Goal: Task Accomplishment & Management: Manage account settings

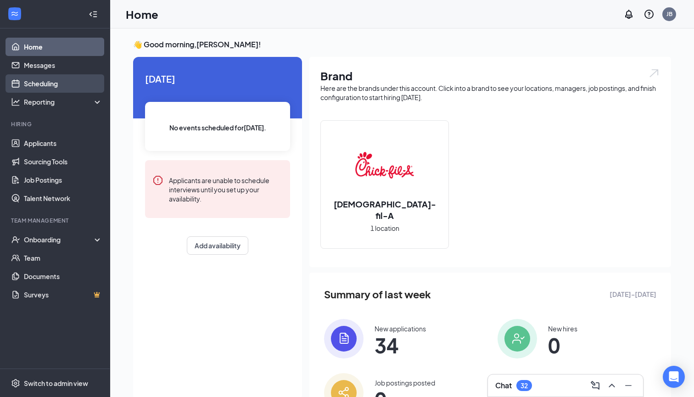
click at [55, 88] on link "Scheduling" at bounding box center [63, 83] width 78 height 18
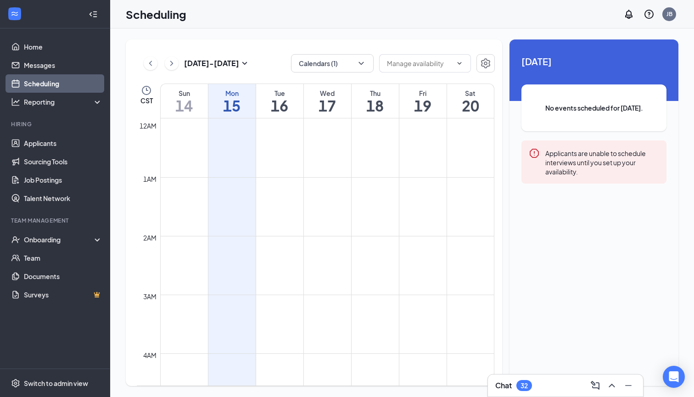
scroll to position [451, 0]
click at [359, 62] on icon "ChevronDown" at bounding box center [361, 63] width 9 height 9
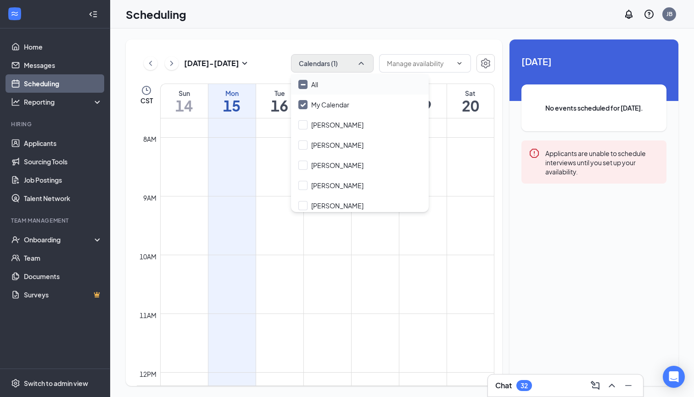
click at [300, 88] on div at bounding box center [302, 84] width 9 height 9
click at [300, 88] on input "All" at bounding box center [308, 84] width 20 height 9
checkbox input "true"
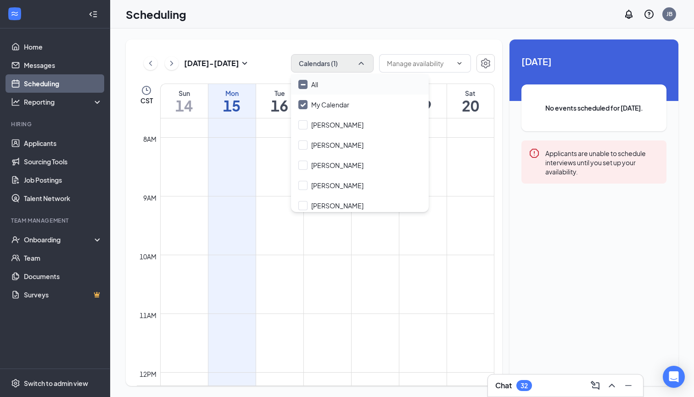
checkbox input "true"
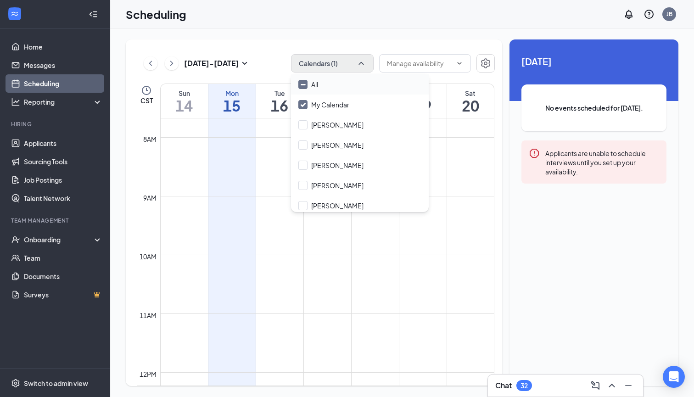
checkbox input "true"
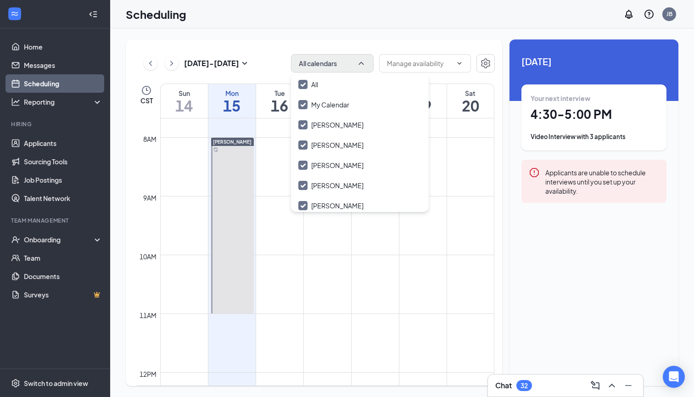
click at [264, 56] on div "[DATE] - [DATE] All calendars" at bounding box center [316, 63] width 358 height 18
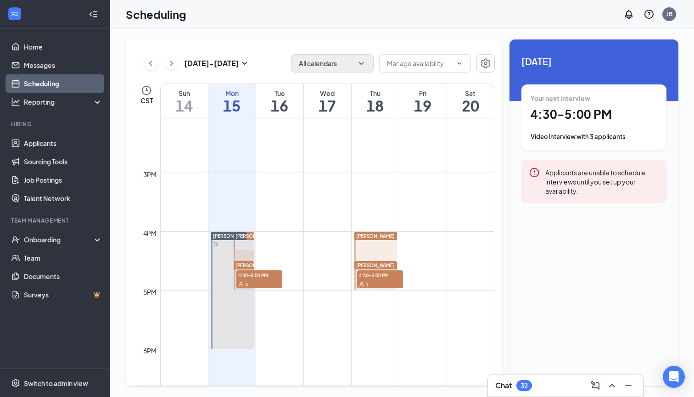
scroll to position [828, 0]
click at [265, 279] on div "3" at bounding box center [259, 283] width 46 height 9
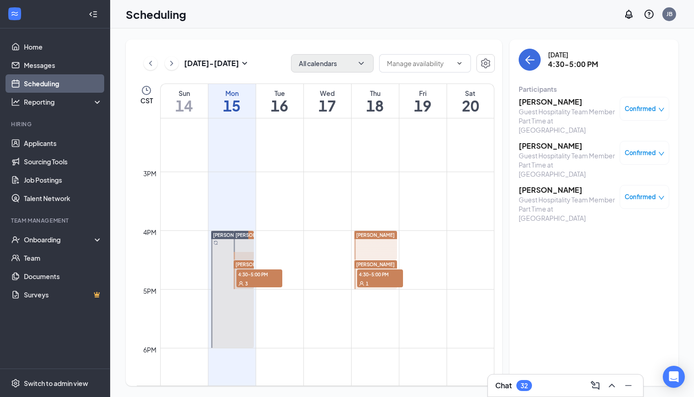
click at [579, 102] on h3 "[PERSON_NAME]" at bounding box center [567, 102] width 96 height 10
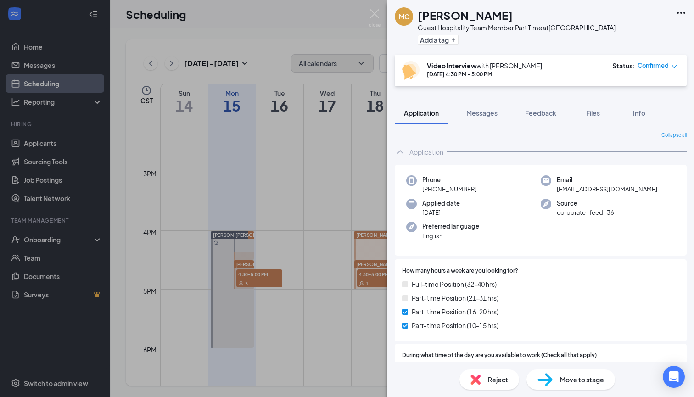
click at [567, 190] on span "[EMAIL_ADDRESS][DOMAIN_NAME]" at bounding box center [607, 188] width 101 height 9
copy span "[EMAIL_ADDRESS][DOMAIN_NAME]"
click at [378, 13] on img at bounding box center [374, 18] width 11 height 18
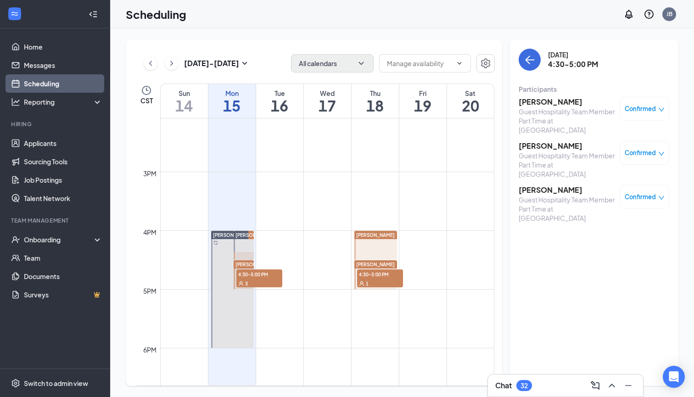
click at [533, 148] on h3 "[PERSON_NAME]" at bounding box center [567, 146] width 96 height 10
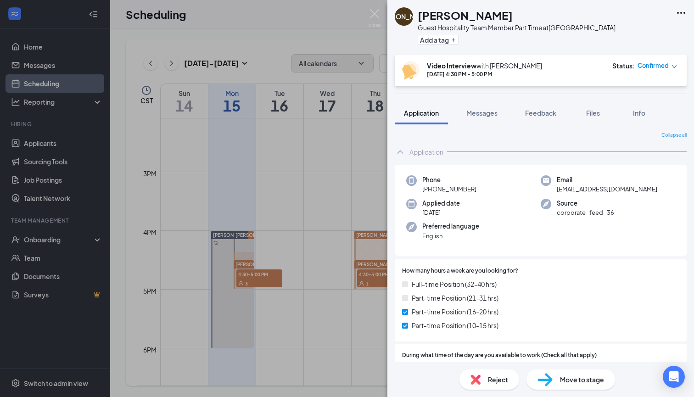
click at [573, 187] on span "[EMAIL_ADDRESS][DOMAIN_NAME]" at bounding box center [607, 188] width 101 height 9
copy span "[EMAIL_ADDRESS][DOMAIN_NAME]"
click at [370, 19] on img at bounding box center [374, 18] width 11 height 18
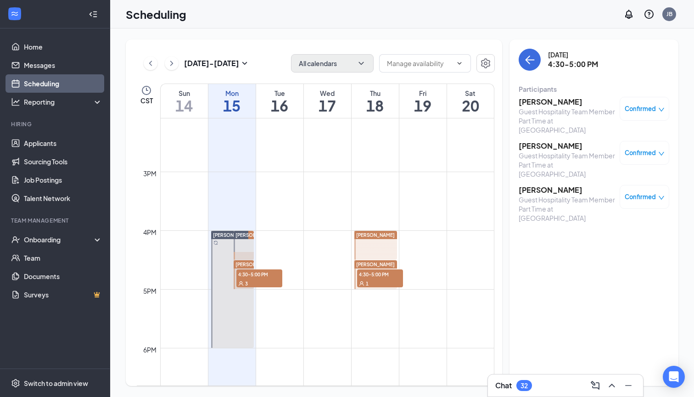
click at [525, 189] on h3 "[PERSON_NAME]" at bounding box center [567, 190] width 96 height 10
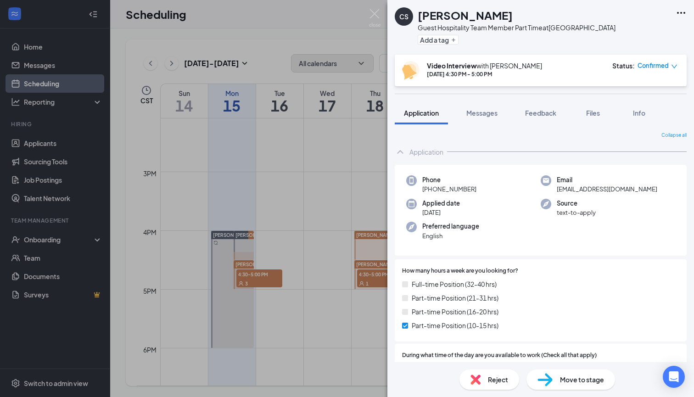
click at [590, 189] on span "[EMAIL_ADDRESS][DOMAIN_NAME]" at bounding box center [607, 188] width 101 height 9
copy span "[EMAIL_ADDRESS][DOMAIN_NAME]"
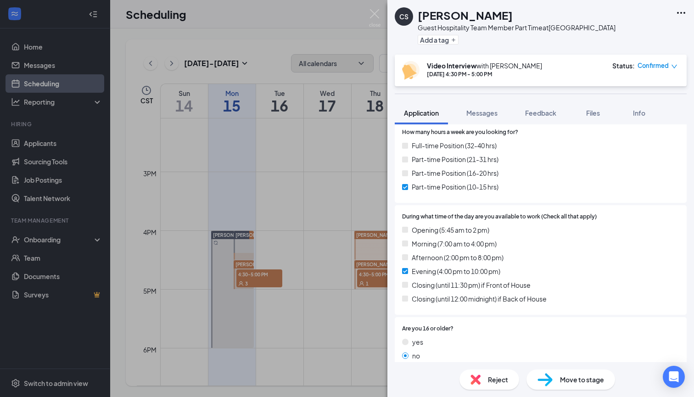
scroll to position [149, 0]
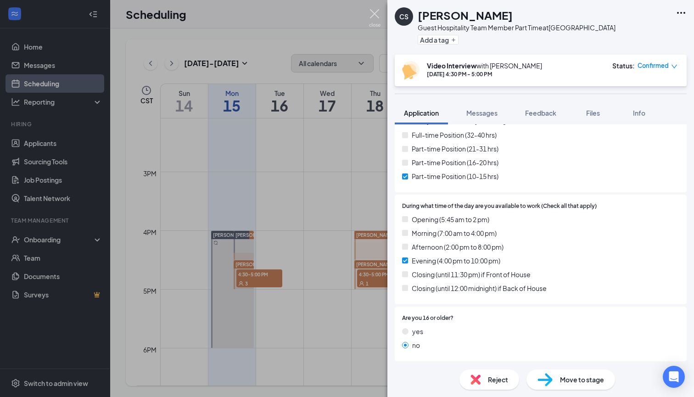
click at [378, 23] on img at bounding box center [374, 18] width 11 height 18
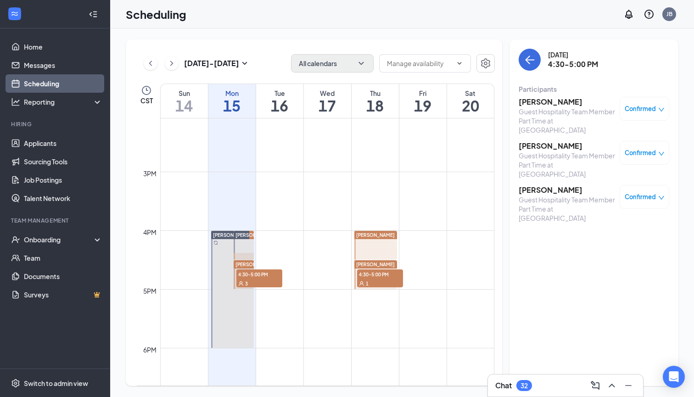
click at [535, 99] on h3 "[PERSON_NAME]" at bounding box center [567, 102] width 96 height 10
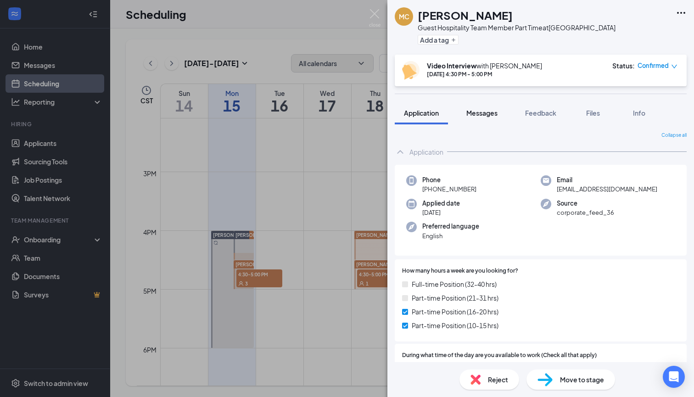
click at [489, 109] on span "Messages" at bounding box center [481, 113] width 31 height 8
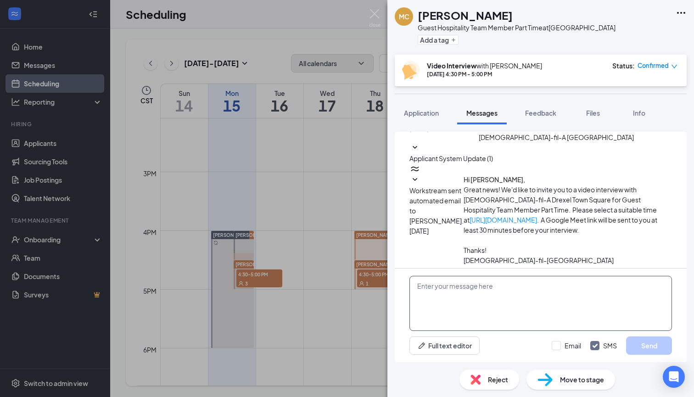
scroll to position [202, 0]
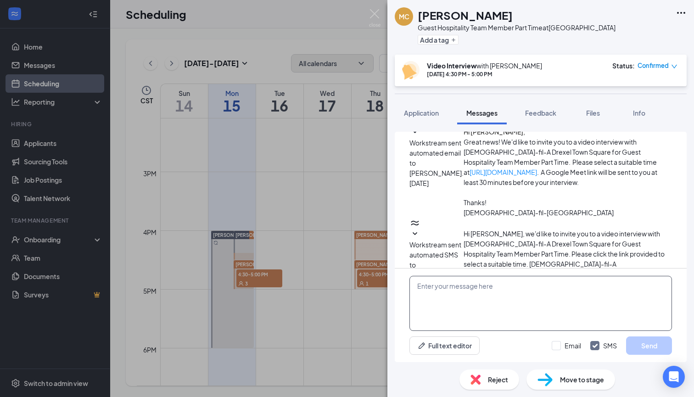
click at [440, 286] on textarea at bounding box center [540, 303] width 263 height 55
paste textarea "[DEMOGRAPHIC_DATA]-fil-A Video Interviews [DATE] 4:30 PM with [PERSON_NAME] [DA…"
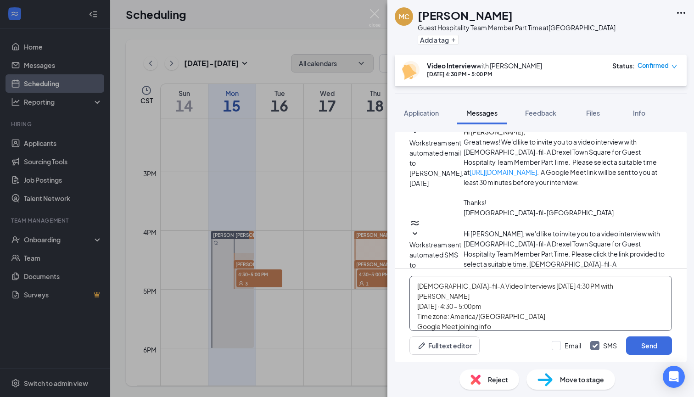
scroll to position [0, 0]
drag, startPoint x: 503, startPoint y: 307, endPoint x: 414, endPoint y: 307, distance: 88.6
click at [414, 307] on textarea "[DEMOGRAPHIC_DATA]-fil-A Video Interviews [DATE] 4:30 PM with [PERSON_NAME] [DA…" at bounding box center [540, 303] width 263 height 55
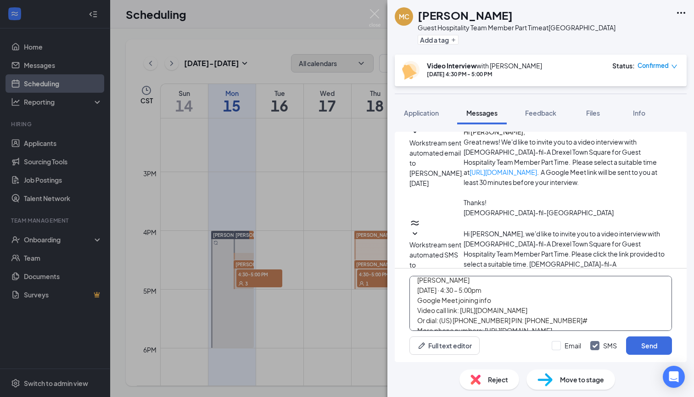
scroll to position [16, 0]
drag, startPoint x: 645, startPoint y: 321, endPoint x: 408, endPoint y: 313, distance: 237.0
click at [408, 313] on div "[DEMOGRAPHIC_DATA]-fil-A Video Interviews [DATE] 4:30 PM with [PERSON_NAME] [DA…" at bounding box center [541, 315] width 292 height 94
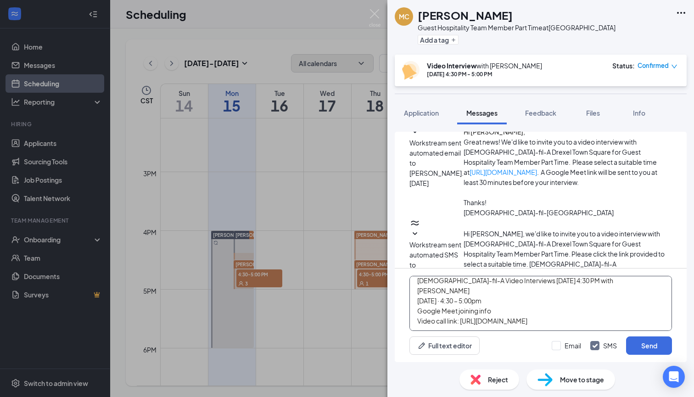
scroll to position [0, 0]
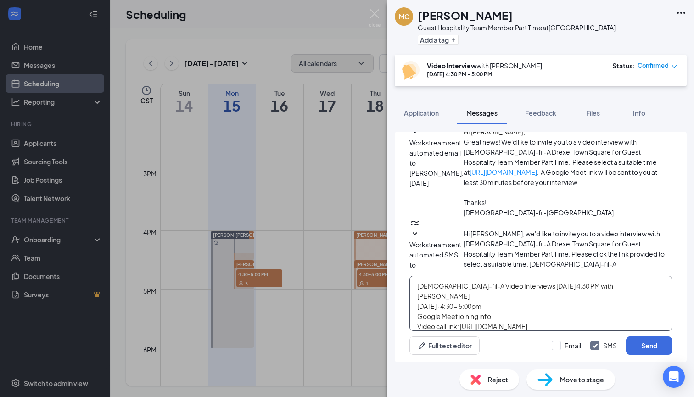
drag, startPoint x: 584, startPoint y: 315, endPoint x: 409, endPoint y: 266, distance: 181.6
click at [409, 266] on div "Applicant System Update (1) Workstream sent automated SMS to [PERSON_NAME]. [DA…" at bounding box center [541, 247] width 292 height 230
type textarea "[DEMOGRAPHIC_DATA]-fil-A Video Interviews [DATE] 4:30 PM with [PERSON_NAME] [DA…"
click at [550, 229] on div "Applicant System Update (1) Workstream sent automated SMS to [PERSON_NAME]. [DA…" at bounding box center [540, 302] width 263 height 746
click at [647, 344] on button "Send" at bounding box center [649, 345] width 46 height 18
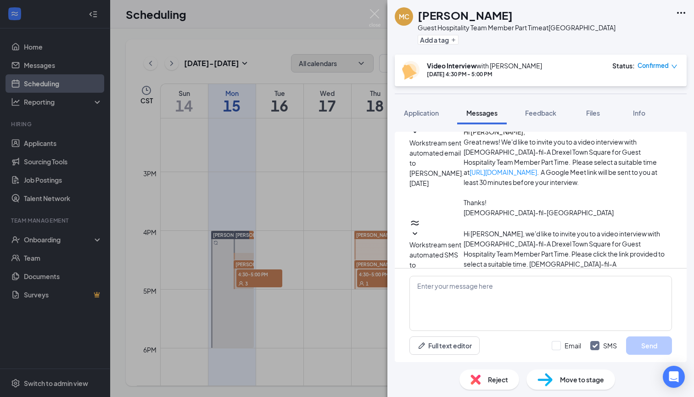
scroll to position [291, 0]
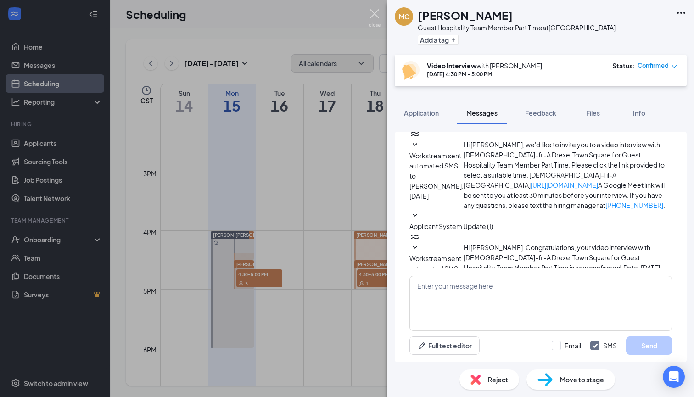
click at [372, 12] on img at bounding box center [374, 18] width 11 height 18
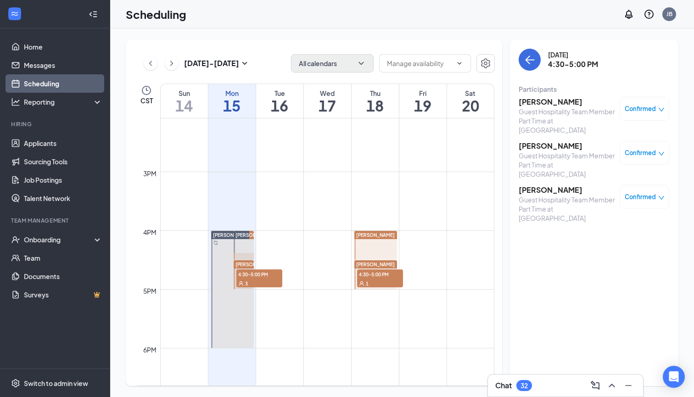
click at [541, 146] on h3 "[PERSON_NAME]" at bounding box center [567, 146] width 96 height 10
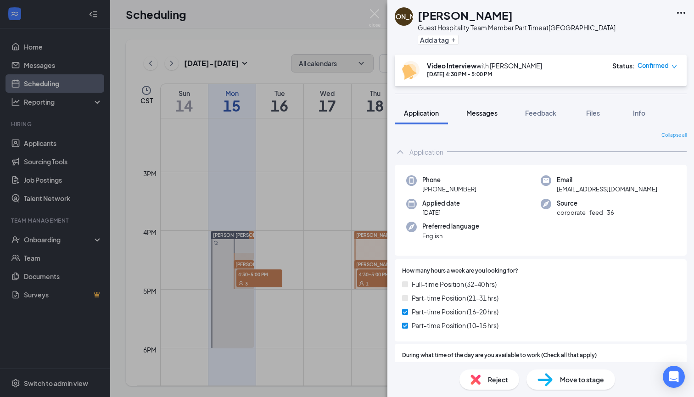
click at [488, 112] on span "Messages" at bounding box center [481, 113] width 31 height 8
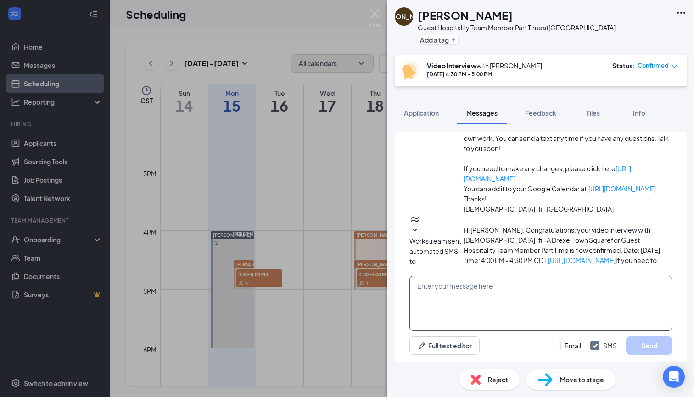
scroll to position [337, 0]
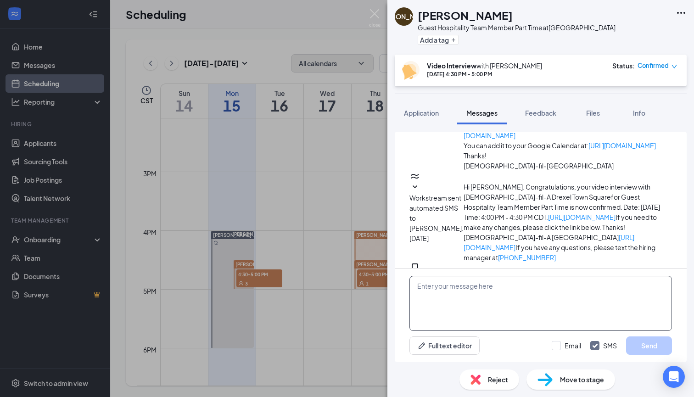
click at [436, 285] on textarea at bounding box center [540, 303] width 263 height 55
paste textarea "[DEMOGRAPHIC_DATA]-fil-A Video Interviews [DATE] 4:30 PM with [PERSON_NAME] [DA…"
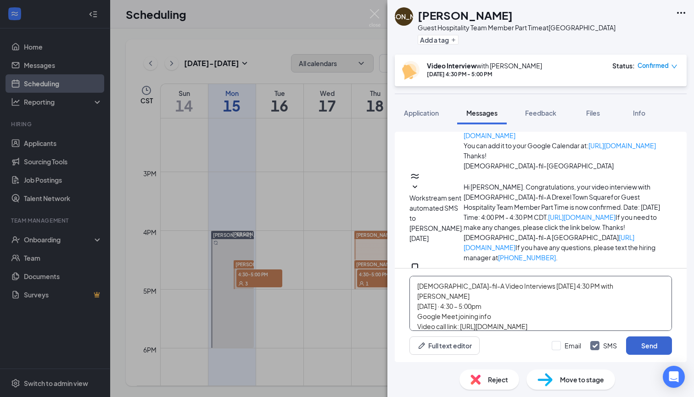
type textarea "[DEMOGRAPHIC_DATA]-fil-A Video Interviews [DATE] 4:30 PM with [PERSON_NAME] [DA…"
click at [639, 348] on button "Send" at bounding box center [649, 345] width 46 height 18
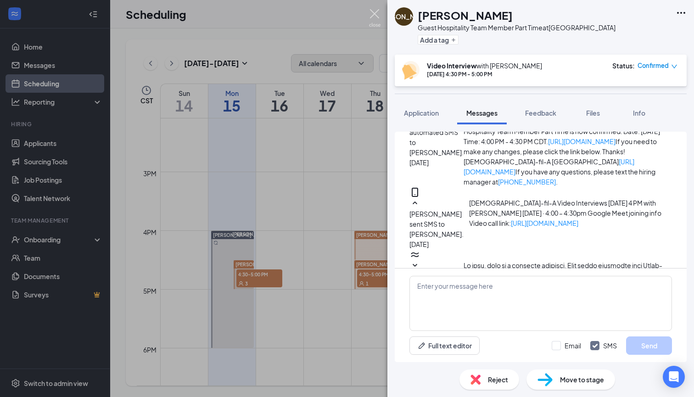
scroll to position [426, 0]
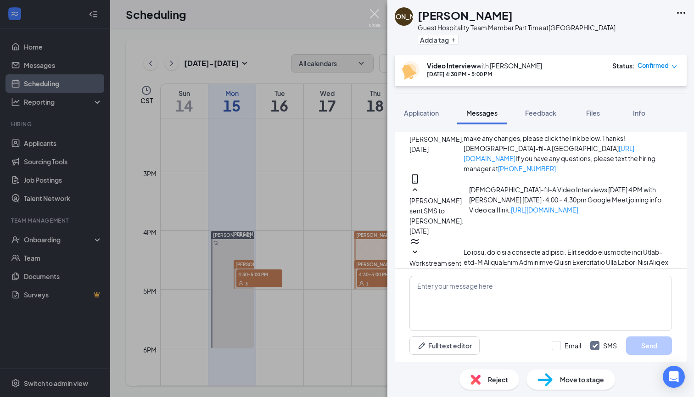
click at [372, 15] on img at bounding box center [374, 18] width 11 height 18
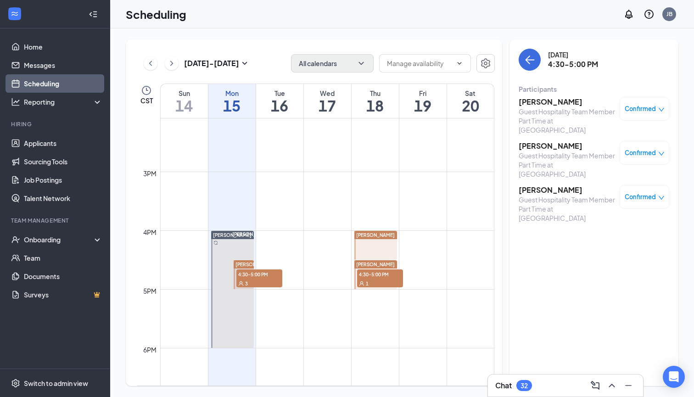
click at [565, 192] on h3 "[PERSON_NAME]" at bounding box center [567, 190] width 96 height 10
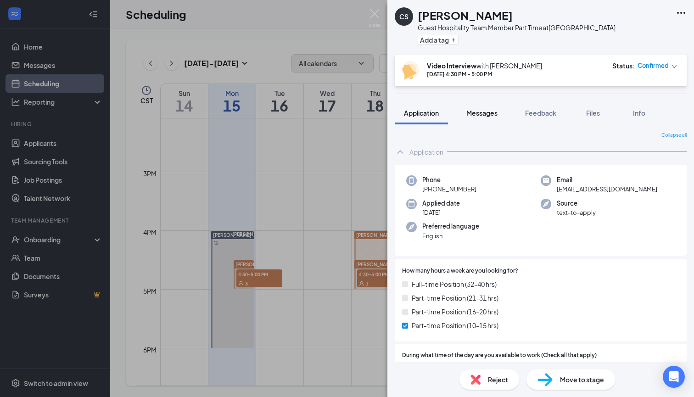
click at [481, 113] on span "Messages" at bounding box center [481, 113] width 31 height 8
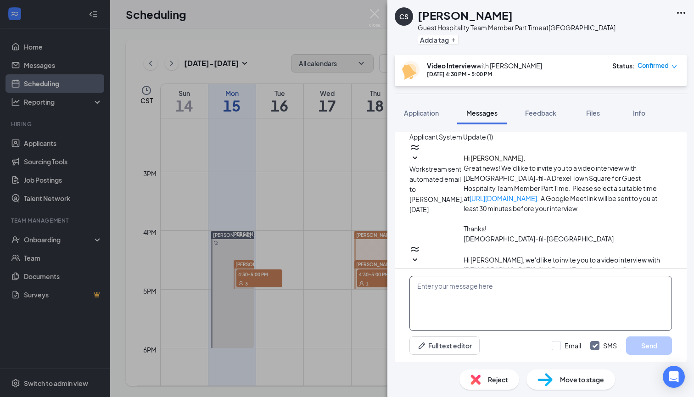
scroll to position [202, 0]
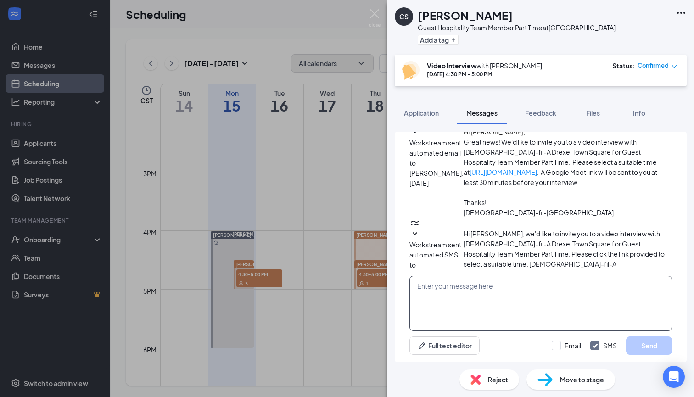
click at [439, 301] on textarea at bounding box center [540, 303] width 263 height 55
paste textarea "[DEMOGRAPHIC_DATA]-fil-A Video Interviews [DATE] 4:30 PM with [PERSON_NAME] [DA…"
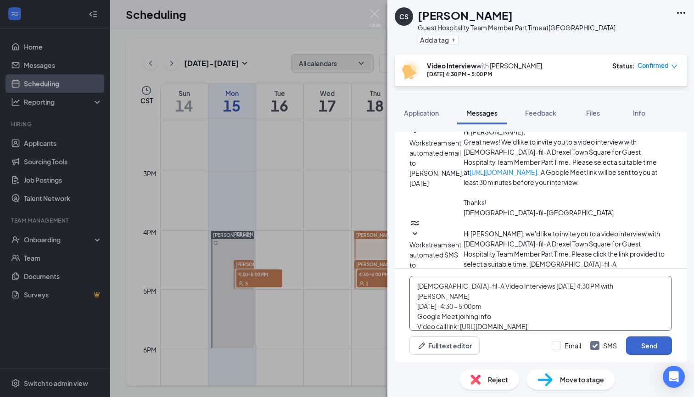
type textarea "[DEMOGRAPHIC_DATA]-fil-A Video Interviews [DATE] 4:30 PM with [PERSON_NAME] [DA…"
click at [648, 344] on button "Send" at bounding box center [649, 345] width 46 height 18
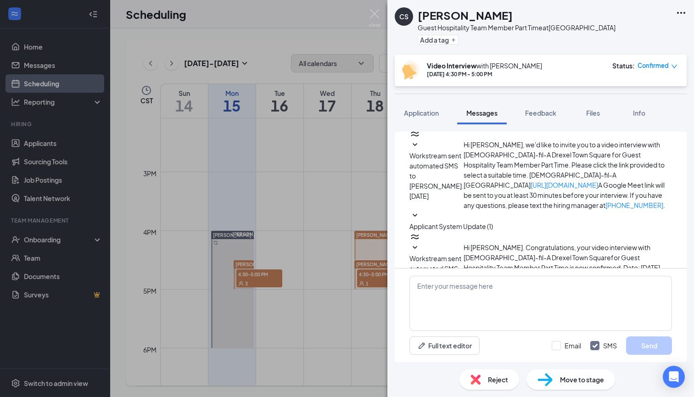
scroll to position [291, 0]
click at [370, 17] on img at bounding box center [374, 18] width 11 height 18
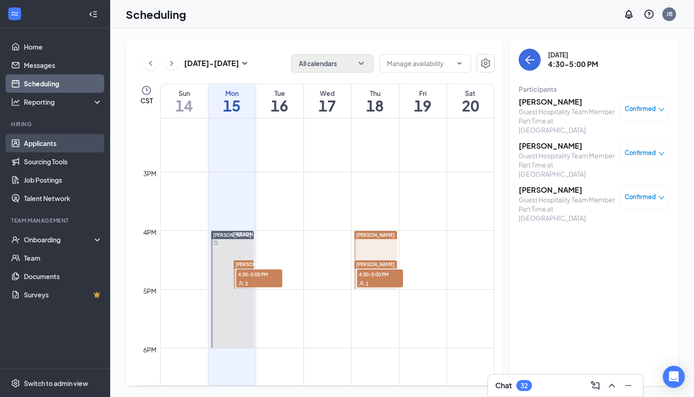
click at [39, 143] on link "Applicants" at bounding box center [63, 143] width 78 height 18
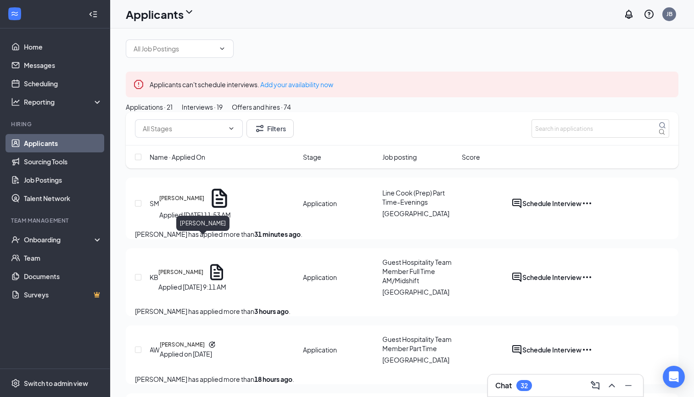
click at [186, 202] on h5 "[PERSON_NAME]" at bounding box center [181, 198] width 45 height 8
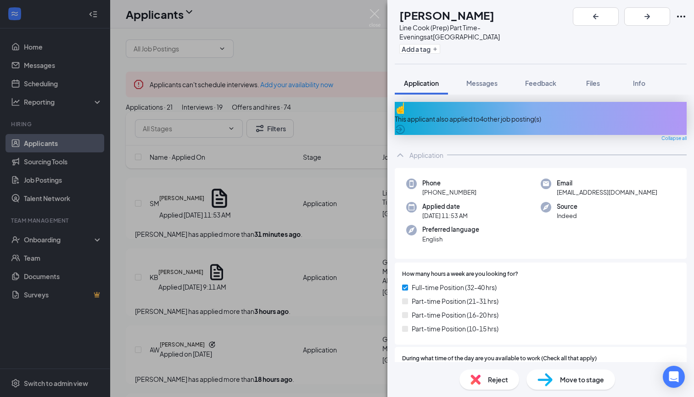
click at [532, 114] on div "This applicant also applied to 4 other job posting(s)" at bounding box center [541, 119] width 292 height 10
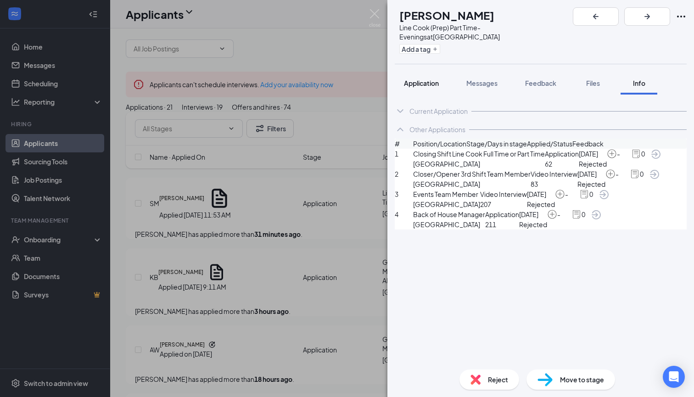
click at [413, 79] on span "Application" at bounding box center [421, 83] width 35 height 8
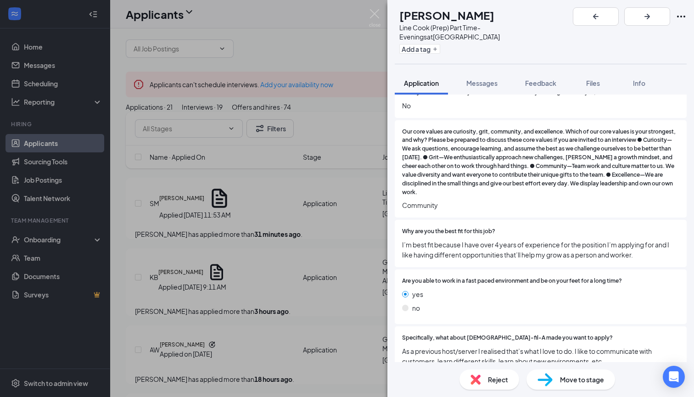
scroll to position [432, 0]
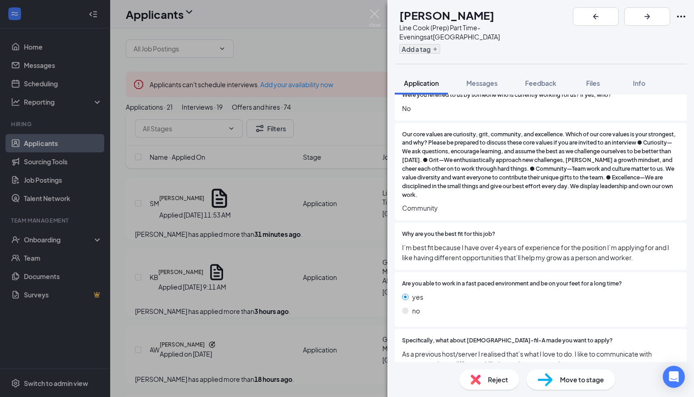
click at [440, 44] on button "Add a tag" at bounding box center [419, 49] width 41 height 10
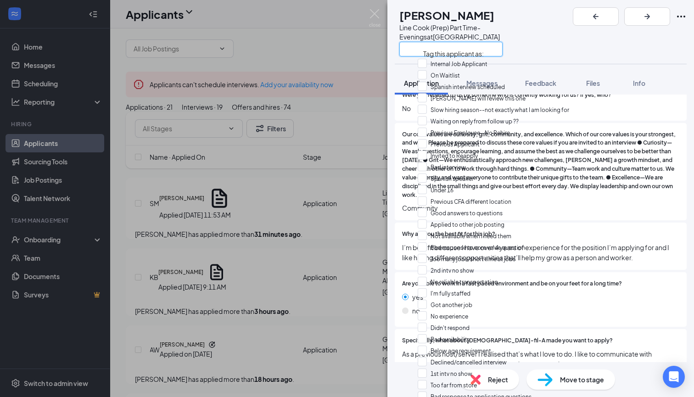
click at [447, 42] on input "text" at bounding box center [450, 49] width 103 height 15
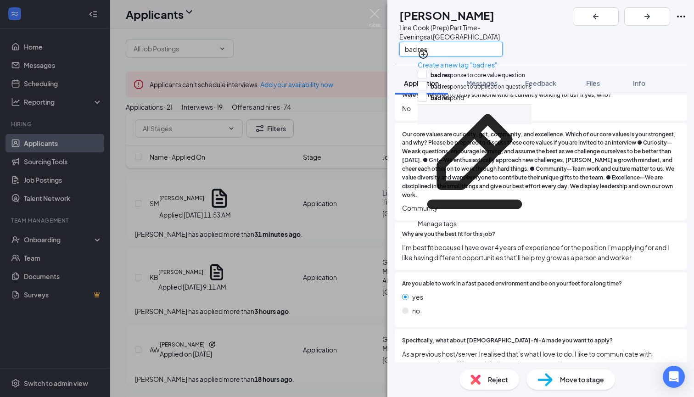
type input "bad res"
click at [422, 72] on div "bad res ponse to core value question" at bounding box center [475, 75] width 114 height 11
checkbox input "true"
click at [564, 41] on div "bad res" at bounding box center [483, 48] width 169 height 15
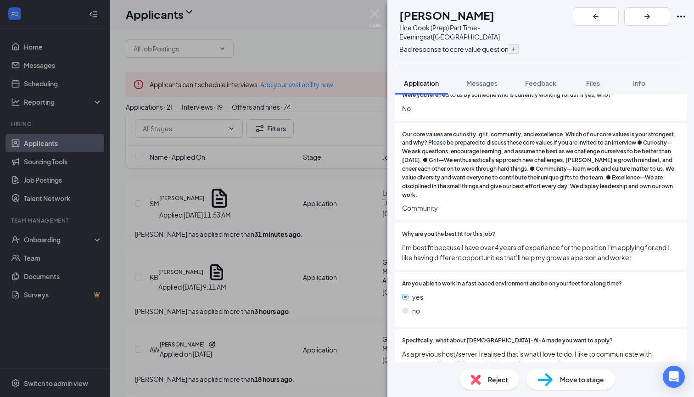
click at [511, 46] on icon "Plus" at bounding box center [514, 49] width 6 height 6
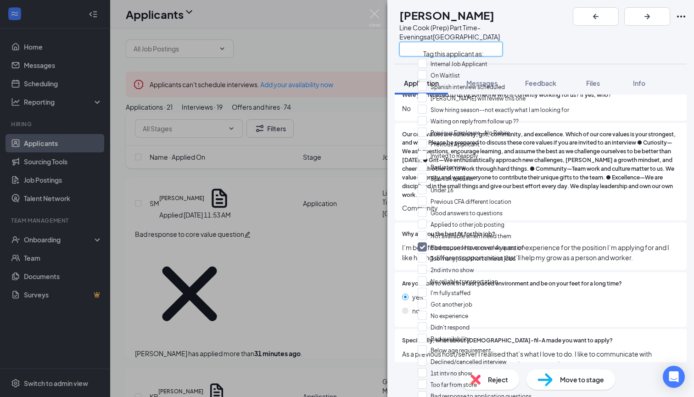
click at [489, 42] on input "text" at bounding box center [450, 49] width 103 height 15
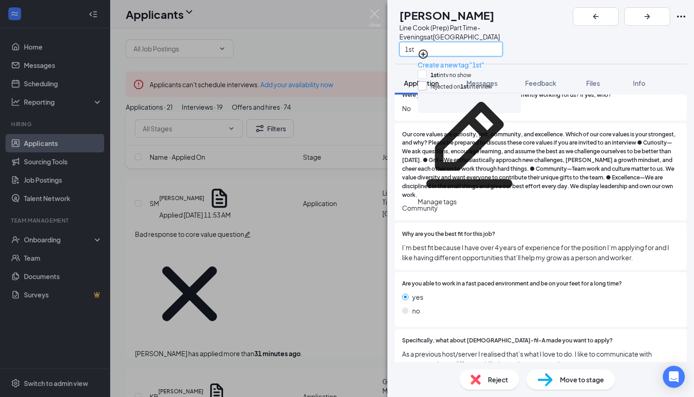
type input "1st"
click at [427, 84] on div at bounding box center [422, 85] width 9 height 9
click at [431, 84] on input "rejected on 1st interview" at bounding box center [455, 86] width 75 height 10
click at [427, 84] on input "rejected on 1st interview" at bounding box center [455, 86] width 75 height 10
checkbox input "true"
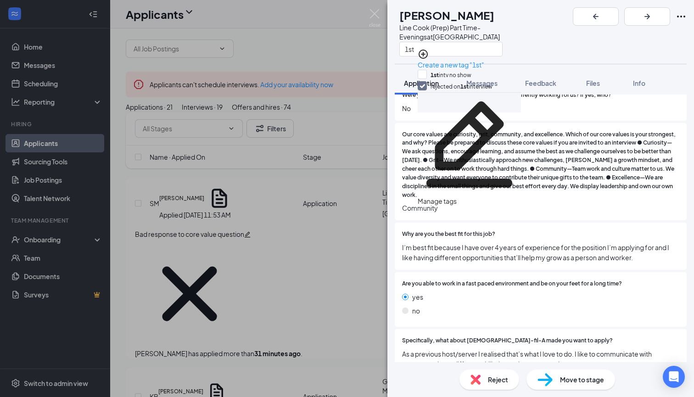
click at [475, 379] on img at bounding box center [475, 379] width 10 height 10
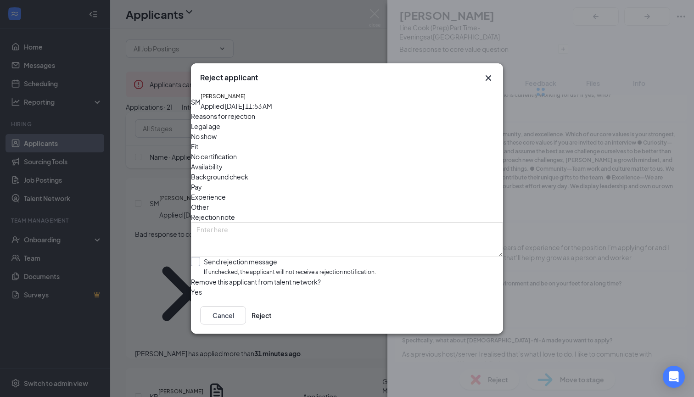
click at [237, 268] on span "If unchecked, the applicant will not receive a rejection notification." at bounding box center [290, 272] width 172 height 9
click at [237, 257] on input "Send rejection message If unchecked, the applicant will not receive a rejection…" at bounding box center [283, 267] width 185 height 20
checkbox input "true"
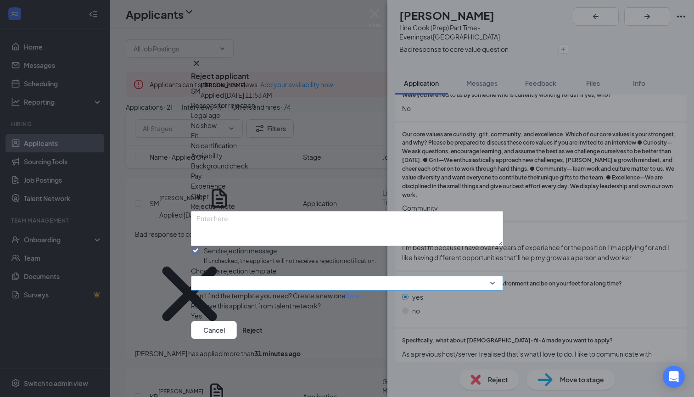
click at [237, 276] on input "search" at bounding box center [343, 283] width 295 height 14
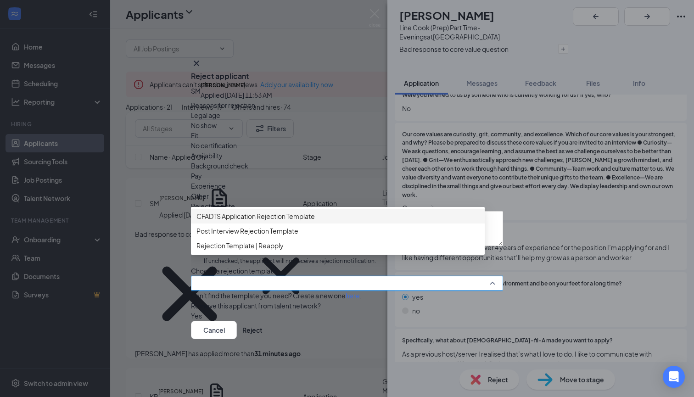
click at [284, 211] on span "CFADTS Application Rejection Template" at bounding box center [255, 216] width 118 height 10
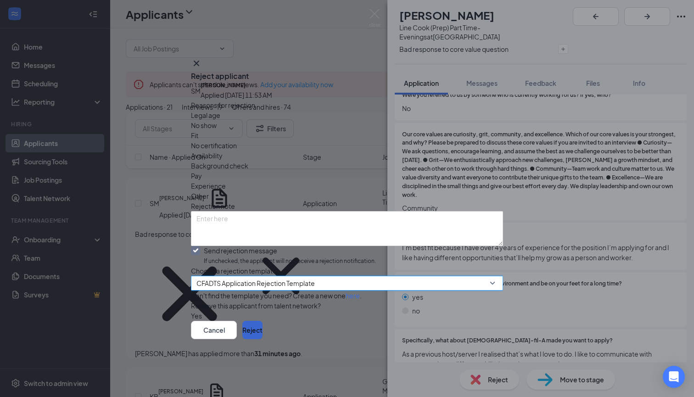
click at [263, 339] on button "Reject" at bounding box center [252, 330] width 20 height 18
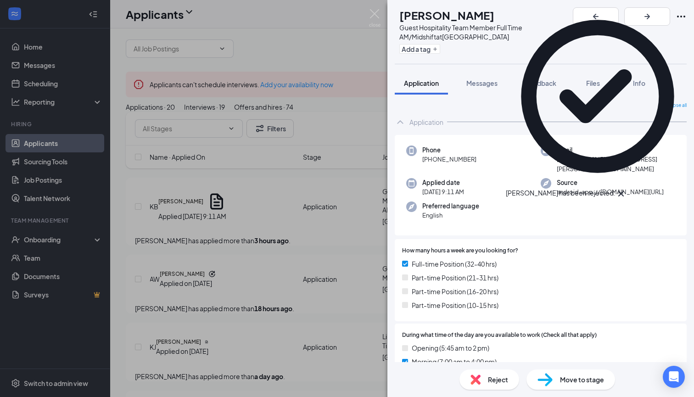
click at [626, 188] on icon "Cross" at bounding box center [620, 193] width 11 height 11
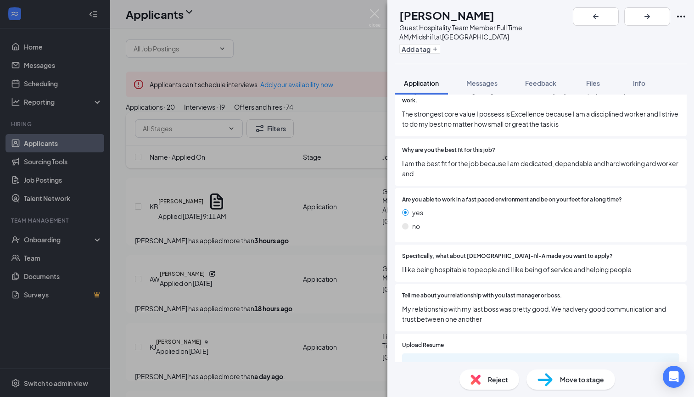
scroll to position [524, 0]
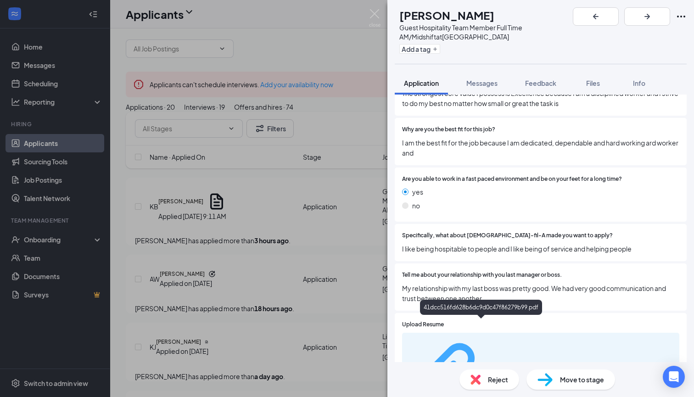
click at [513, 373] on div "41dcc516fd628b6dc9d0c47f86279b99.pdf" at bounding box center [521, 376] width 69 height 7
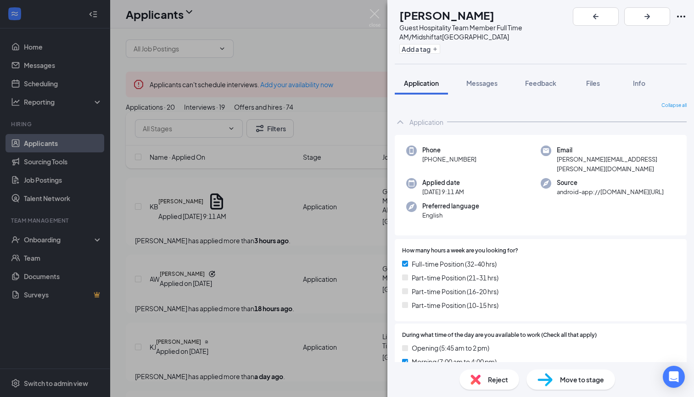
scroll to position [0, 0]
click at [578, 379] on span "Move to stage" at bounding box center [582, 379] width 44 height 10
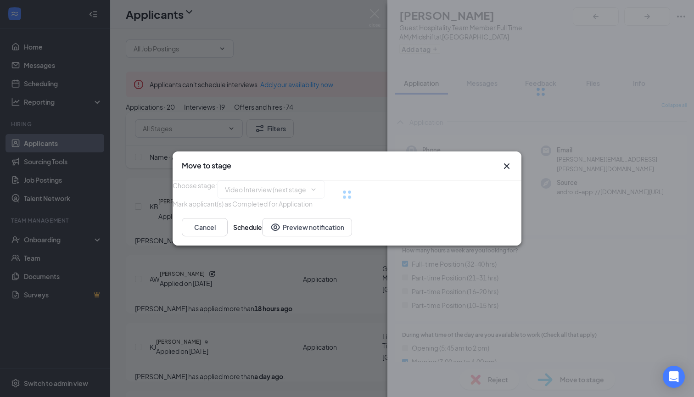
type input "Video Interview (next stage)"
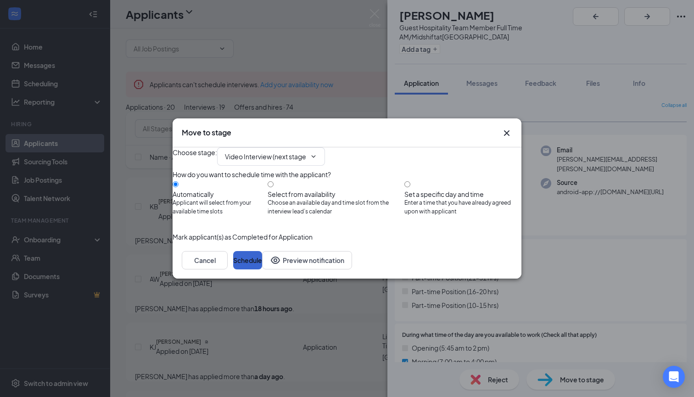
click at [262, 269] on button "Schedule" at bounding box center [247, 260] width 29 height 18
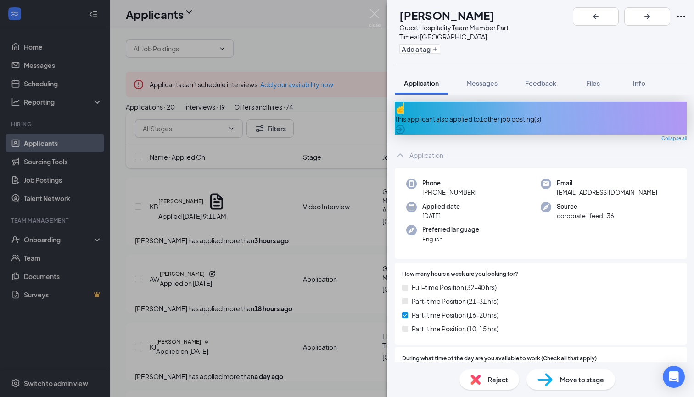
click at [533, 102] on div "This applicant also applied to 1 other job posting(s)" at bounding box center [541, 118] width 292 height 33
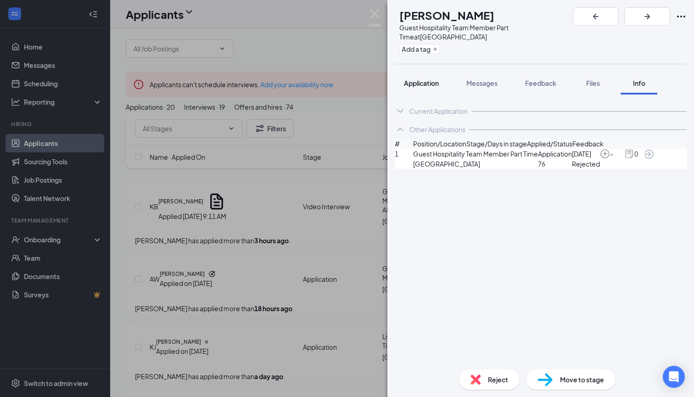
click at [427, 79] on span "Application" at bounding box center [421, 83] width 35 height 8
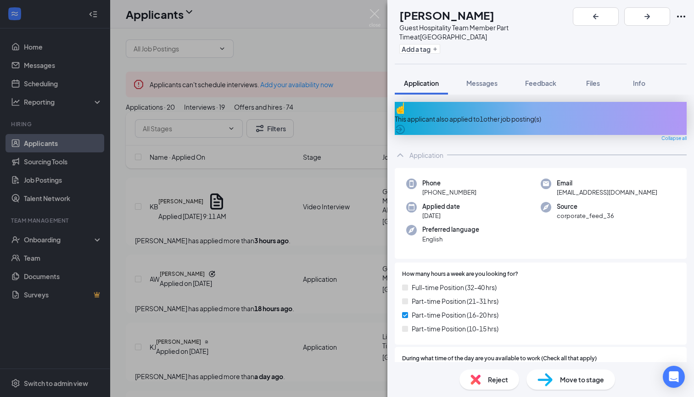
click at [475, 108] on div "This applicant also applied to 1 other job posting(s)" at bounding box center [541, 118] width 292 height 33
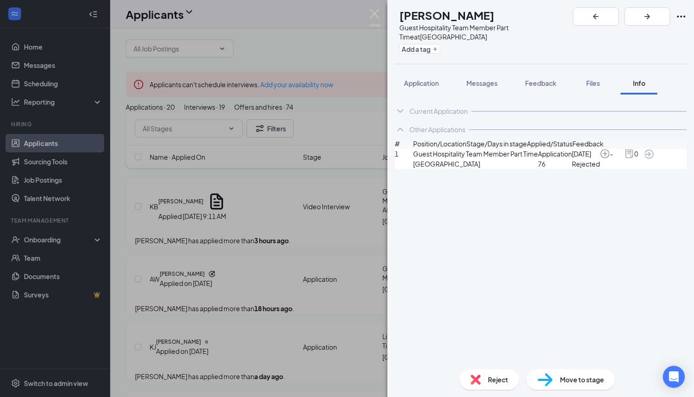
click at [654, 160] on icon "ArrowCircle" at bounding box center [648, 154] width 11 height 11
click at [430, 72] on button "Application" at bounding box center [421, 83] width 53 height 23
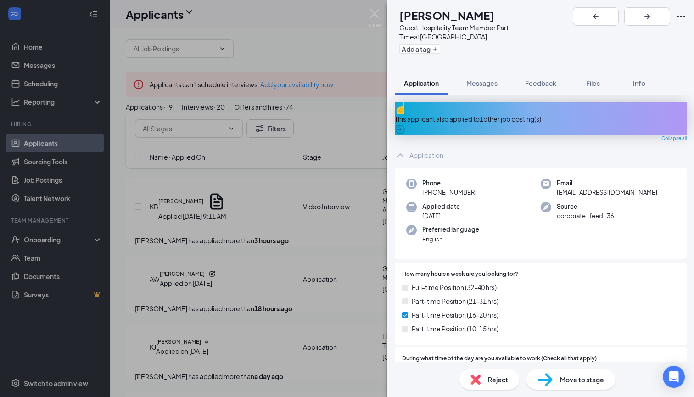
click at [569, 383] on span "Move to stage" at bounding box center [582, 379] width 44 height 10
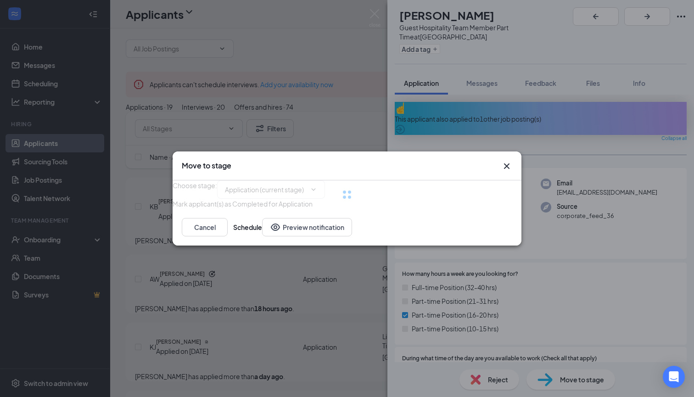
type input "Video Interview (next stage)"
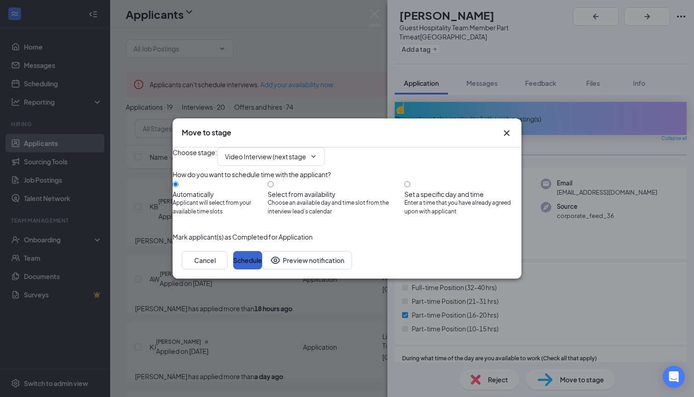
click at [262, 269] on button "Schedule" at bounding box center [247, 260] width 29 height 18
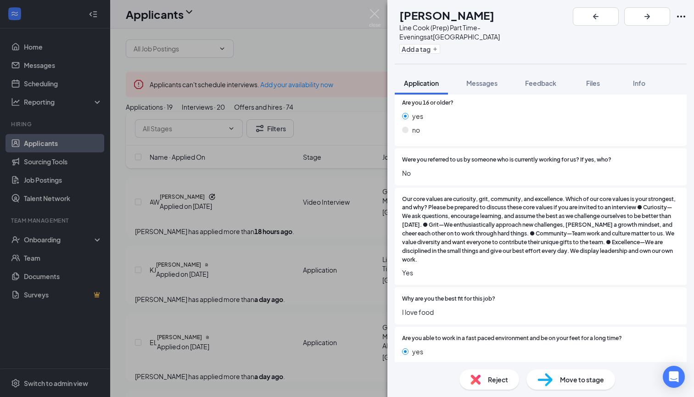
scroll to position [368, 0]
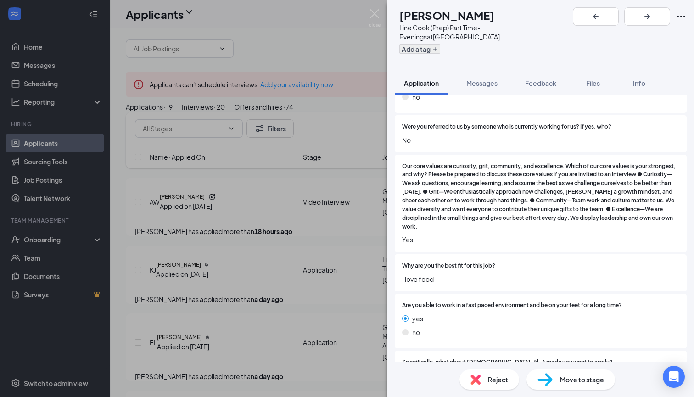
click at [440, 44] on button "Add a tag" at bounding box center [419, 49] width 41 height 10
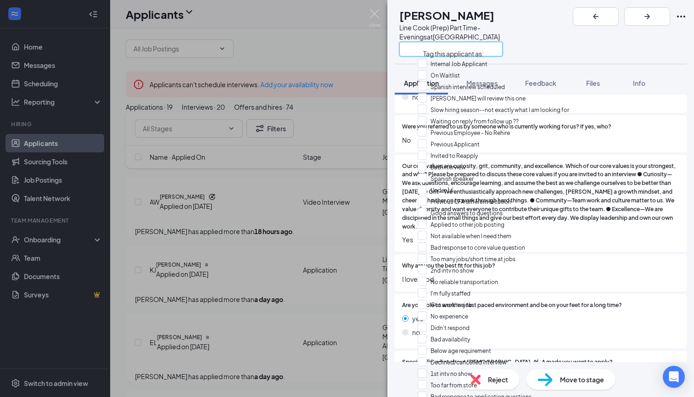
click at [442, 42] on input "text" at bounding box center [450, 49] width 103 height 15
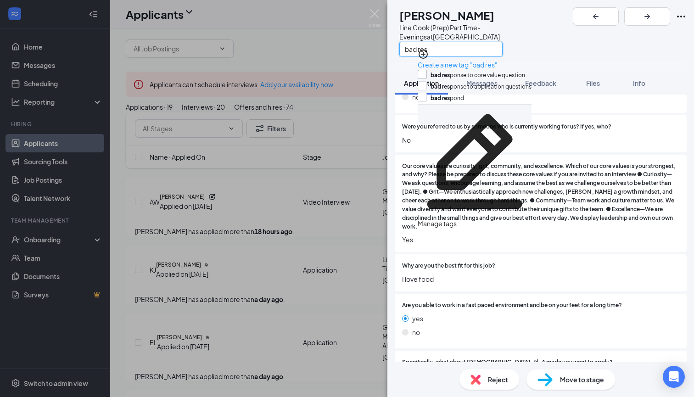
type input "bad res"
click at [426, 70] on input "bad res ponse to core value question" at bounding box center [471, 75] width 107 height 10
checkbox input "true"
click at [480, 301] on span "Are you able to work in a fast paced environment and be on your feet for a long…" at bounding box center [512, 305] width 220 height 9
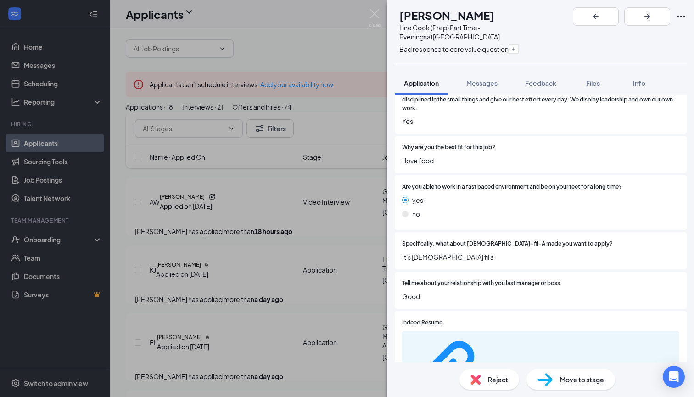
scroll to position [487, 0]
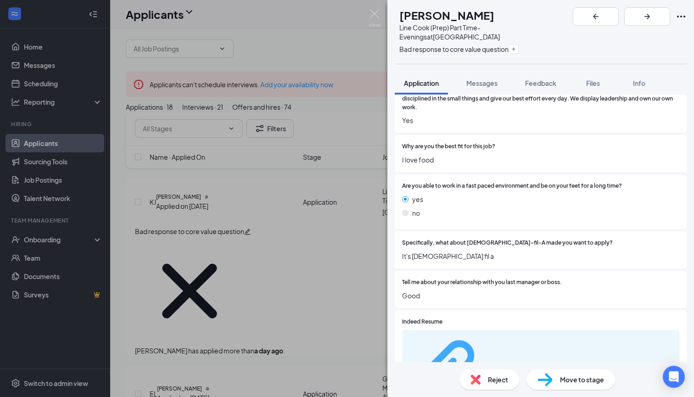
click at [487, 370] on div "852d733cc8130d695fd04fdd8b3a31e9.pdf" at bounding box center [521, 373] width 69 height 7
click at [475, 379] on img at bounding box center [475, 379] width 10 height 10
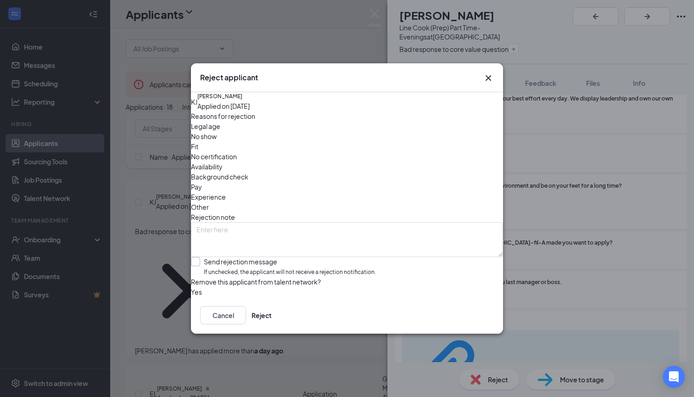
click at [263, 257] on div "Send rejection message If unchecked, the applicant will not receive a rejection…" at bounding box center [290, 267] width 172 height 20
click at [263, 257] on input "Send rejection message If unchecked, the applicant will not receive a rejection…" at bounding box center [283, 267] width 185 height 20
checkbox input "true"
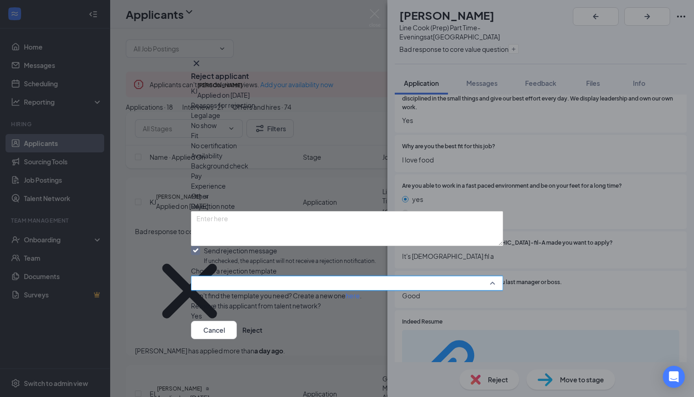
click at [263, 276] on input "search" at bounding box center [343, 283] width 295 height 14
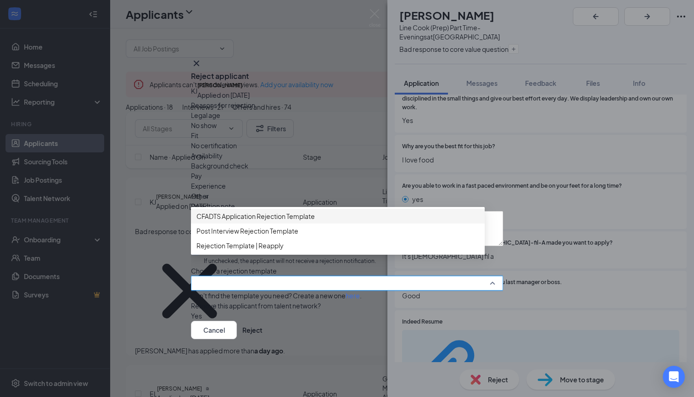
click at [303, 211] on span "CFADTS Application Rejection Template" at bounding box center [255, 216] width 118 height 10
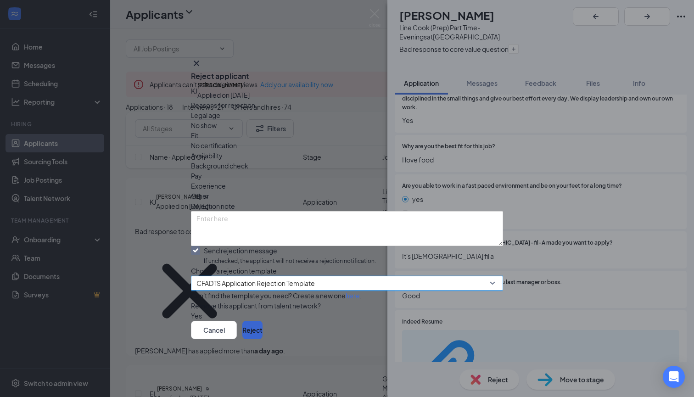
click at [263, 339] on button "Reject" at bounding box center [252, 330] width 20 height 18
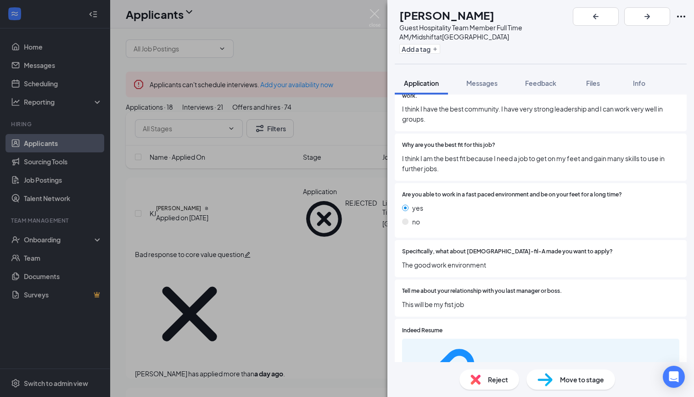
scroll to position [499, 0]
click at [500, 378] on div "08e68b2171ba0aeb0afd2d1420002dfb.pdf" at bounding box center [521, 381] width 69 height 7
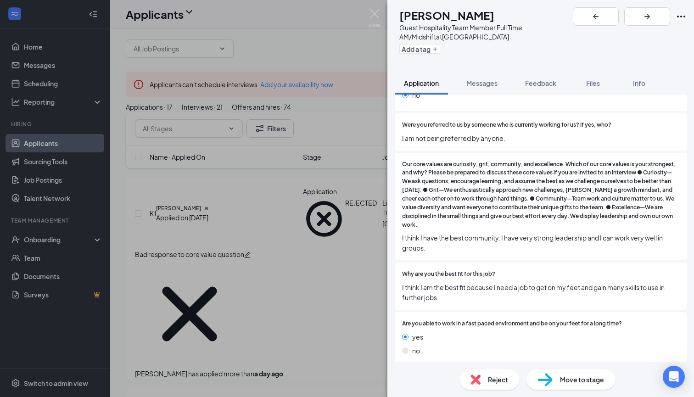
scroll to position [368, 0]
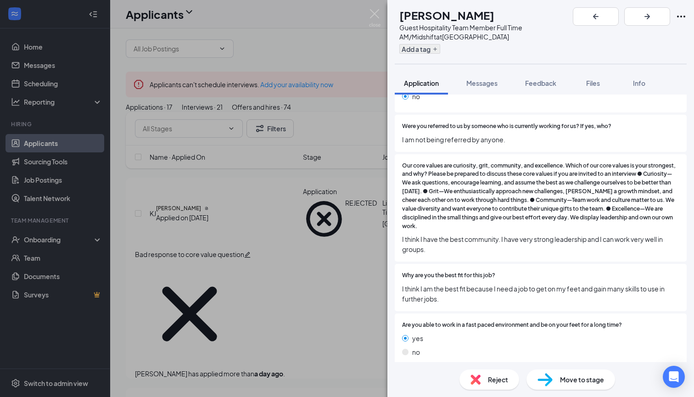
click at [432, 49] on button "Add a tag" at bounding box center [419, 49] width 41 height 10
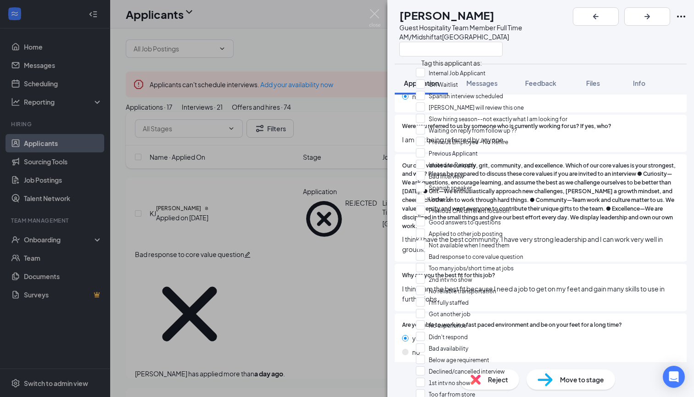
click at [432, 49] on input "text" at bounding box center [450, 49] width 103 height 15
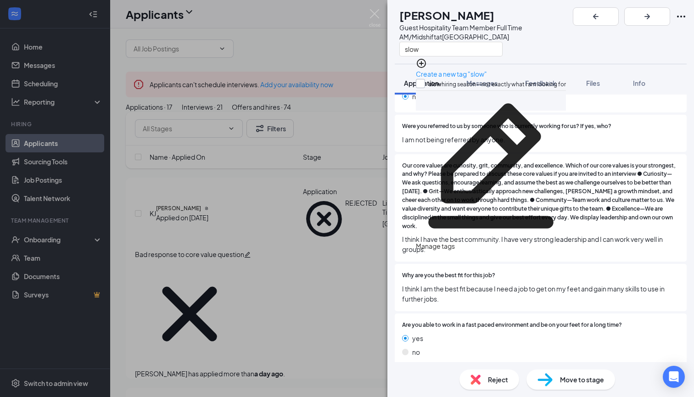
type input "slow"
click at [425, 79] on input "slow hiring season--not exactly what I am looking for" at bounding box center [491, 84] width 150 height 10
checkbox input "true"
click at [500, 377] on span "Reject" at bounding box center [498, 379] width 20 height 10
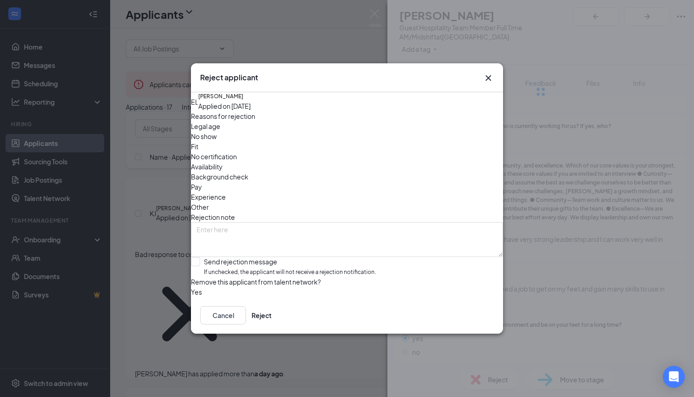
drag, startPoint x: 279, startPoint y: 252, endPoint x: 279, endPoint y: 257, distance: 5.0
click at [279, 268] on span "If unchecked, the applicant will not receive a rejection notification." at bounding box center [290, 272] width 172 height 9
click at [279, 257] on input "Send rejection message If unchecked, the applicant will not receive a rejection…" at bounding box center [283, 267] width 185 height 20
checkbox input "true"
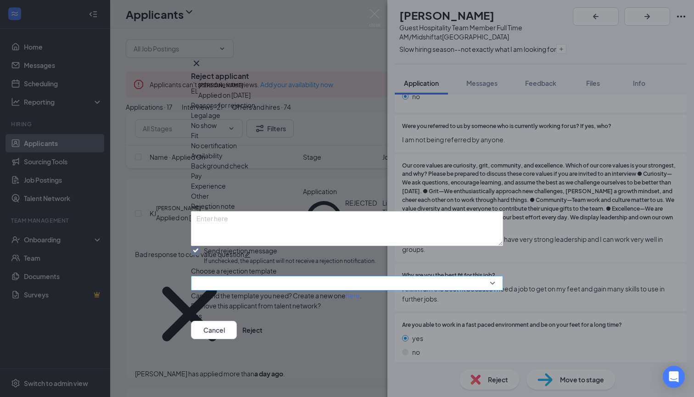
click at [279, 276] on input "search" at bounding box center [343, 283] width 295 height 14
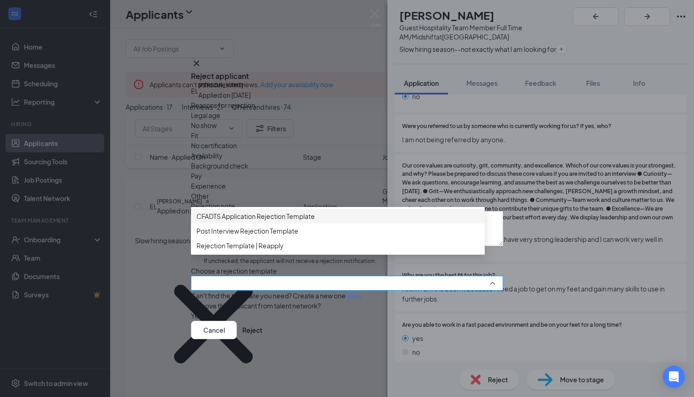
click at [313, 211] on span "CFADTS Application Rejection Template" at bounding box center [255, 216] width 118 height 10
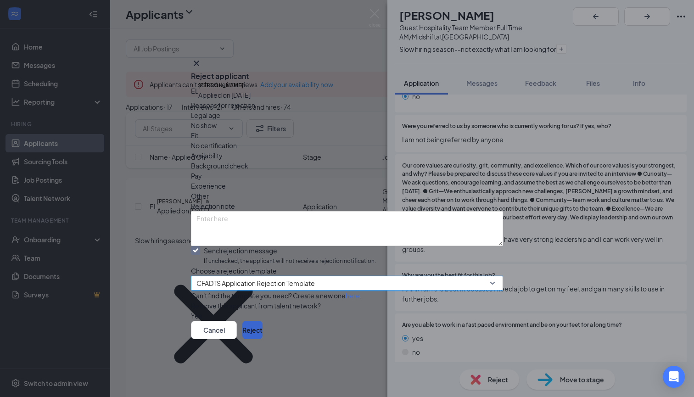
click at [263, 339] on button "Reject" at bounding box center [252, 330] width 20 height 18
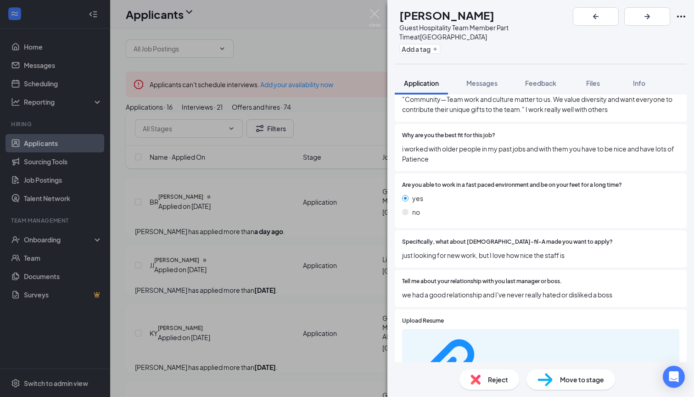
scroll to position [510, 0]
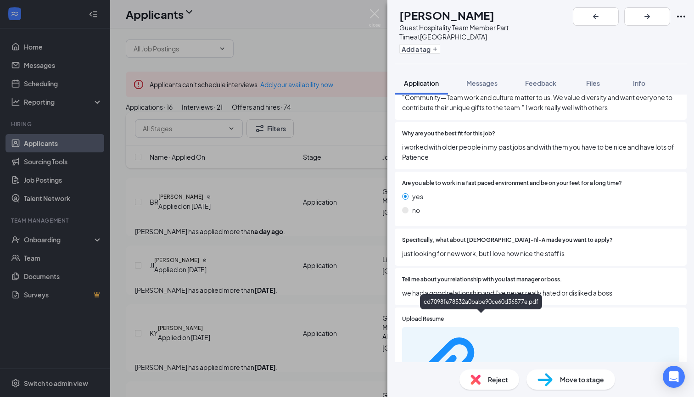
click at [475, 313] on div "cd7098fe78532a0babe90ce60d36577e.pdf" at bounding box center [481, 303] width 122 height 19
click at [487, 367] on div "cd7098fe78532a0babe90ce60d36577e.pdf" at bounding box center [521, 370] width 69 height 7
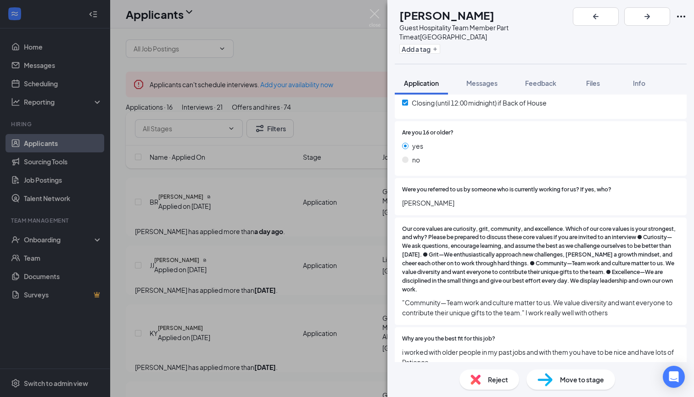
scroll to position [298, 0]
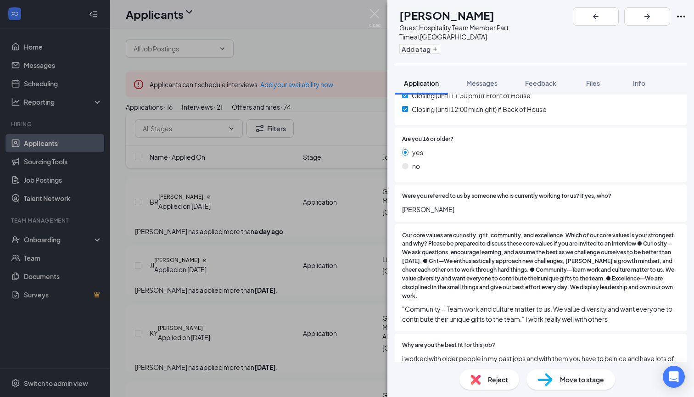
click at [570, 376] on span "Move to stage" at bounding box center [582, 379] width 44 height 10
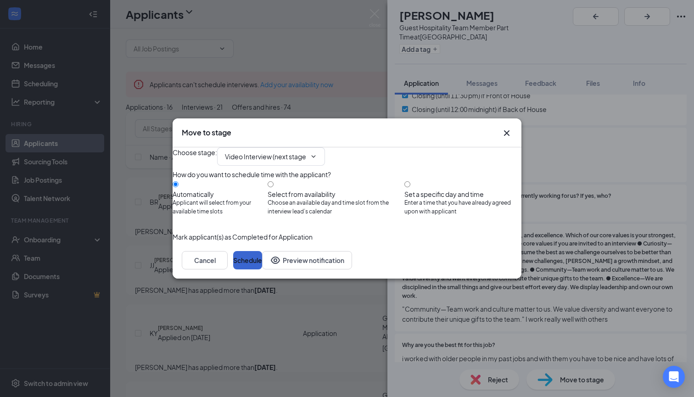
click at [262, 269] on button "Schedule" at bounding box center [247, 260] width 29 height 18
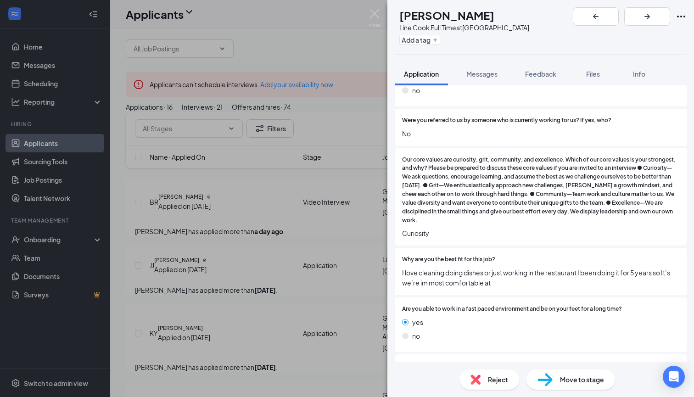
scroll to position [366, 0]
click at [440, 42] on button "Add a tag" at bounding box center [419, 40] width 41 height 10
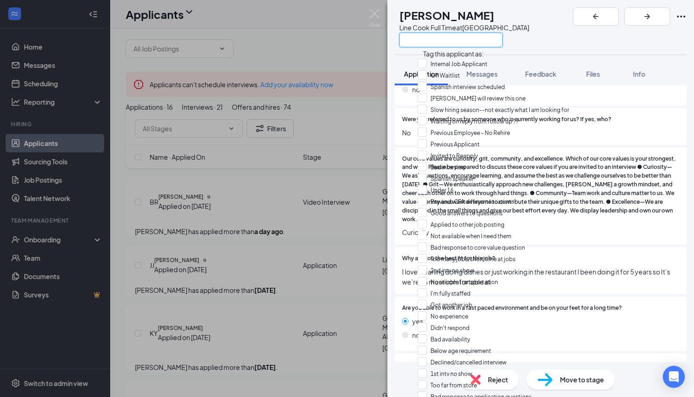
click at [441, 42] on input "text" at bounding box center [450, 40] width 103 height 15
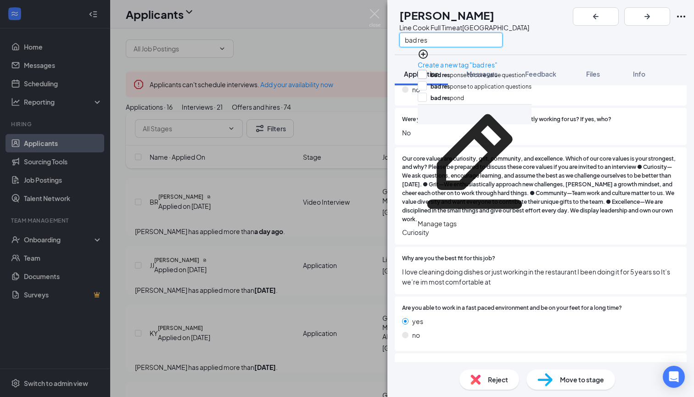
type input "bad res"
click at [425, 70] on input "bad res ponse to core value question" at bounding box center [471, 75] width 107 height 10
checkbox input "true"
click at [462, 216] on span "Our core values are curiosity, grit, community, and excellence. Which of our co…" at bounding box center [540, 189] width 277 height 69
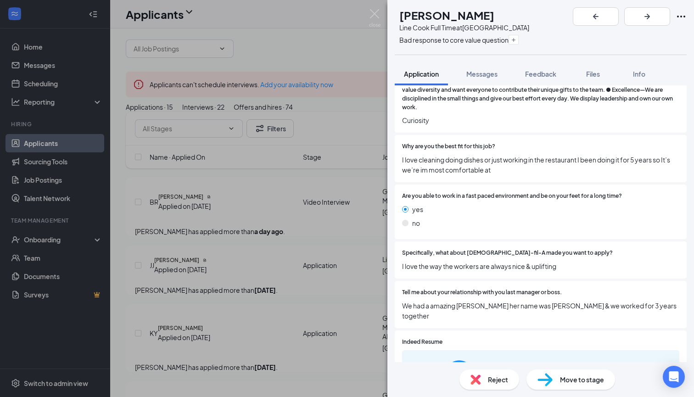
scroll to position [482, 0]
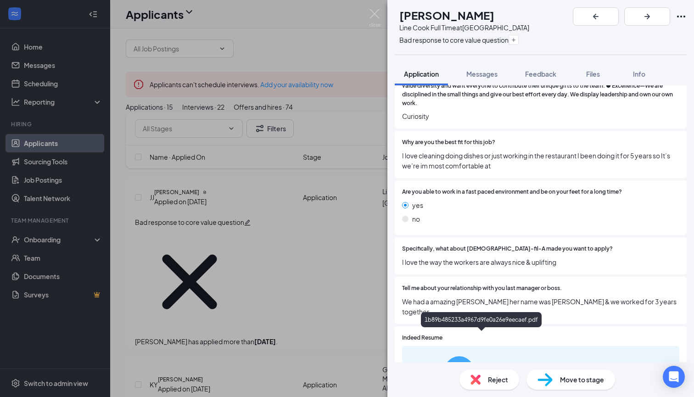
click at [487, 386] on div "1b89b485233a4967d9fe0a26e9eecaef.pdf" at bounding box center [521, 389] width 69 height 7
click at [508, 43] on button "button" at bounding box center [513, 40] width 10 height 10
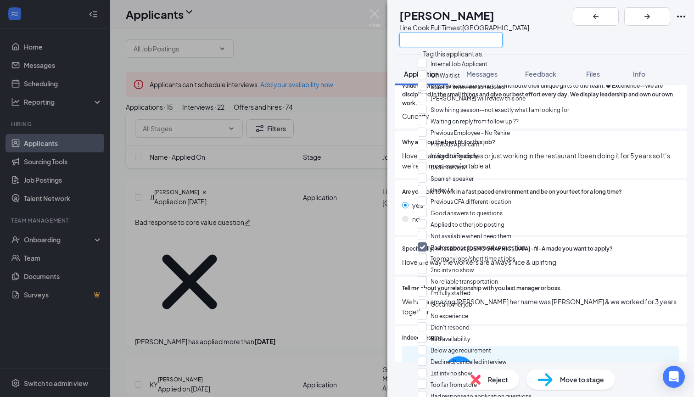
click at [492, 43] on input "text" at bounding box center [450, 40] width 103 height 15
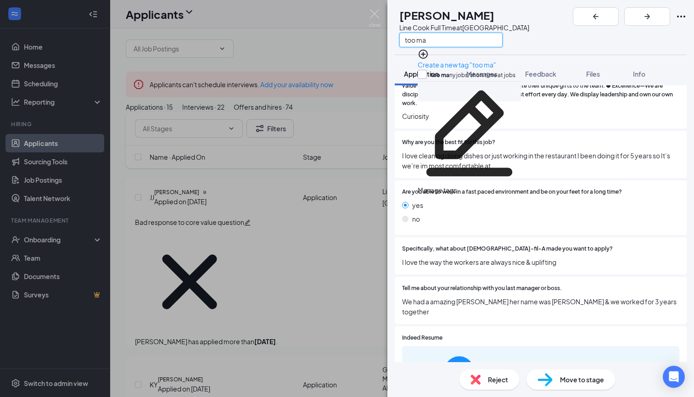
type input "too ma"
click at [424, 70] on input "too ma ny jobs/short time at jobs" at bounding box center [467, 75] width 98 height 10
checkbox input "true"
click at [484, 384] on div "Reject" at bounding box center [489, 379] width 60 height 20
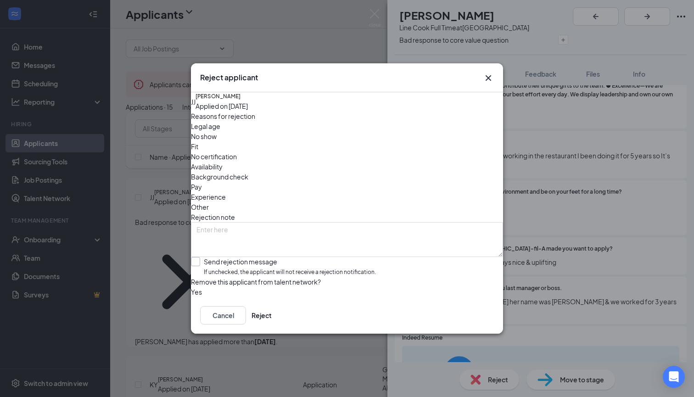
click at [250, 268] on span "If unchecked, the applicant will not receive a rejection notification." at bounding box center [290, 272] width 172 height 9
click at [250, 257] on input "Send rejection message If unchecked, the applicant will not receive a rejection…" at bounding box center [283, 267] width 185 height 20
checkbox input "true"
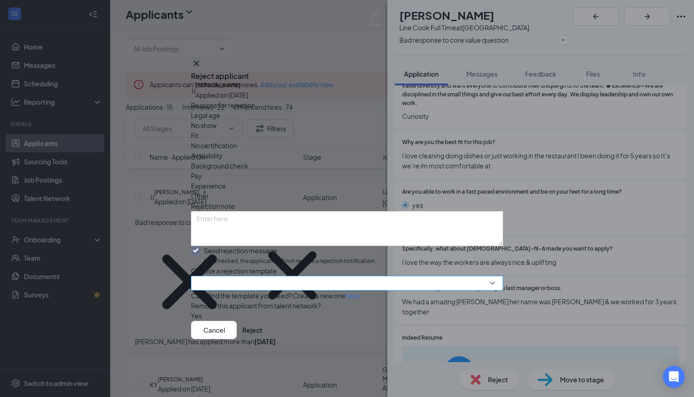
click at [249, 276] on input "search" at bounding box center [343, 283] width 295 height 14
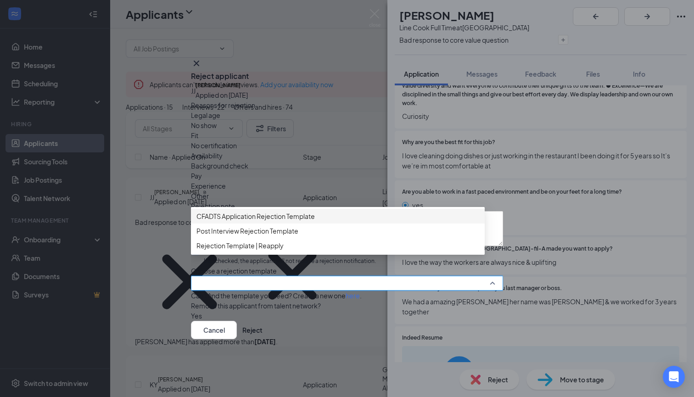
click at [280, 211] on span "CFADTS Application Rejection Template" at bounding box center [255, 216] width 118 height 10
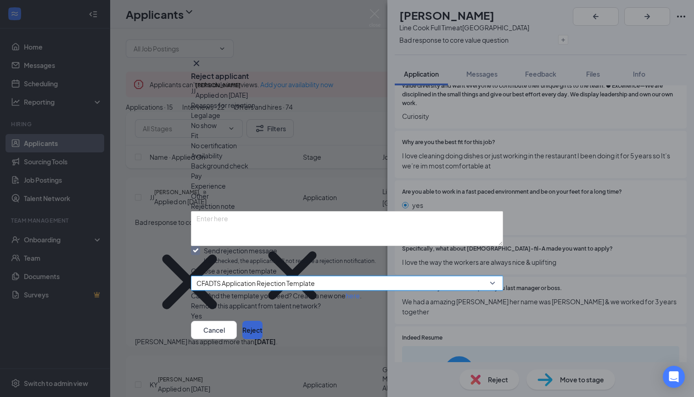
click at [263, 339] on button "Reject" at bounding box center [252, 330] width 20 height 18
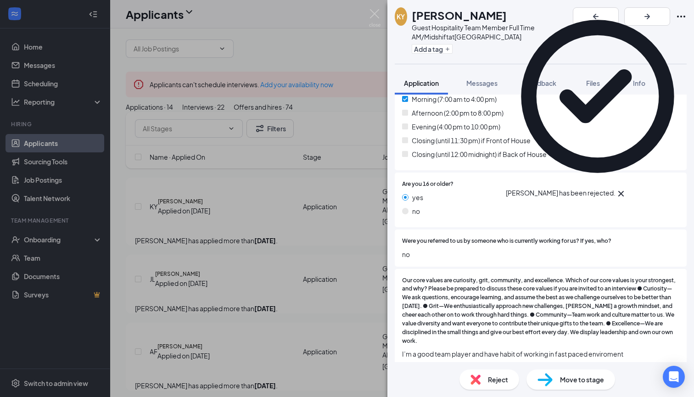
scroll to position [279, 0]
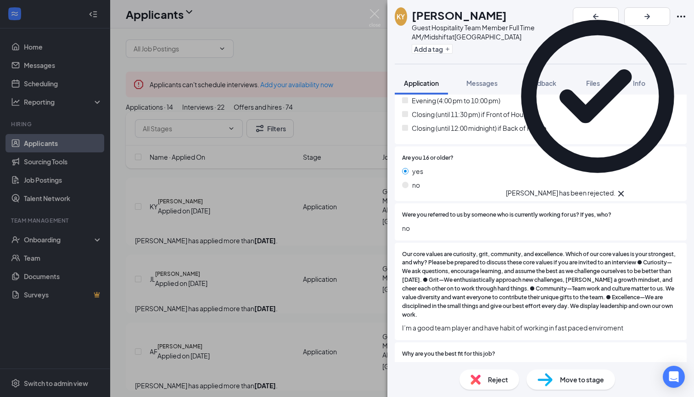
click at [626, 188] on icon "Cross" at bounding box center [620, 193] width 11 height 11
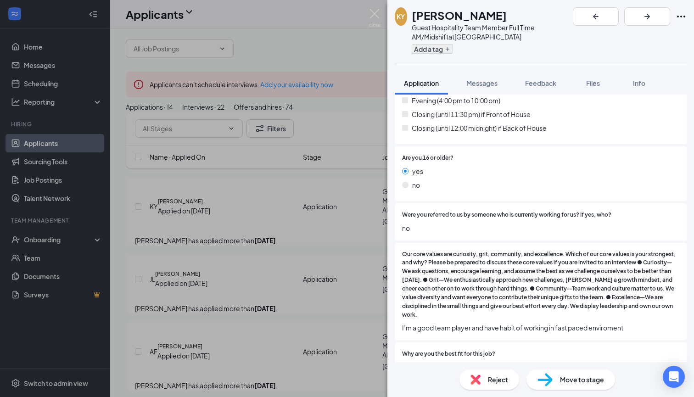
click at [425, 48] on button "Add a tag" at bounding box center [432, 49] width 41 height 10
click at [425, 48] on input "text" at bounding box center [463, 49] width 103 height 15
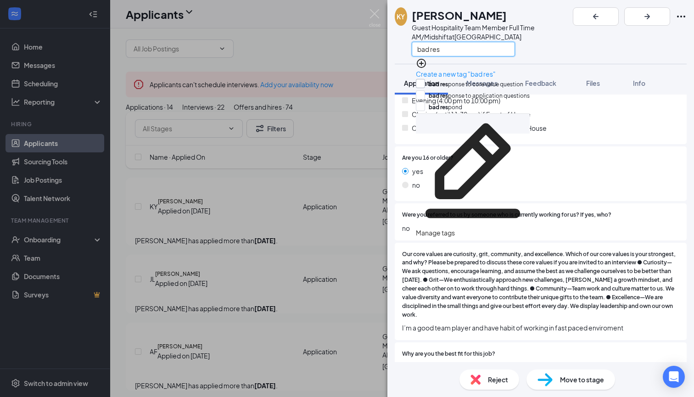
type input "bad res"
click at [426, 79] on input "bad res ponse to core value question" at bounding box center [469, 84] width 107 height 10
checkbox input "true"
click at [456, 214] on span "Were you referred to us by someone who is currently working for us? If yes, who?" at bounding box center [506, 215] width 209 height 9
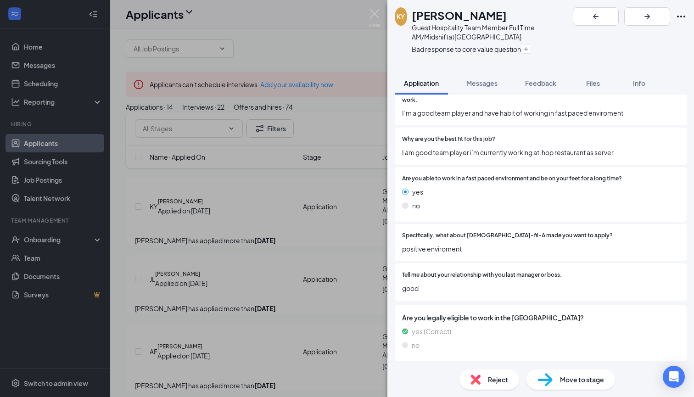
scroll to position [497, 0]
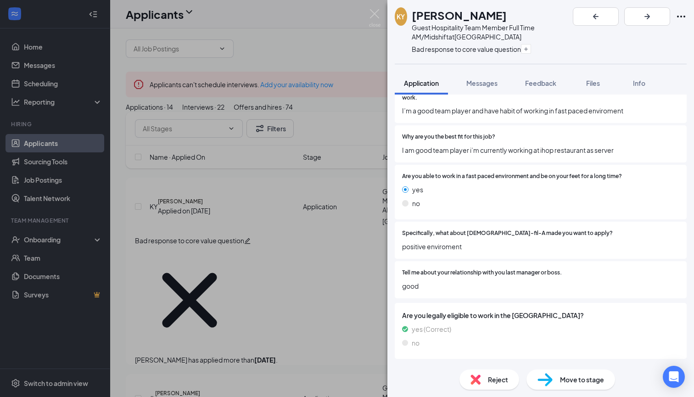
click at [488, 375] on span "Reject" at bounding box center [498, 379] width 20 height 10
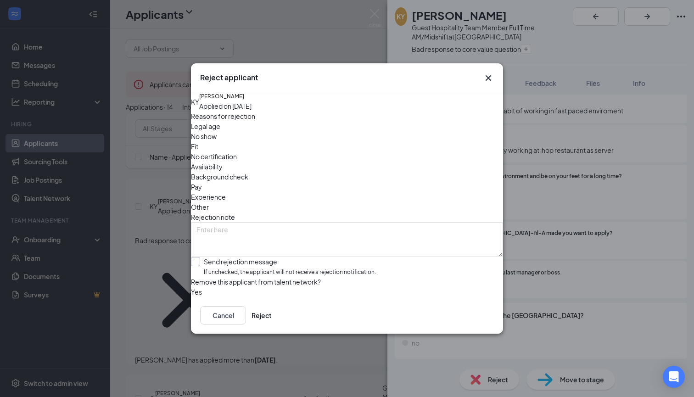
click at [261, 257] on div "Send rejection message" at bounding box center [290, 261] width 172 height 9
click at [261, 257] on input "Send rejection message If unchecked, the applicant will not receive a rejection…" at bounding box center [283, 267] width 185 height 20
checkbox input "true"
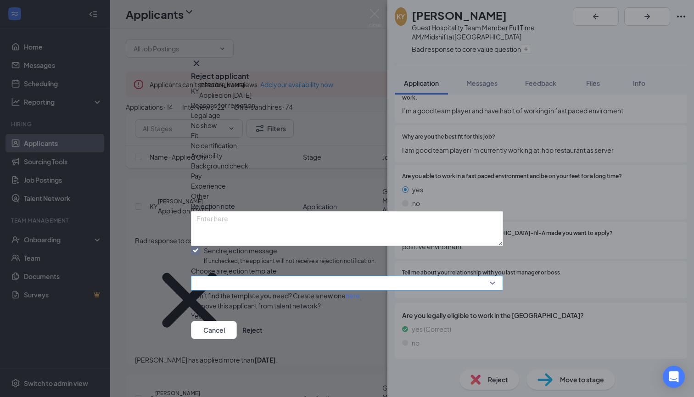
click at [261, 276] on input "search" at bounding box center [343, 283] width 295 height 14
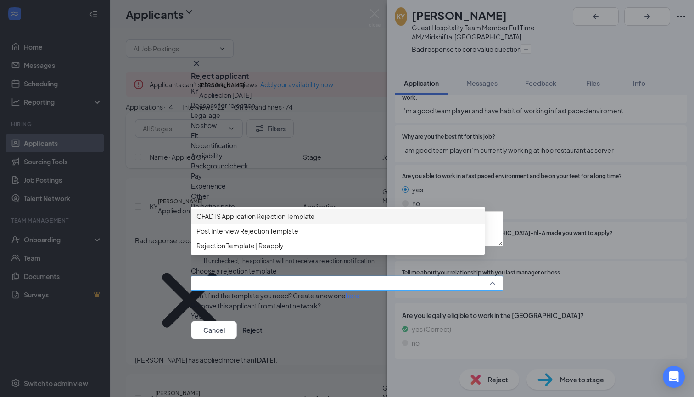
click at [295, 211] on span "CFADTS Application Rejection Template" at bounding box center [255, 216] width 118 height 10
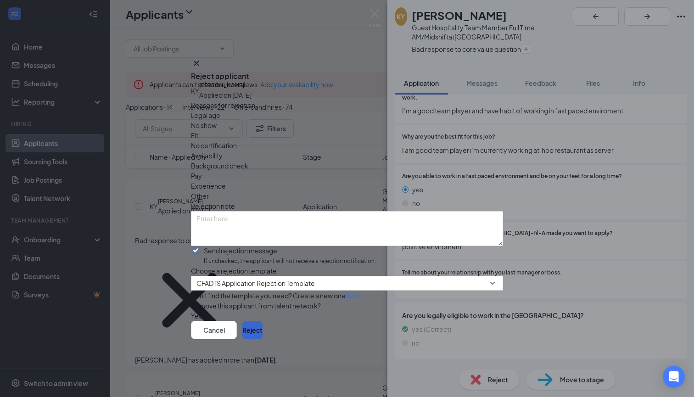
click at [263, 339] on button "Reject" at bounding box center [252, 330] width 20 height 18
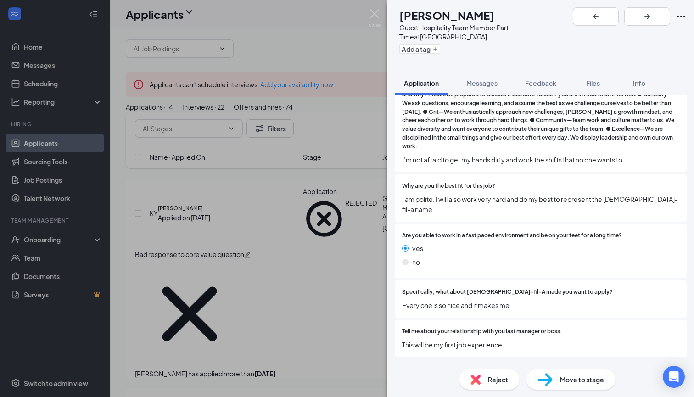
scroll to position [473, 0]
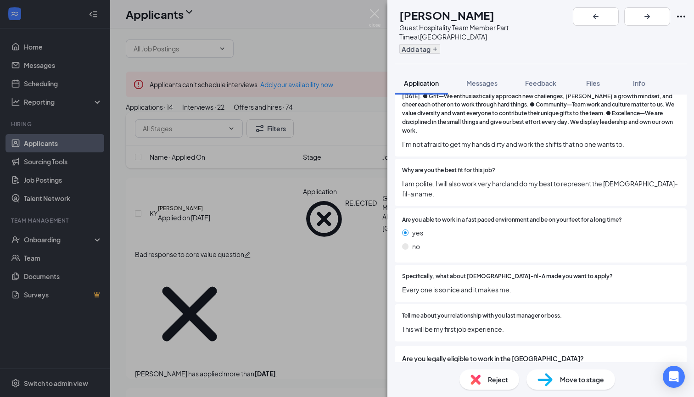
click at [432, 44] on button "Add a tag" at bounding box center [419, 49] width 41 height 10
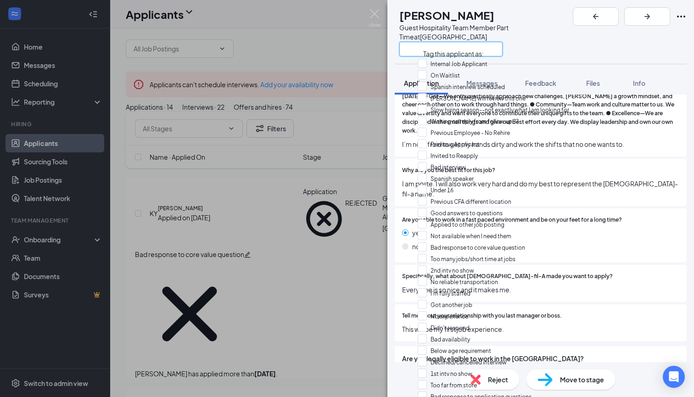
click at [432, 43] on input "text" at bounding box center [450, 49] width 103 height 15
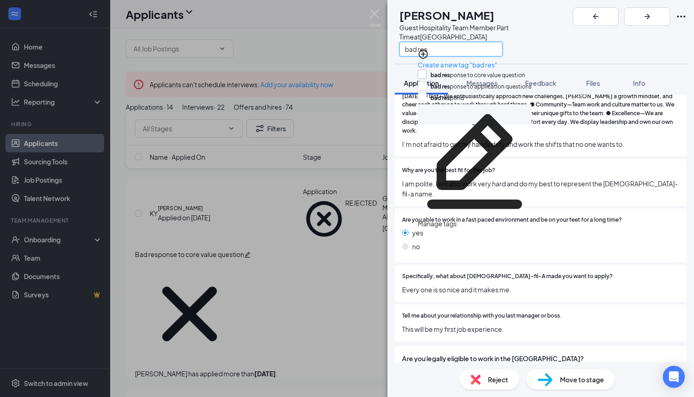
type input "bad res"
click at [427, 70] on input "bad res ponse to core value question" at bounding box center [471, 75] width 107 height 10
checkbox input "true"
click at [493, 374] on span "Reject" at bounding box center [498, 379] width 20 height 10
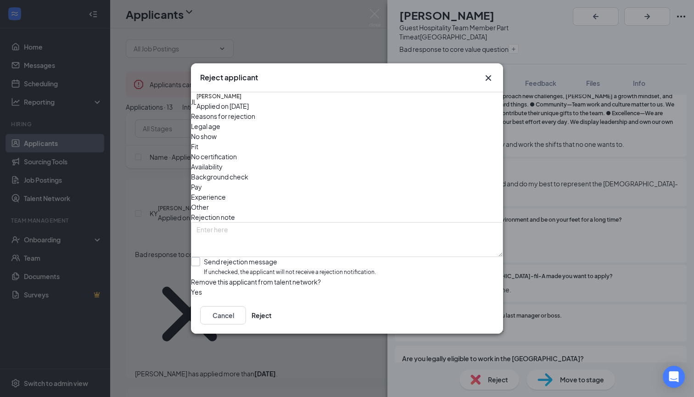
click at [285, 268] on span "If unchecked, the applicant will not receive a rejection notification." at bounding box center [290, 272] width 172 height 9
click at [285, 257] on input "Send rejection message If unchecked, the applicant will not receive a rejection…" at bounding box center [283, 267] width 185 height 20
checkbox input "true"
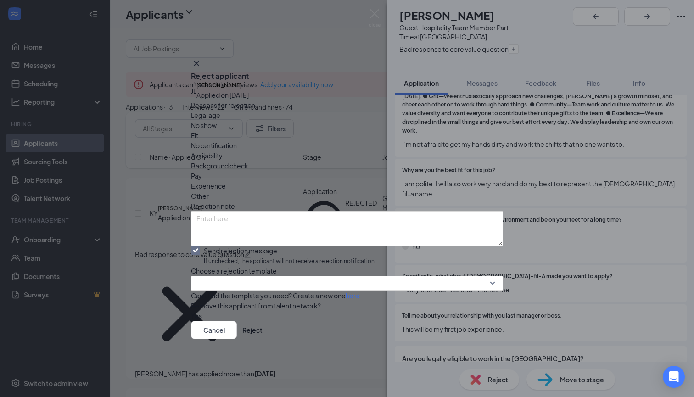
click at [285, 258] on div "Reasons for rejection Legal age No show Fit No certification Availability Backg…" at bounding box center [347, 210] width 312 height 221
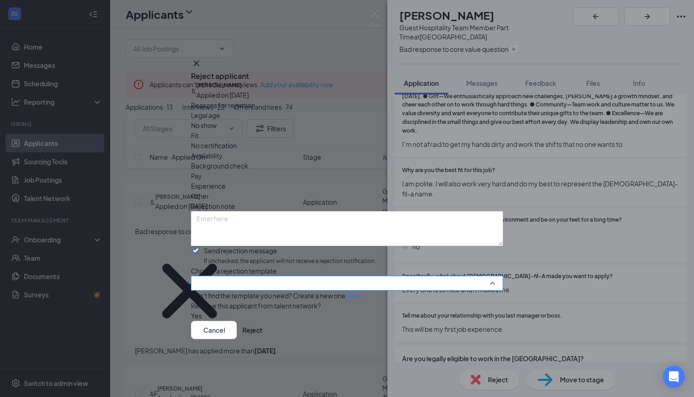
click at [288, 276] on input "search" at bounding box center [343, 283] width 295 height 14
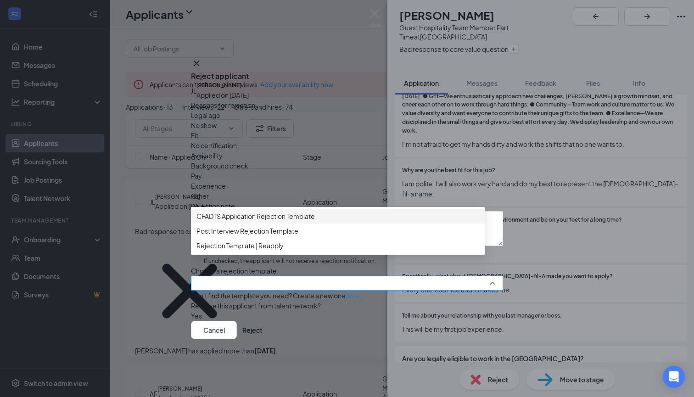
click at [329, 211] on span "CFADTS Application Rejection Template" at bounding box center [337, 216] width 283 height 10
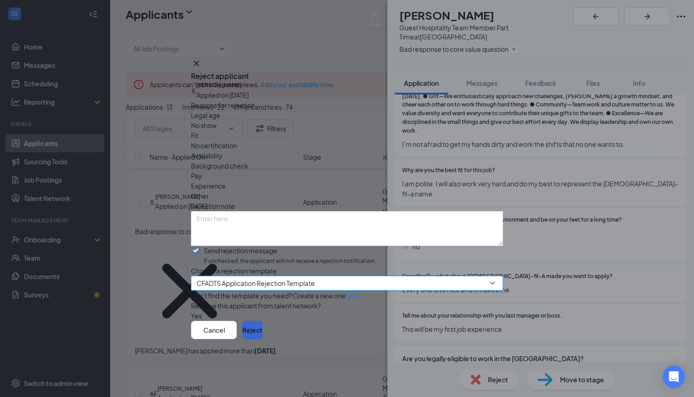
click at [263, 339] on button "Reject" at bounding box center [252, 330] width 20 height 18
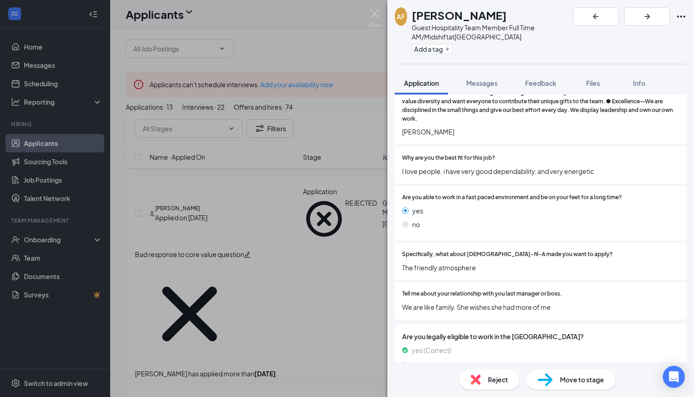
scroll to position [481, 0]
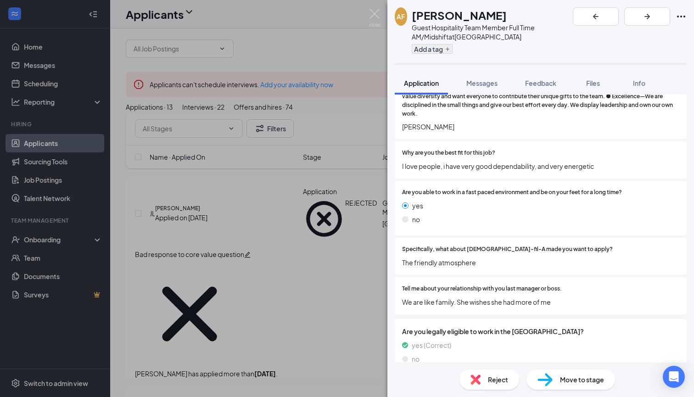
click at [444, 50] on button "Add a tag" at bounding box center [432, 49] width 41 height 10
click at [444, 50] on input "text" at bounding box center [463, 49] width 103 height 15
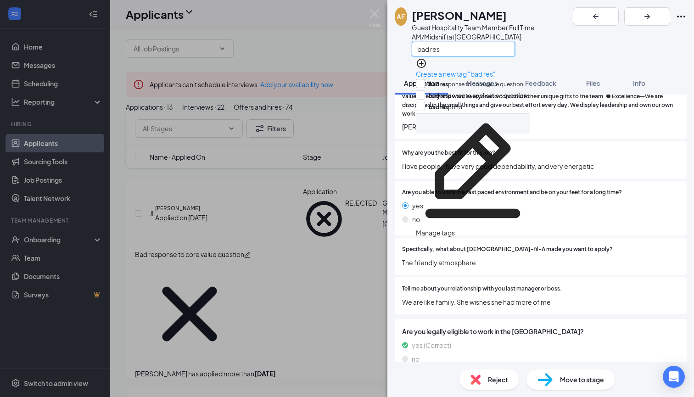
type input "bad res"
click at [425, 79] on div at bounding box center [420, 83] width 9 height 9
click at [427, 79] on input "bad res ponse to core value question" at bounding box center [469, 84] width 107 height 10
click at [424, 80] on input "bad res ponse to core value question" at bounding box center [469, 84] width 107 height 10
checkbox input "true"
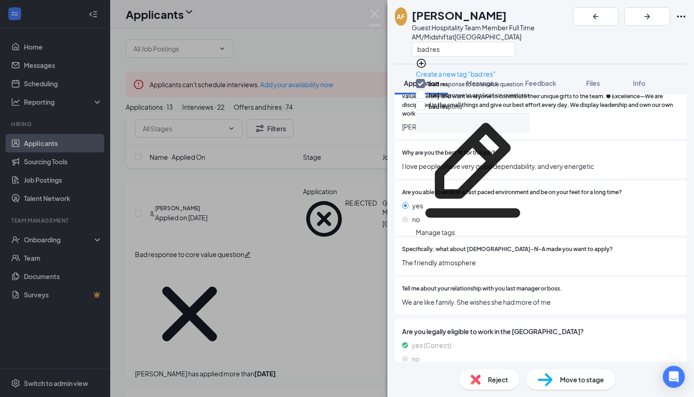
click at [488, 375] on span "Reject" at bounding box center [498, 379] width 20 height 10
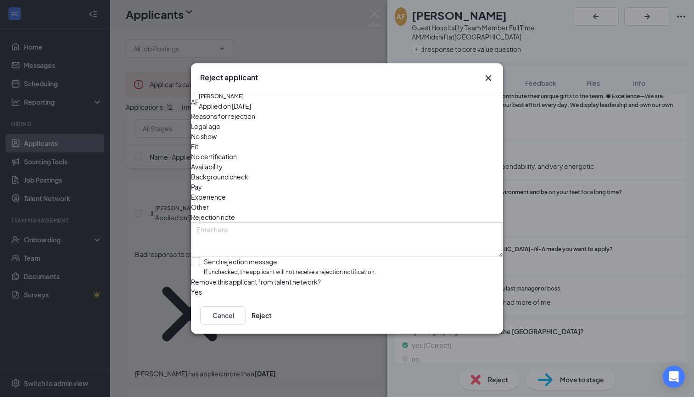
click at [273, 257] on div "Send rejection message" at bounding box center [290, 261] width 172 height 9
click at [273, 257] on input "Send rejection message If unchecked, the applicant will not receive a rejection…" at bounding box center [283, 267] width 185 height 20
checkbox input "true"
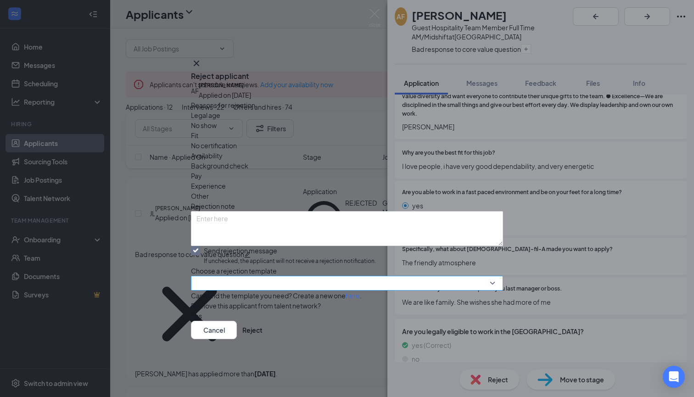
click at [272, 276] on input "search" at bounding box center [343, 283] width 295 height 14
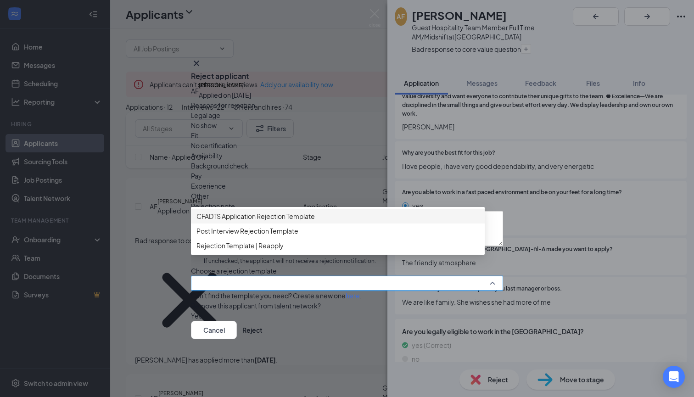
click at [319, 209] on div "CFADTS Application Rejection Template" at bounding box center [338, 216] width 294 height 15
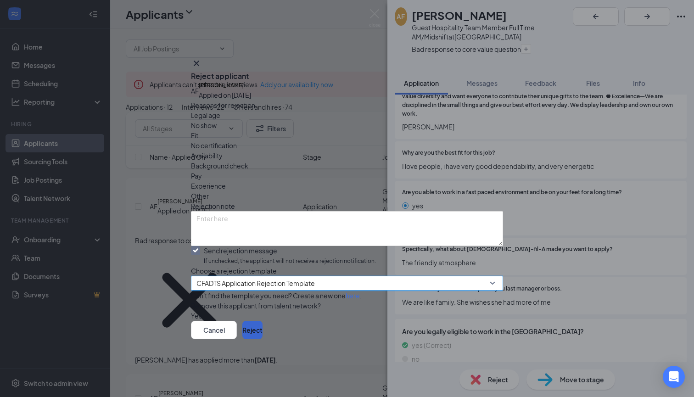
click at [263, 339] on button "Reject" at bounding box center [252, 330] width 20 height 18
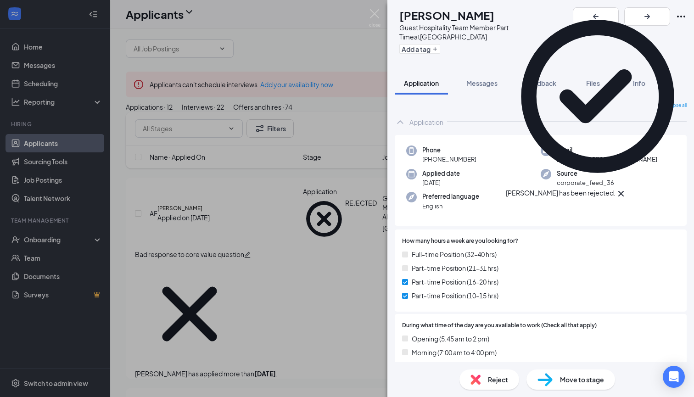
click at [626, 188] on icon "Cross" at bounding box center [620, 193] width 11 height 11
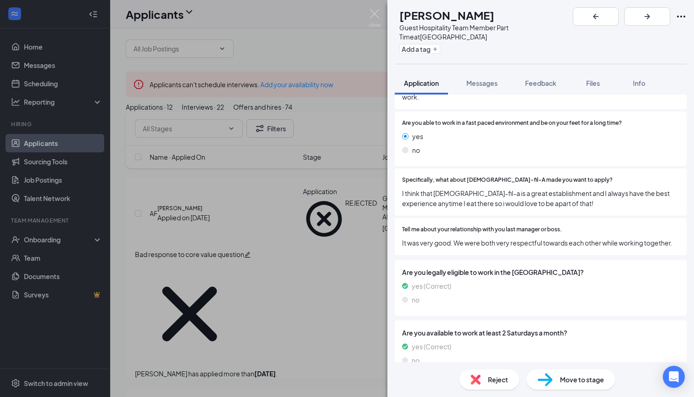
scroll to position [590, 0]
click at [572, 378] on span "Move to stage" at bounding box center [582, 379] width 44 height 10
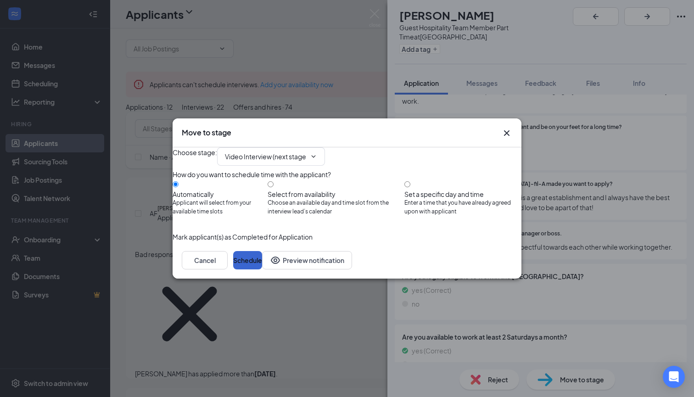
click at [262, 269] on button "Schedule" at bounding box center [247, 260] width 29 height 18
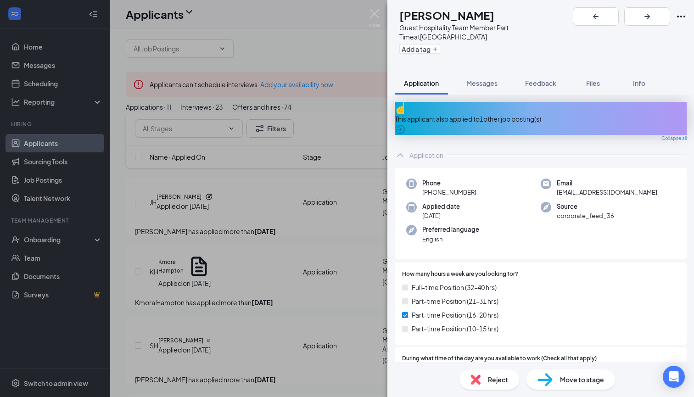
click at [522, 114] on div "This applicant also applied to 1 other job posting(s)" at bounding box center [541, 119] width 292 height 10
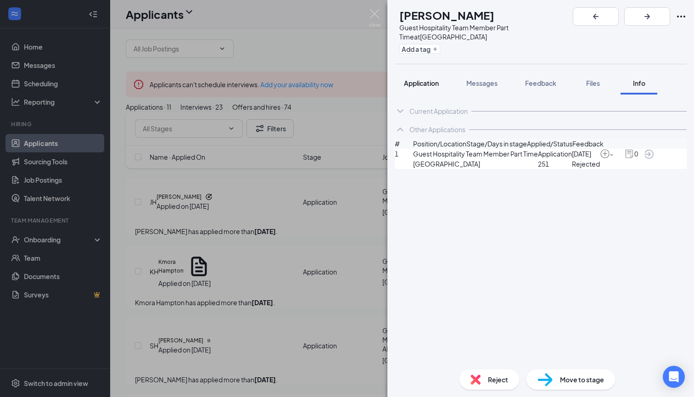
click at [415, 79] on span "Application" at bounding box center [421, 83] width 35 height 8
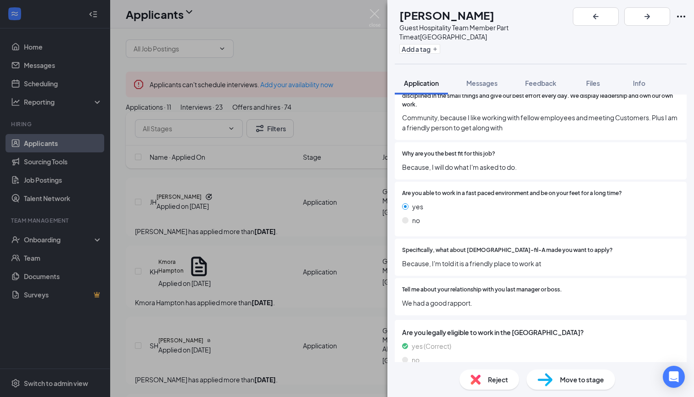
scroll to position [524, 0]
click at [428, 44] on button "Add a tag" at bounding box center [419, 49] width 41 height 10
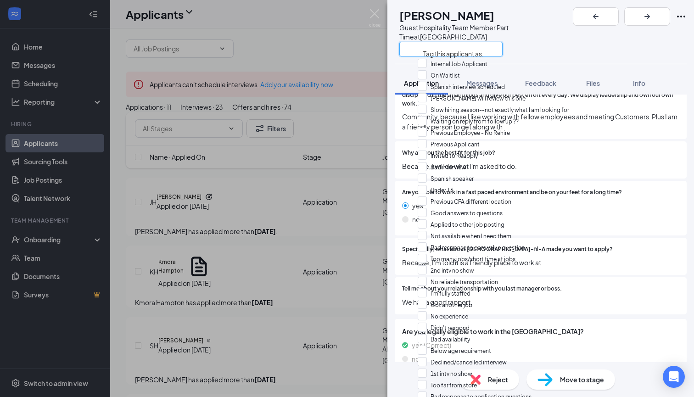
click at [428, 42] on input "text" at bounding box center [450, 49] width 103 height 15
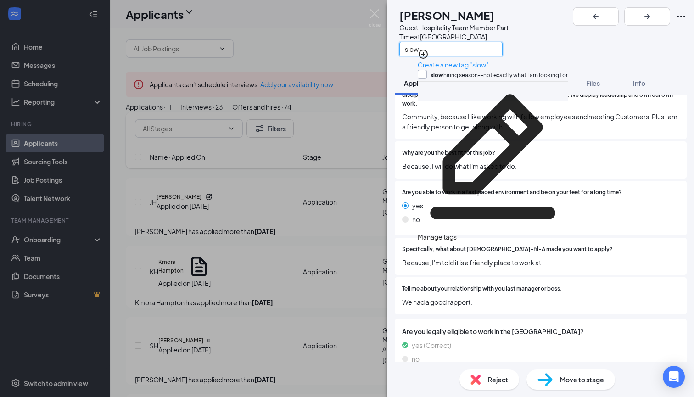
type input "slow"
click at [426, 70] on input "slow hiring season--not exactly what I am looking for" at bounding box center [493, 75] width 150 height 10
checkbox input "true"
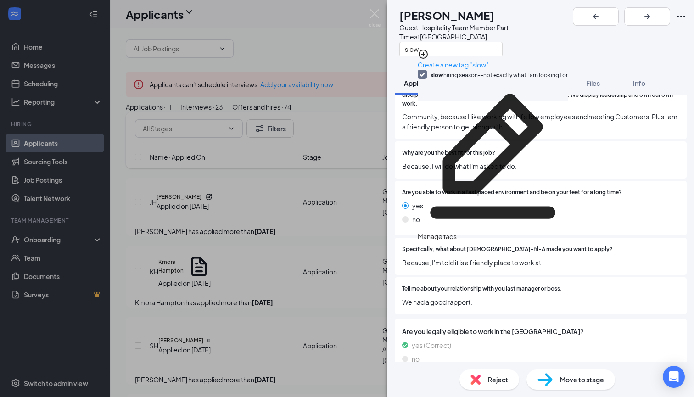
click at [496, 381] on span "Reject" at bounding box center [498, 379] width 20 height 10
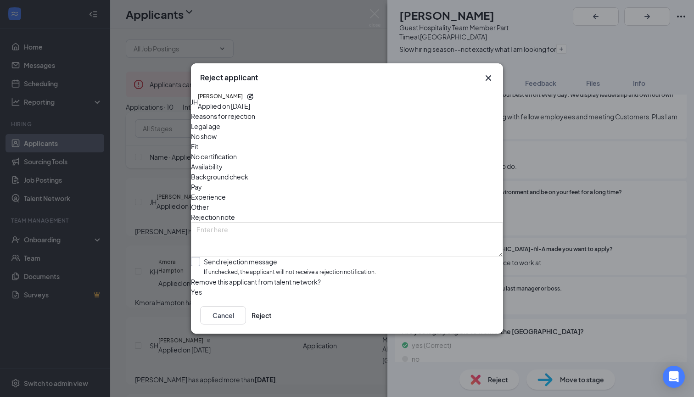
click at [271, 257] on div "Send rejection message If unchecked, the applicant will not receive a rejection…" at bounding box center [290, 267] width 172 height 20
click at [271, 257] on input "Send rejection message If unchecked, the applicant will not receive a rejection…" at bounding box center [283, 267] width 185 height 20
checkbox input "true"
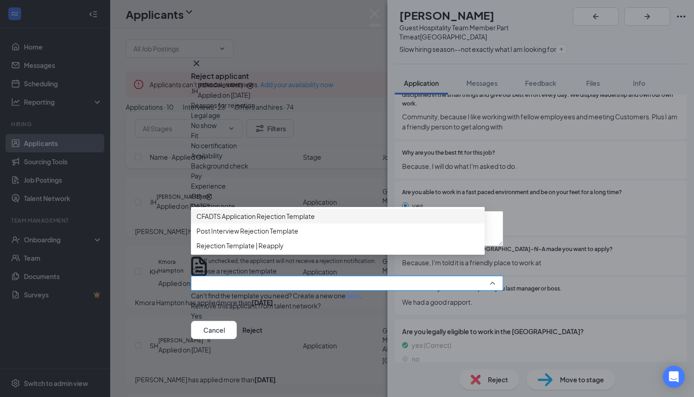
click at [273, 276] on input "search" at bounding box center [343, 283] width 295 height 14
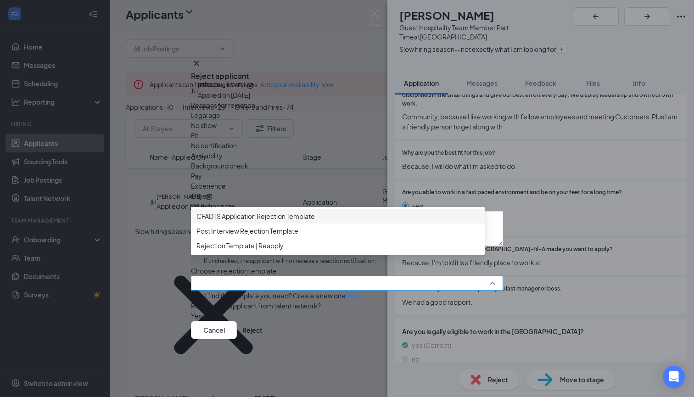
click at [315, 211] on span "CFADTS Application Rejection Template" at bounding box center [255, 216] width 118 height 10
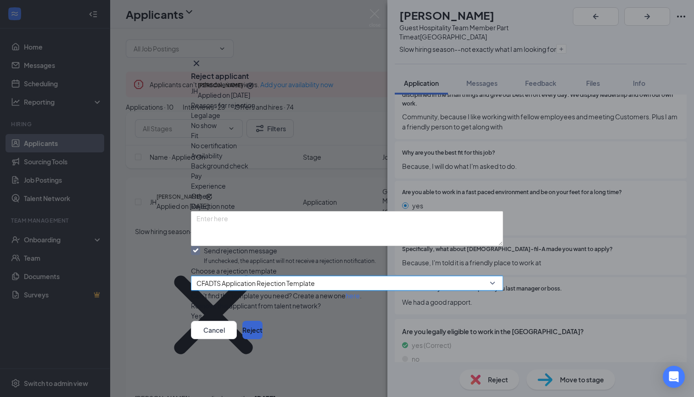
click at [263, 339] on button "Reject" at bounding box center [252, 330] width 20 height 18
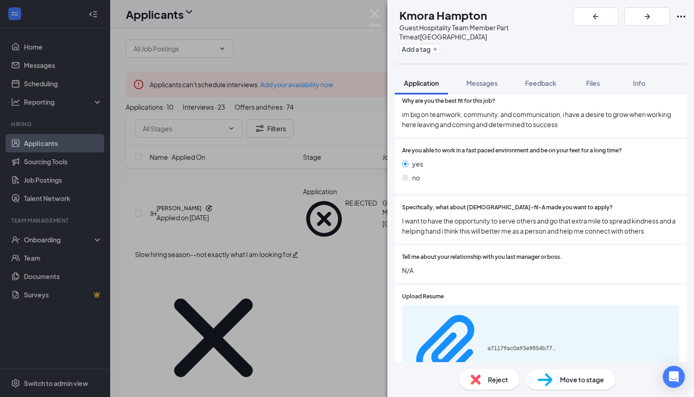
scroll to position [544, 0]
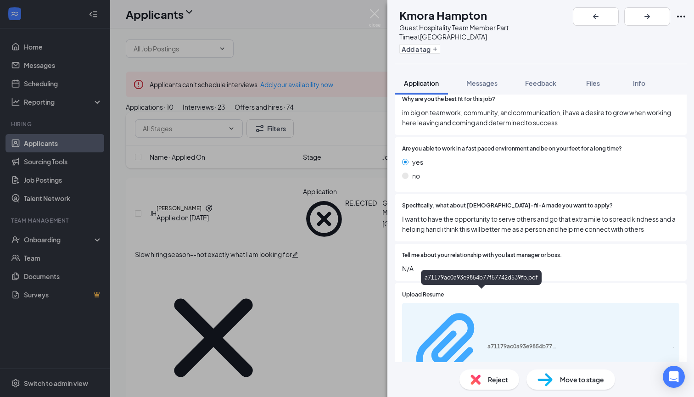
click at [498, 343] on div "a71179ac0a93e9854b77f57742d539fb.pdf" at bounding box center [521, 346] width 69 height 7
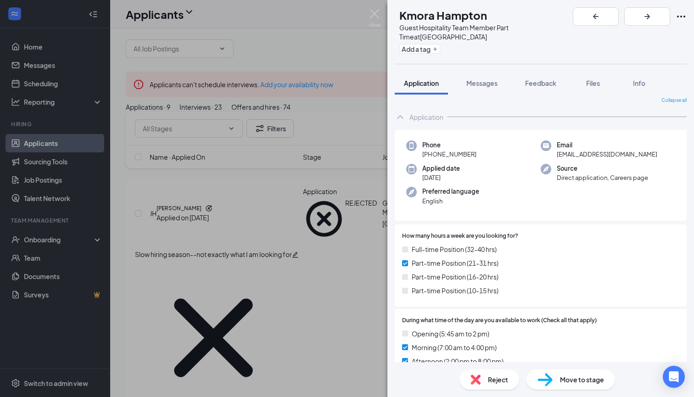
scroll to position [0, 0]
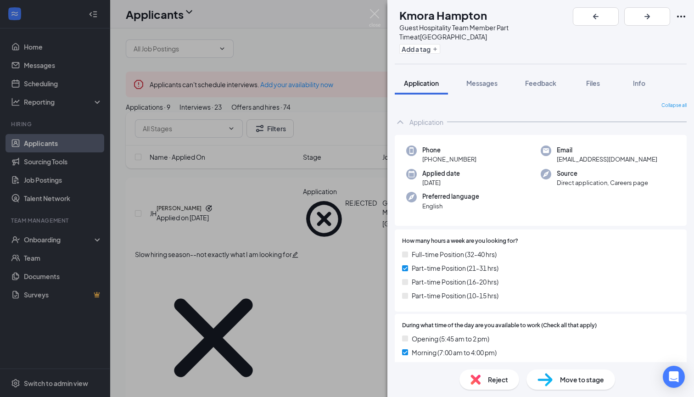
click at [568, 379] on span "Move to stage" at bounding box center [582, 379] width 44 height 10
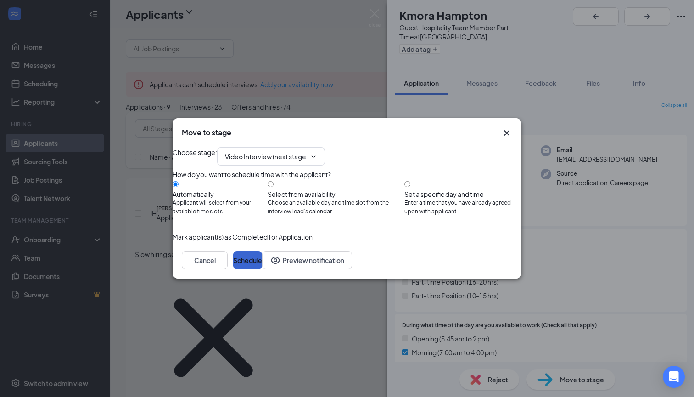
click at [262, 269] on button "Schedule" at bounding box center [247, 260] width 29 height 18
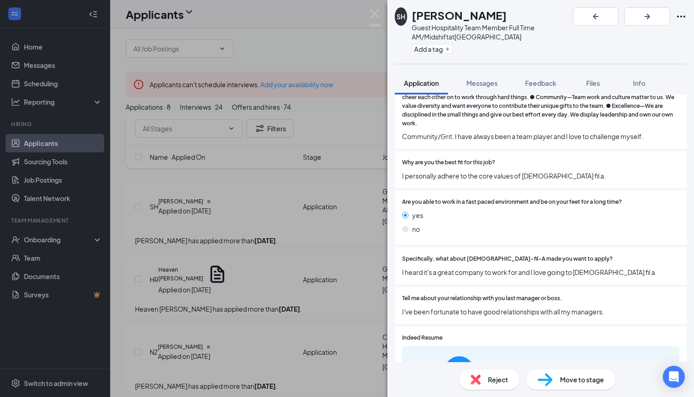
scroll to position [480, 0]
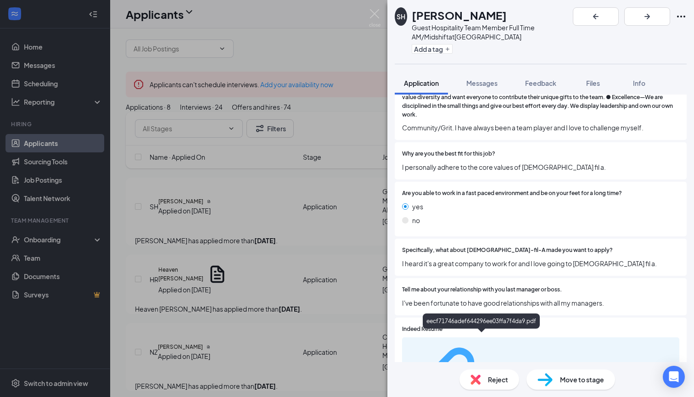
click at [487, 377] on div "eecf71746adef644296ee03ffa7f4da9.pdf" at bounding box center [521, 380] width 69 height 7
click at [433, 50] on button "Add a tag" at bounding box center [432, 49] width 41 height 10
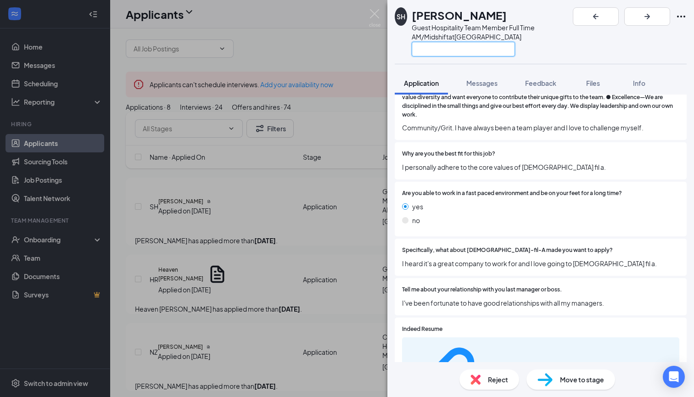
click at [433, 50] on input "text" at bounding box center [463, 49] width 103 height 15
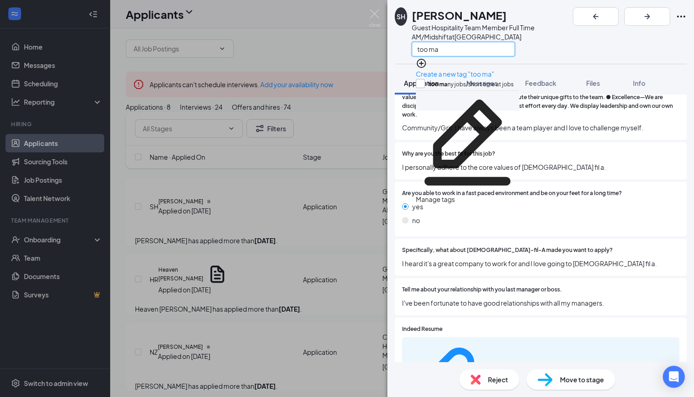
type input "too ma"
click at [425, 79] on input "too ma ny jobs/short time at jobs" at bounding box center [465, 84] width 98 height 10
checkbox input "true"
click at [484, 380] on div "Reject" at bounding box center [489, 379] width 60 height 20
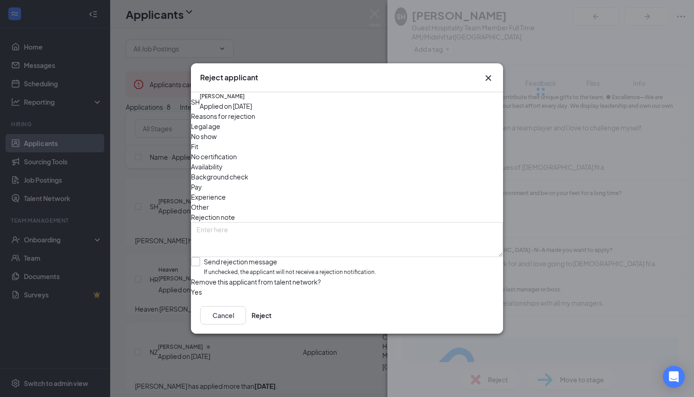
click at [259, 257] on div "Send rejection message If unchecked, the applicant will not receive a rejection…" at bounding box center [290, 267] width 172 height 20
click at [259, 257] on input "Send rejection message If unchecked, the applicant will not receive a rejection…" at bounding box center [283, 267] width 185 height 20
checkbox input "true"
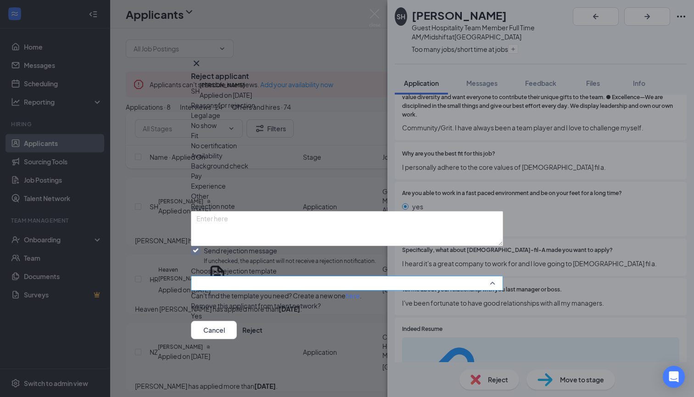
click at [257, 276] on input "search" at bounding box center [343, 283] width 295 height 14
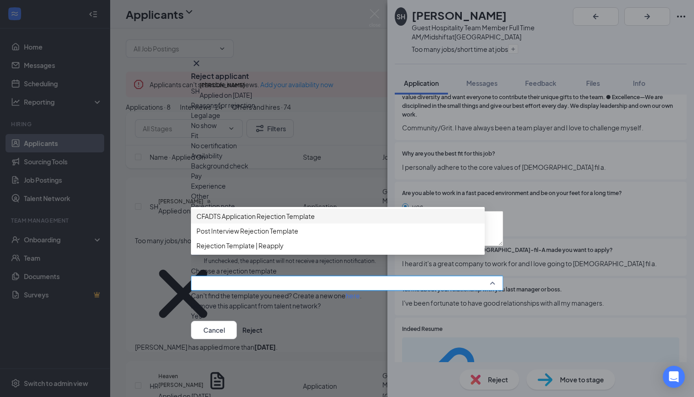
click at [285, 211] on span "CFADTS Application Rejection Template" at bounding box center [255, 216] width 118 height 10
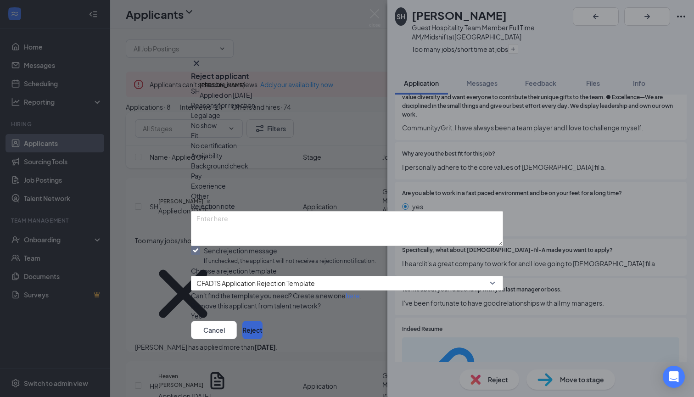
click at [263, 339] on button "Reject" at bounding box center [252, 330] width 20 height 18
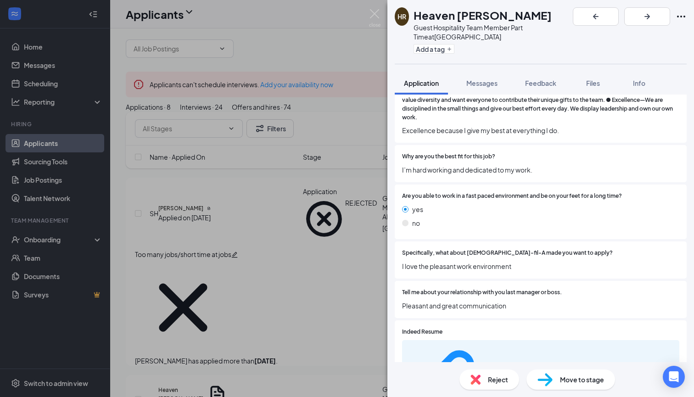
scroll to position [479, 0]
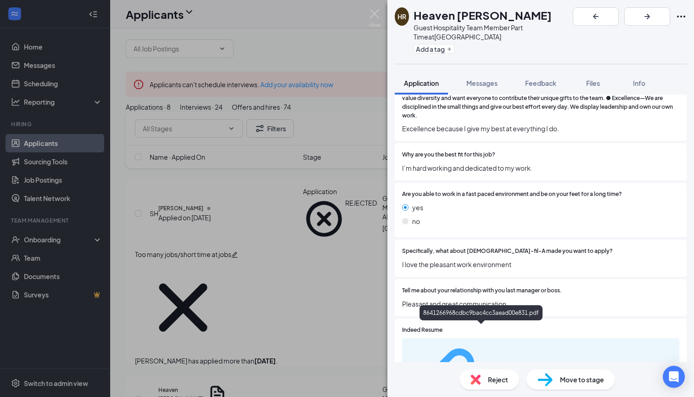
click at [487, 378] on div "8641266968cdbc9bac4cc3aead00e831.pdf" at bounding box center [521, 381] width 69 height 7
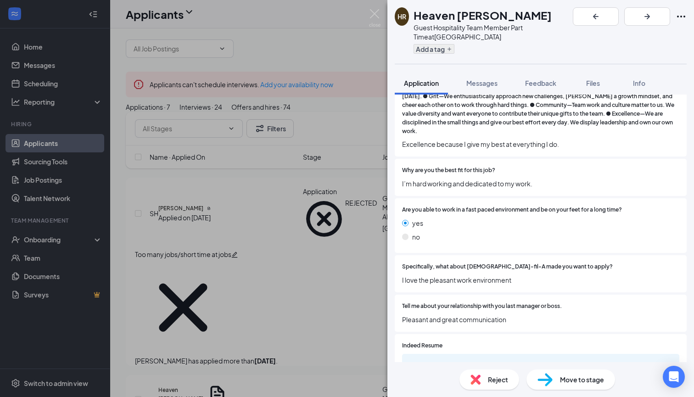
click at [428, 44] on button "Add a tag" at bounding box center [433, 49] width 41 height 10
click at [428, 42] on input "text" at bounding box center [464, 49] width 103 height 15
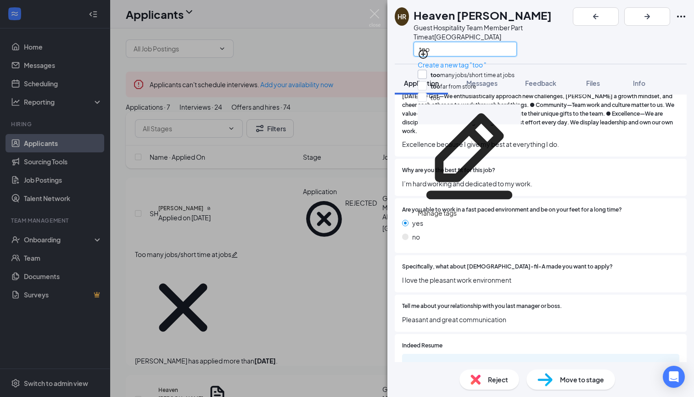
type input "too"
click at [426, 70] on input "too many jobs/short time at jobs" at bounding box center [466, 75] width 97 height 10
checkbox input "true"
click at [484, 381] on div "Reject" at bounding box center [489, 379] width 60 height 20
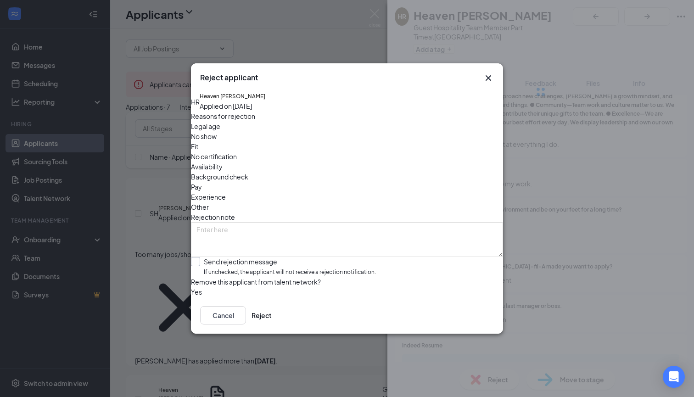
click at [250, 257] on div "Send rejection message If unchecked, the applicant will not receive a rejection…" at bounding box center [290, 267] width 172 height 20
click at [250, 257] on input "Send rejection message If unchecked, the applicant will not receive a rejection…" at bounding box center [283, 267] width 185 height 20
checkbox input "true"
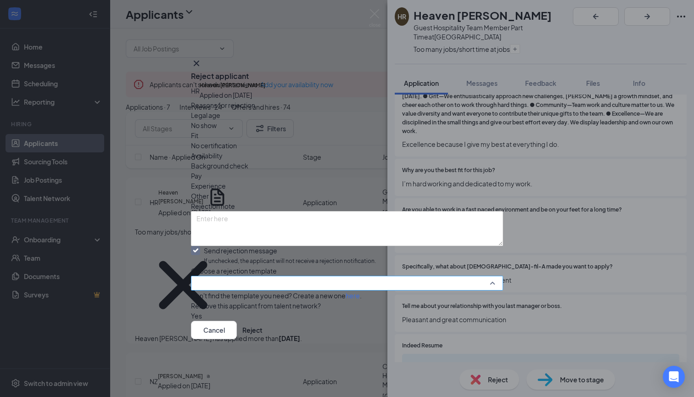
click at [250, 276] on input "search" at bounding box center [343, 283] width 295 height 14
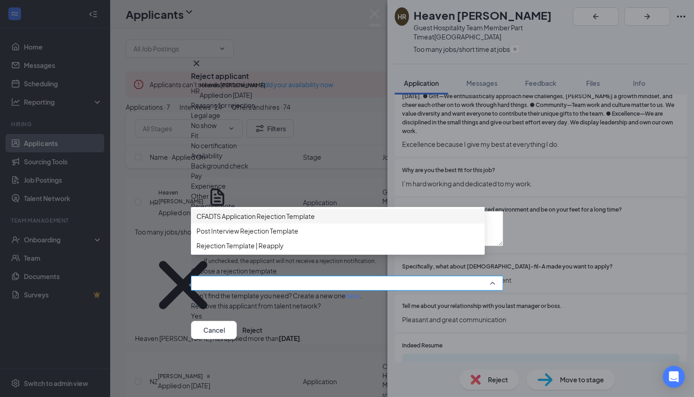
click at [286, 211] on span "CFADTS Application Rejection Template" at bounding box center [255, 216] width 118 height 10
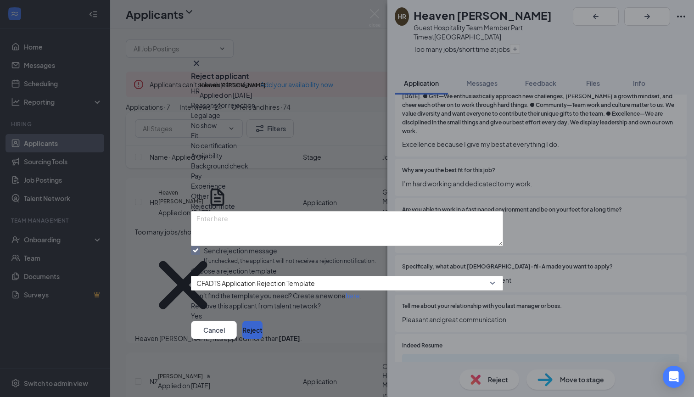
click at [263, 339] on button "Reject" at bounding box center [252, 330] width 20 height 18
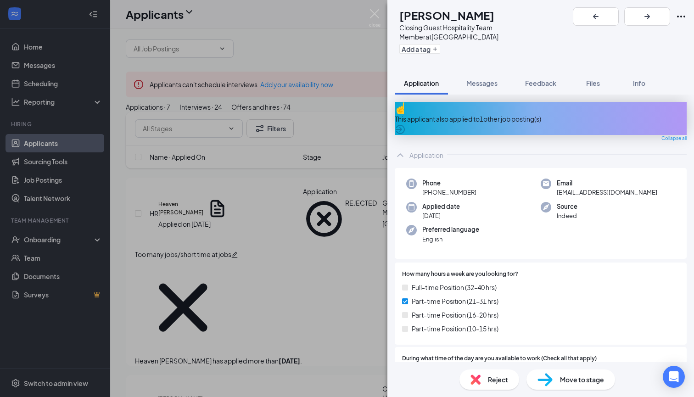
click at [512, 114] on div "This applicant also applied to 1 other job posting(s)" at bounding box center [541, 119] width 292 height 10
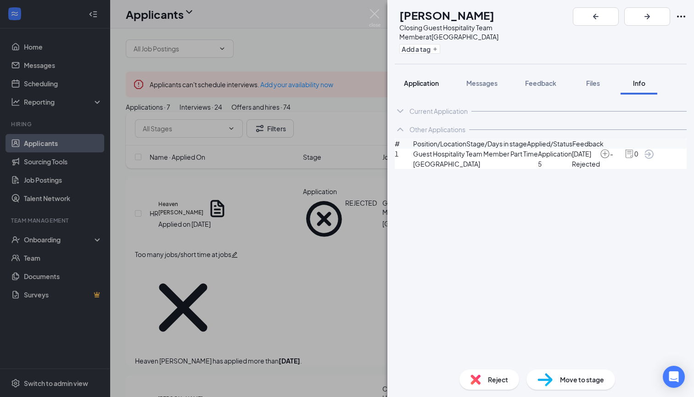
click at [437, 82] on button "Application" at bounding box center [421, 83] width 53 height 23
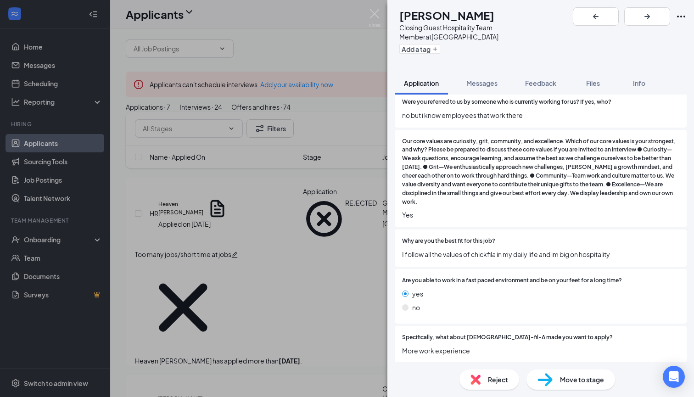
scroll to position [435, 0]
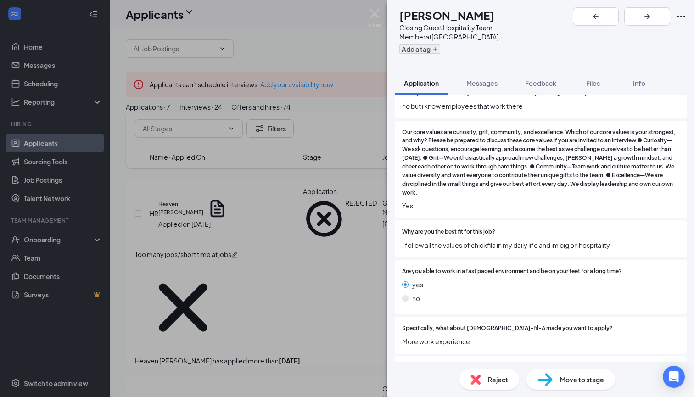
click at [440, 44] on button "Add a tag" at bounding box center [419, 49] width 41 height 10
click at [441, 43] on input "text" at bounding box center [450, 49] width 103 height 15
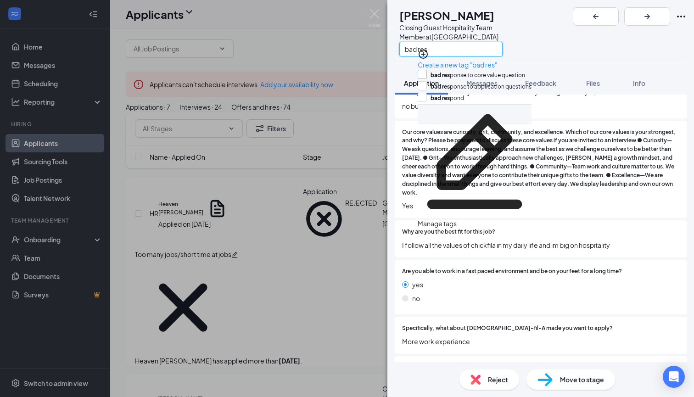
type input "bad res"
click at [426, 70] on input "bad res ponse to core value question" at bounding box center [471, 75] width 107 height 10
checkbox input "true"
click at [480, 336] on span "More work experience" at bounding box center [540, 341] width 277 height 10
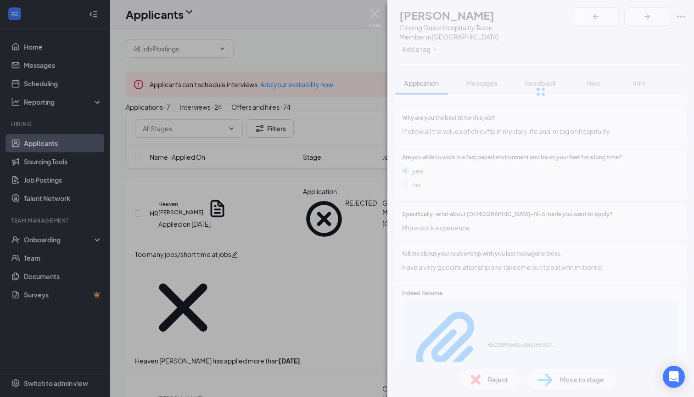
scroll to position [551, 0]
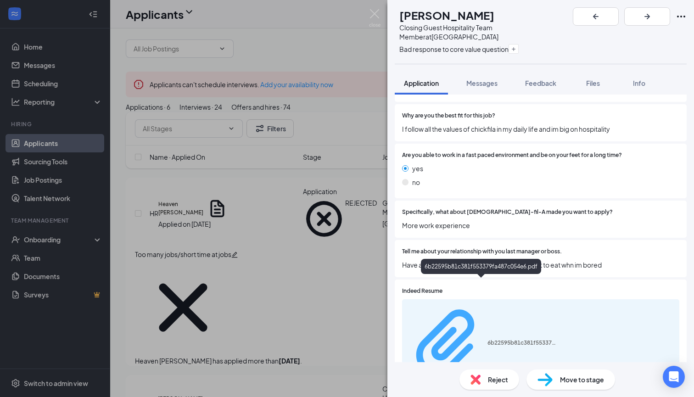
click at [476, 303] on div "6b22595b81c381f553379fa487c054e6.pdf" at bounding box center [482, 343] width 149 height 81
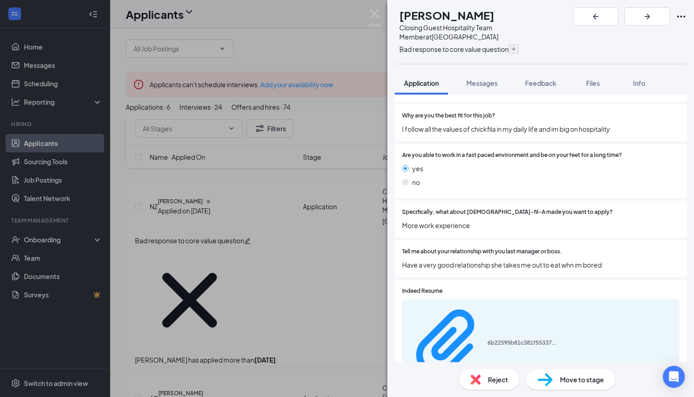
click at [511, 46] on icon "Plus" at bounding box center [514, 49] width 6 height 6
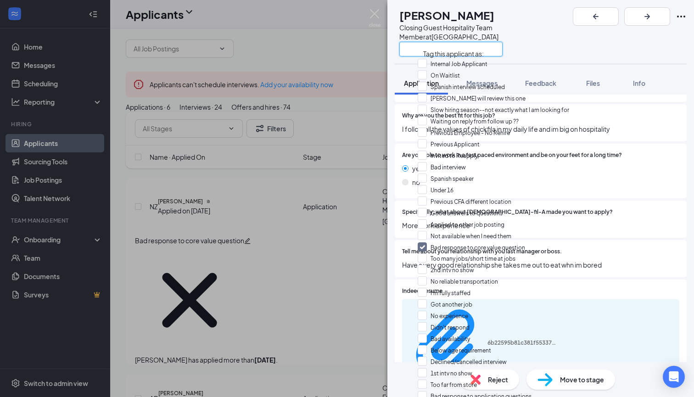
click at [489, 42] on input "text" at bounding box center [450, 49] width 103 height 15
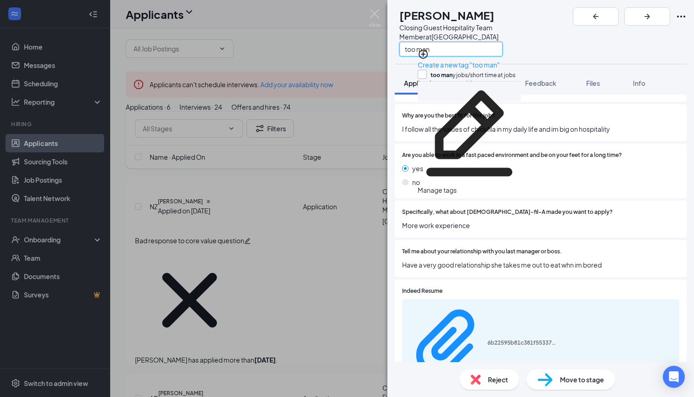
type input "too man"
click at [425, 70] on input "too man y jobs/short time at jobs" at bounding box center [467, 75] width 98 height 10
checkbox input "true"
click at [477, 377] on img at bounding box center [475, 379] width 10 height 10
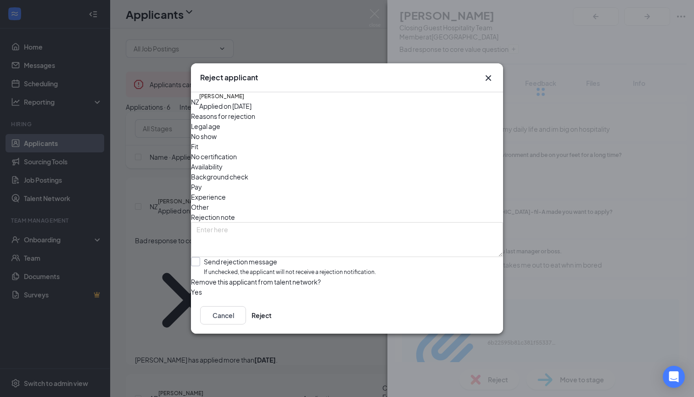
click at [251, 257] on div "Send rejection message" at bounding box center [290, 261] width 172 height 9
click at [251, 257] on input "Send rejection message If unchecked, the applicant will not receive a rejection…" at bounding box center [283, 267] width 185 height 20
checkbox input "true"
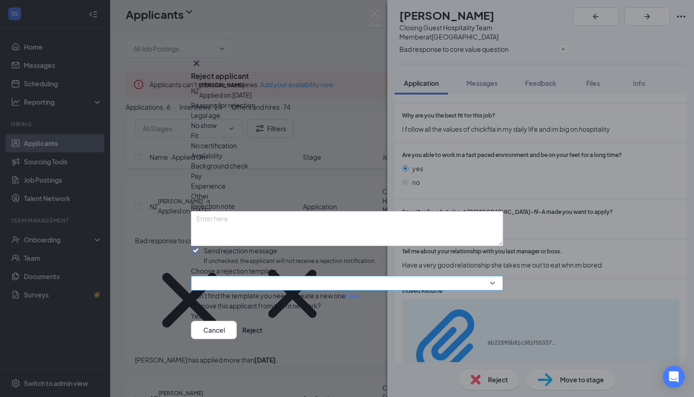
click at [251, 276] on input "search" at bounding box center [343, 283] width 295 height 14
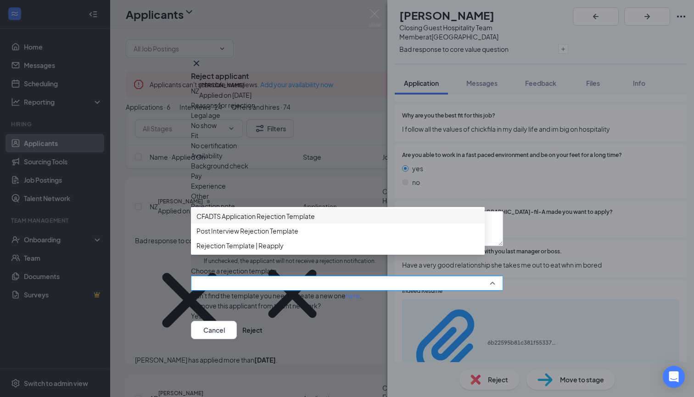
click at [293, 211] on span "CFADTS Application Rejection Template" at bounding box center [255, 216] width 118 height 10
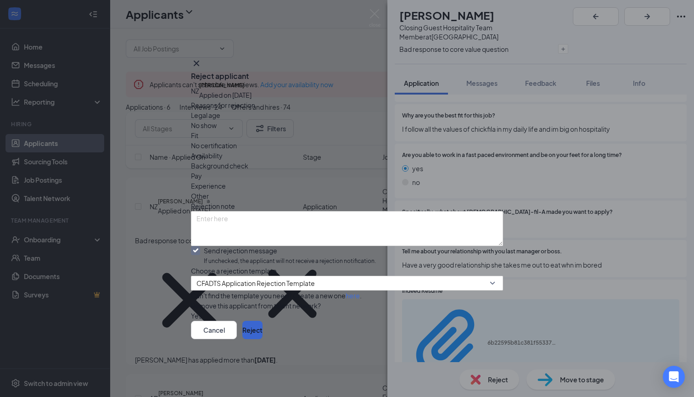
click at [263, 339] on button "Reject" at bounding box center [252, 330] width 20 height 18
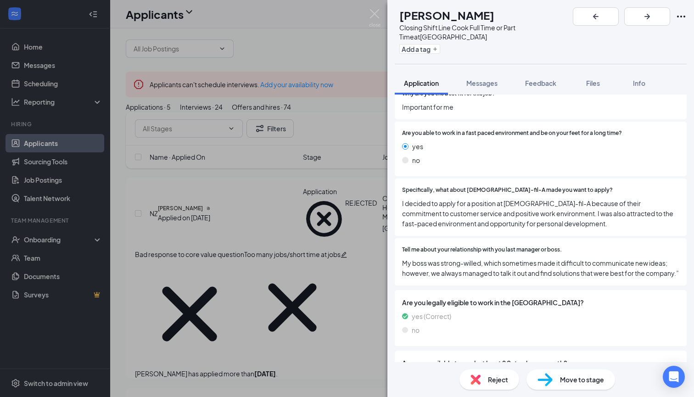
scroll to position [586, 0]
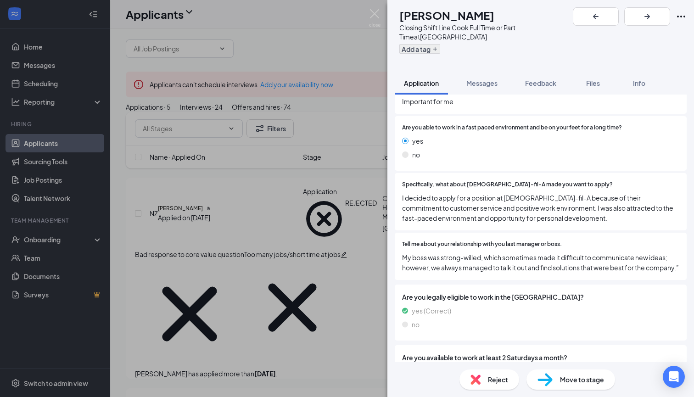
click at [440, 44] on button "Add a tag" at bounding box center [419, 49] width 41 height 10
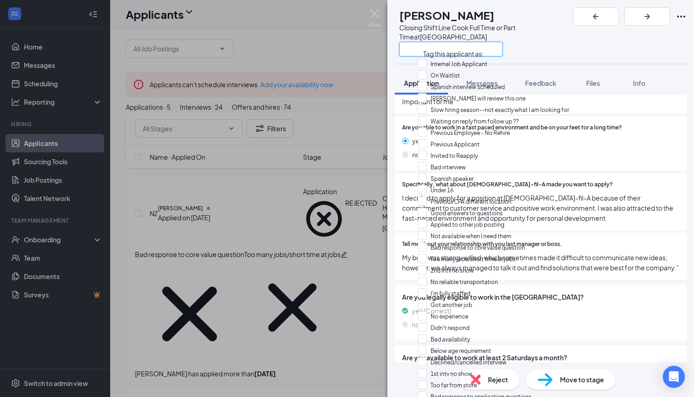
click at [440, 42] on input "text" at bounding box center [450, 49] width 103 height 15
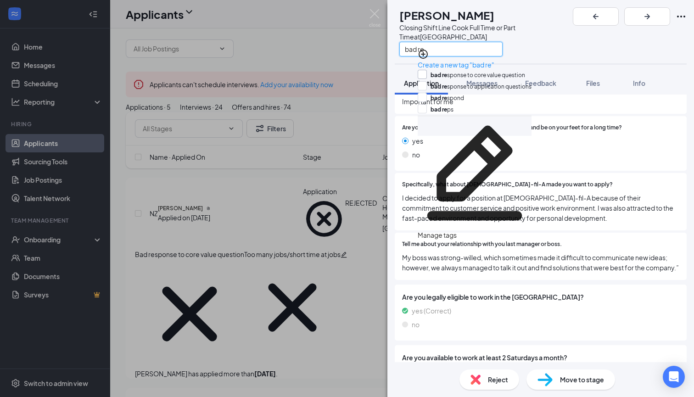
type input "bad re"
click at [426, 70] on input "bad re sponse to core value question" at bounding box center [471, 75] width 107 height 10
checkbox input "true"
click at [483, 297] on div "Are you legally eligible to work in the [GEOGRAPHIC_DATA]? yes (Correct) no" at bounding box center [540, 312] width 277 height 41
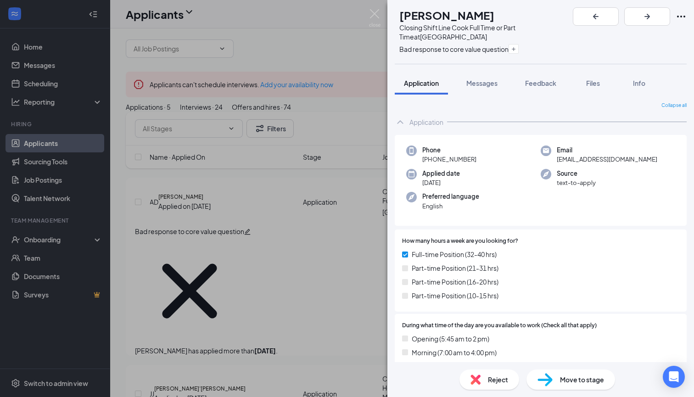
scroll to position [0, 0]
click at [498, 375] on span "Reject" at bounding box center [498, 379] width 20 height 10
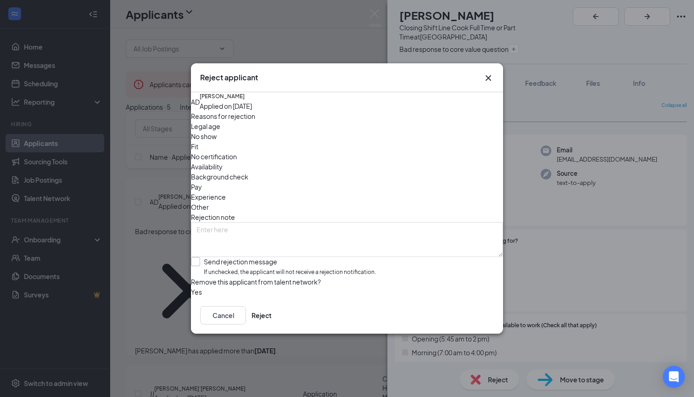
click at [299, 257] on div "Send rejection message If unchecked, the applicant will not receive a rejection…" at bounding box center [290, 267] width 172 height 20
click at [299, 257] on input "Send rejection message If unchecked, the applicant will not receive a rejection…" at bounding box center [283, 267] width 185 height 20
checkbox input "true"
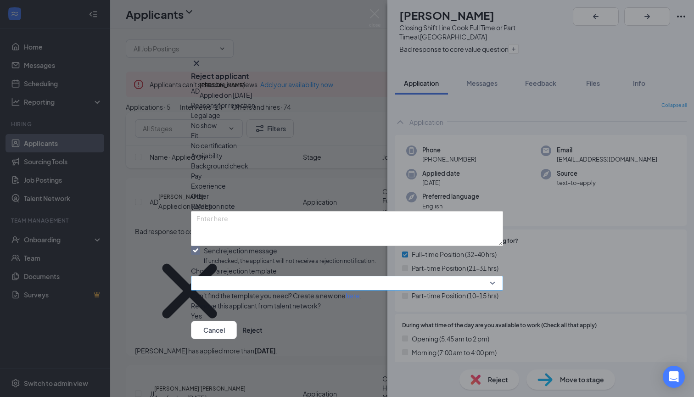
click at [302, 276] on input "search" at bounding box center [343, 283] width 295 height 14
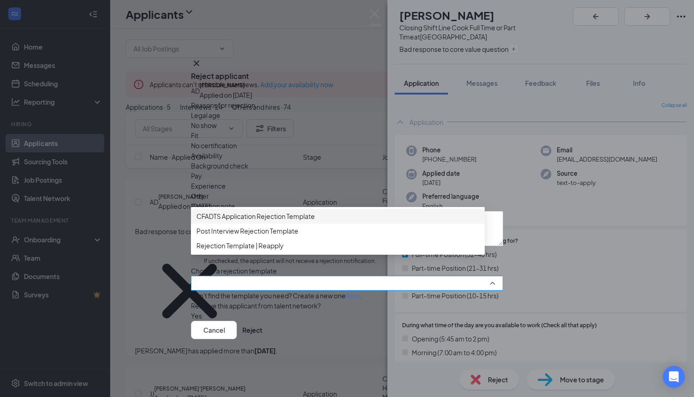
click at [315, 211] on span "CFADTS Application Rejection Template" at bounding box center [255, 216] width 118 height 10
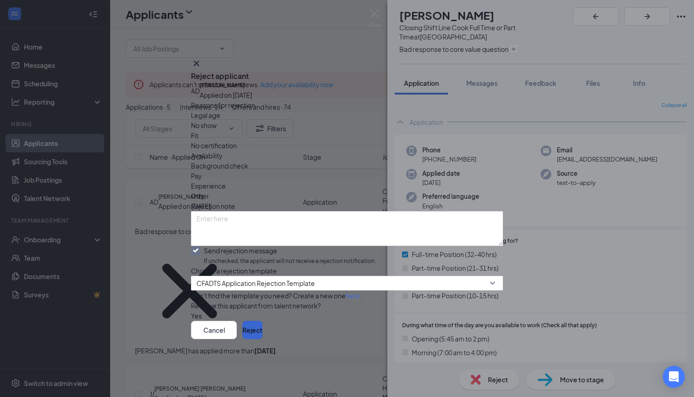
click at [263, 339] on button "Reject" at bounding box center [252, 330] width 20 height 18
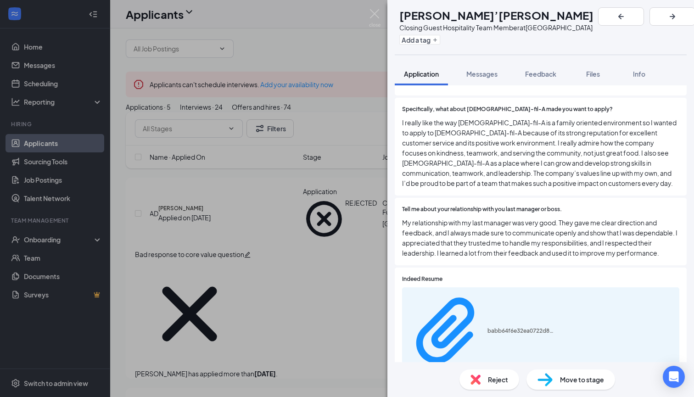
scroll to position [681, 0]
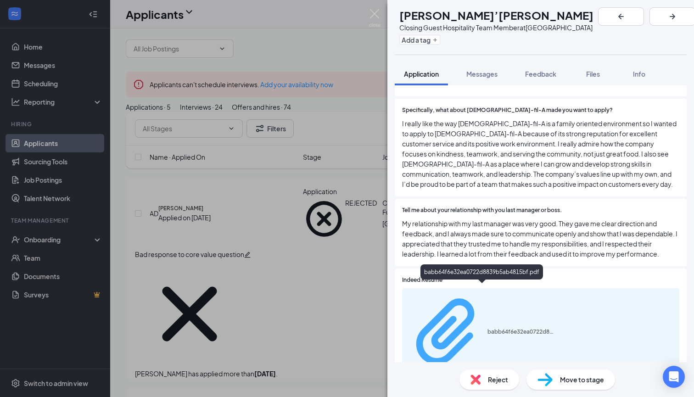
click at [531, 328] on div "babb64f6e32ea0722d8839b5ab4815bf.pdf" at bounding box center [521, 331] width 69 height 7
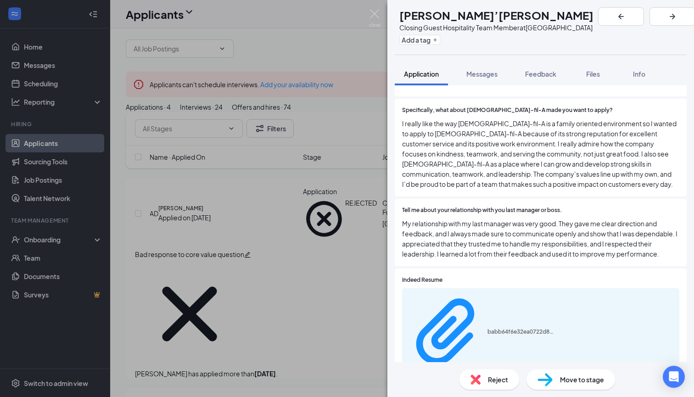
click at [597, 374] on span "Move to stage" at bounding box center [582, 379] width 44 height 10
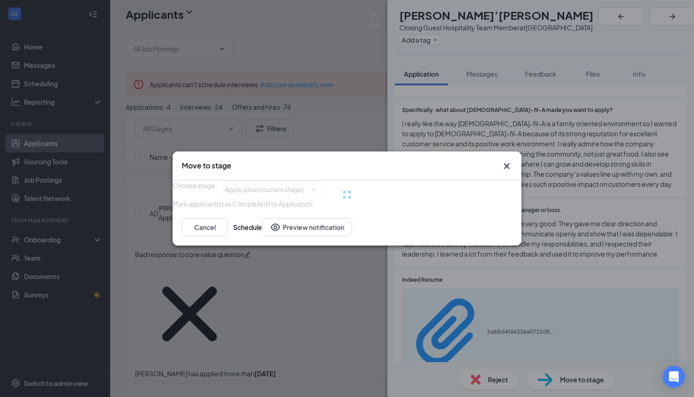
type input "Video Interview (next stage)"
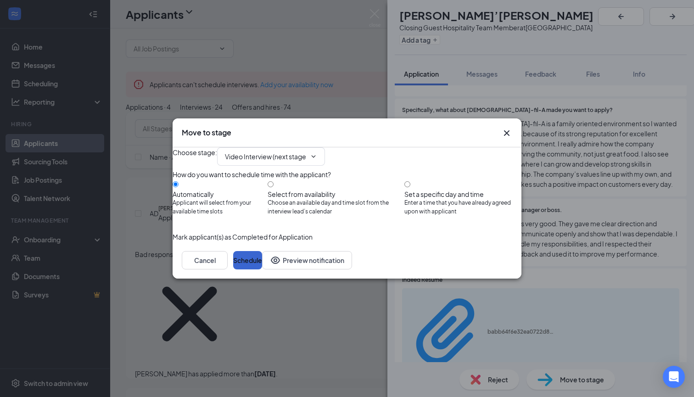
click at [262, 269] on button "Schedule" at bounding box center [247, 260] width 29 height 18
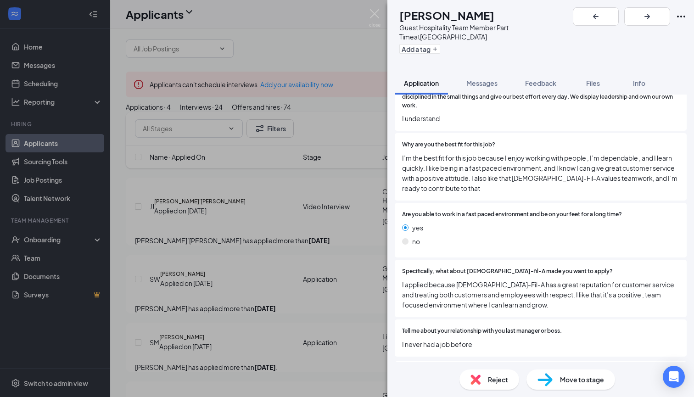
scroll to position [500, 0]
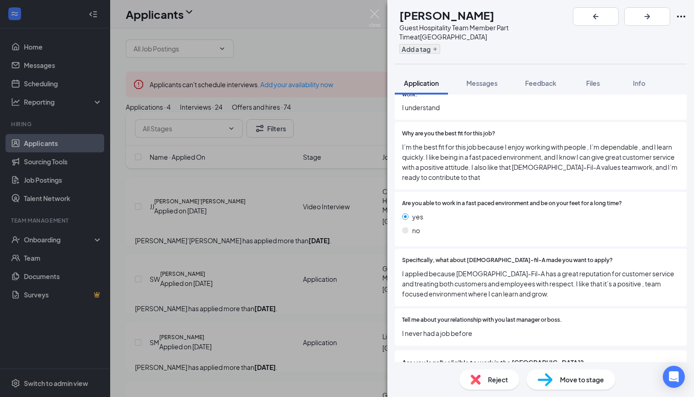
click at [440, 44] on button "Add a tag" at bounding box center [419, 49] width 41 height 10
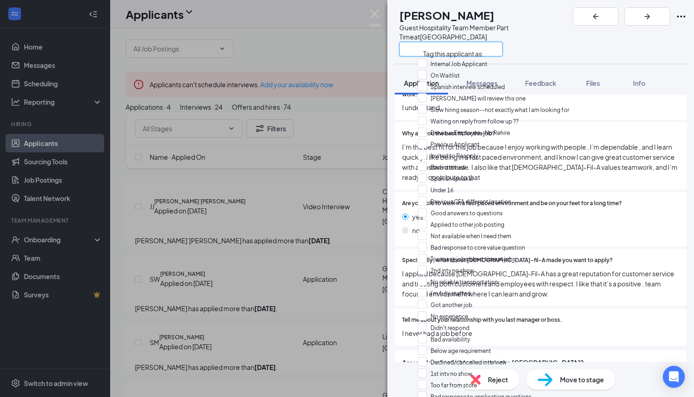
click at [441, 42] on input "text" at bounding box center [450, 49] width 103 height 15
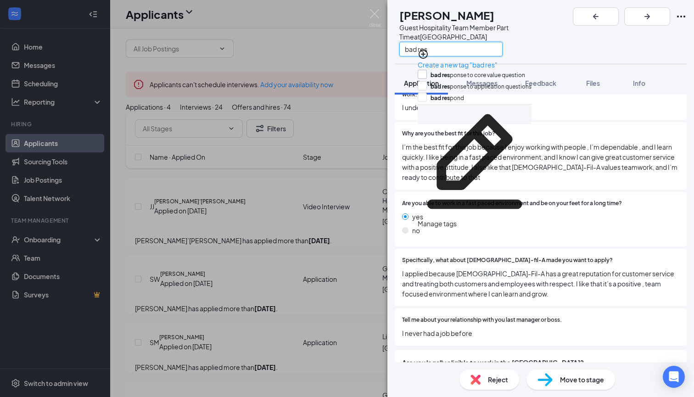
type input "bad res"
click at [427, 70] on input "bad res ponse to core value question" at bounding box center [471, 75] width 107 height 10
checkbox input "true"
click at [458, 212] on div "yes" at bounding box center [540, 217] width 277 height 10
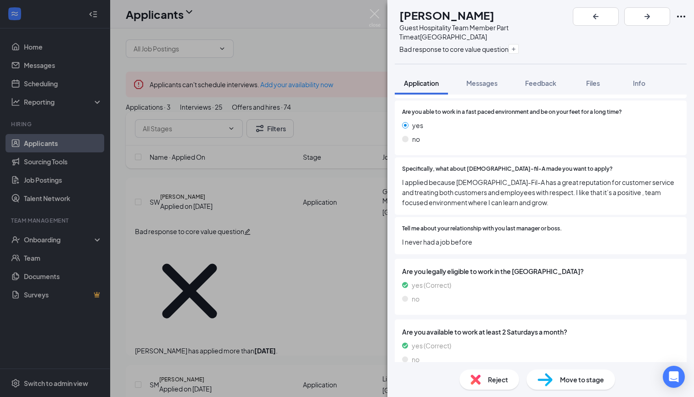
scroll to position [590, 0]
click at [476, 379] on img at bounding box center [475, 379] width 10 height 10
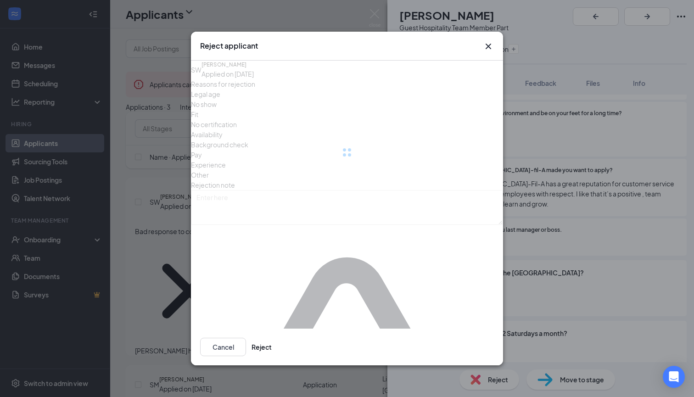
scroll to position [586, 0]
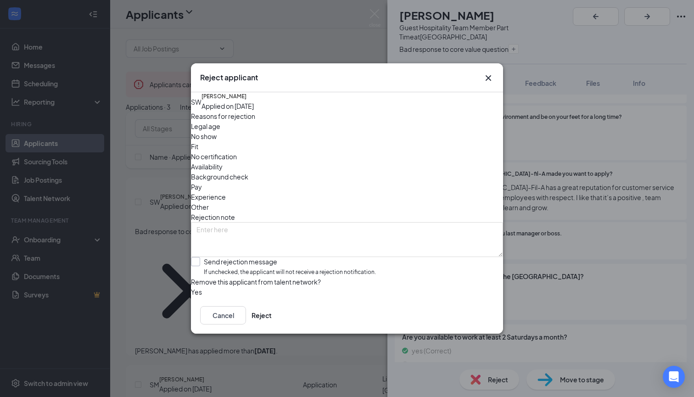
click at [257, 257] on div "Send rejection message" at bounding box center [290, 261] width 172 height 9
click at [257, 257] on input "Send rejection message If unchecked, the applicant will not receive a rejection…" at bounding box center [283, 267] width 185 height 20
checkbox input "true"
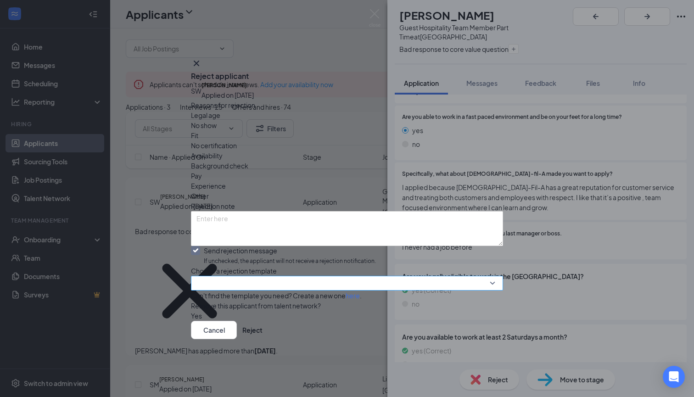
click at [254, 276] on input "search" at bounding box center [343, 283] width 295 height 14
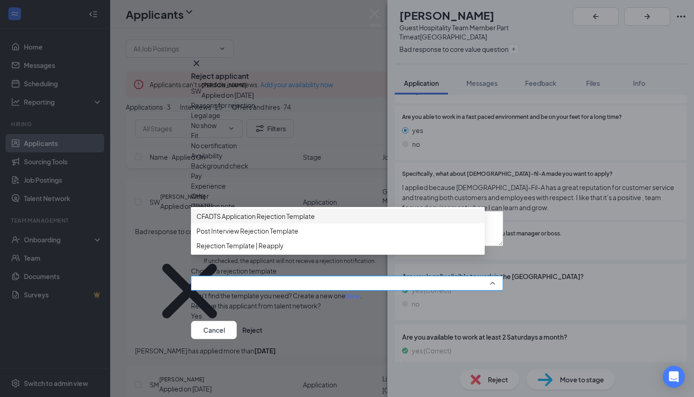
click at [289, 211] on span "CFADTS Application Rejection Template" at bounding box center [255, 216] width 118 height 10
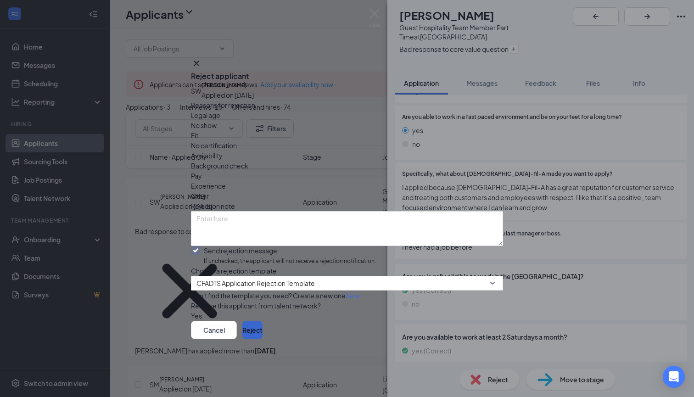
click at [263, 339] on button "Reject" at bounding box center [252, 330] width 20 height 18
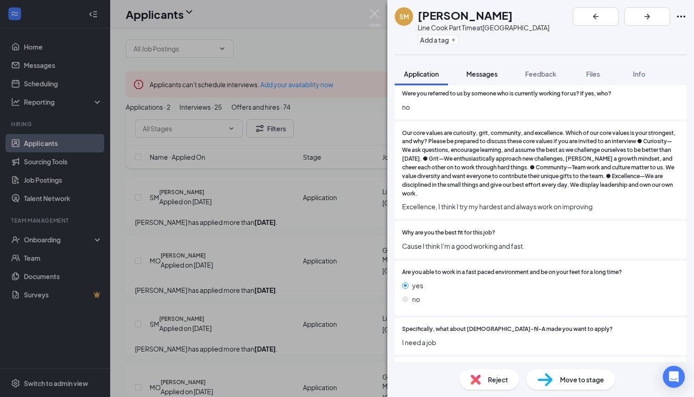
scroll to position [388, 0]
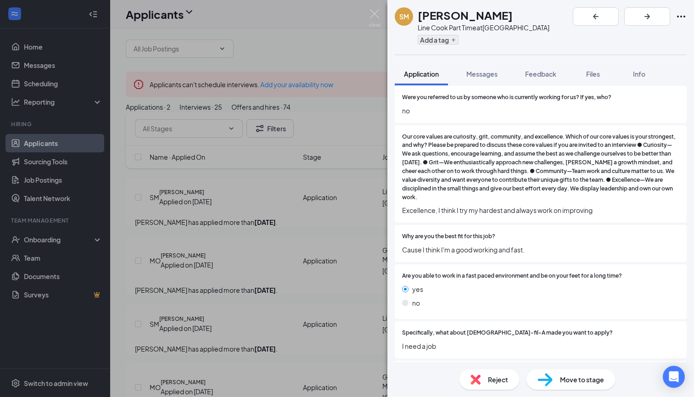
click at [443, 40] on button "Add a tag" at bounding box center [438, 40] width 41 height 10
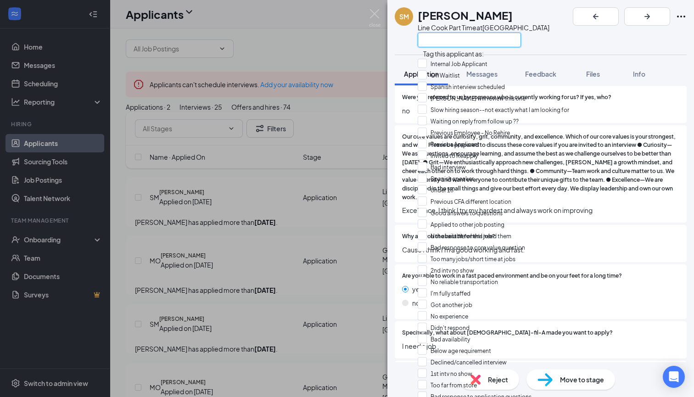
click at [443, 40] on input "text" at bounding box center [469, 40] width 103 height 15
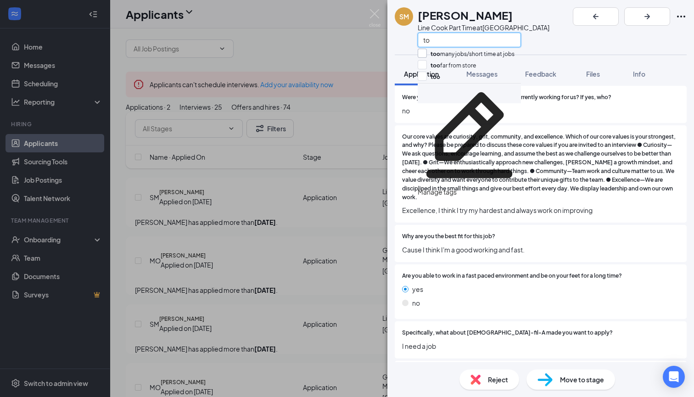
type input "t"
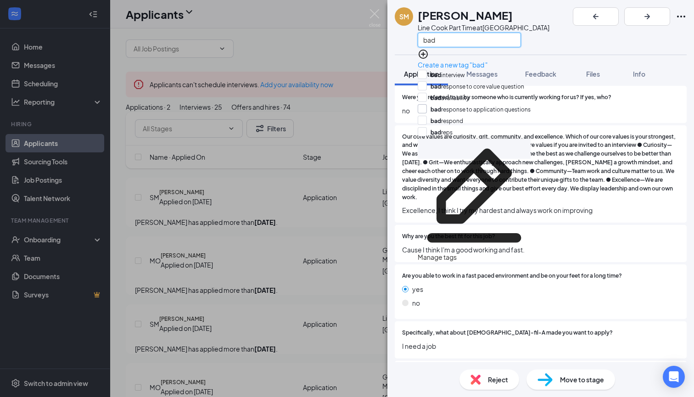
type input "bad"
click at [426, 112] on input "bad response to application questions" at bounding box center [474, 109] width 113 height 10
checkbox input "true"
click at [489, 378] on span "Reject" at bounding box center [498, 379] width 20 height 10
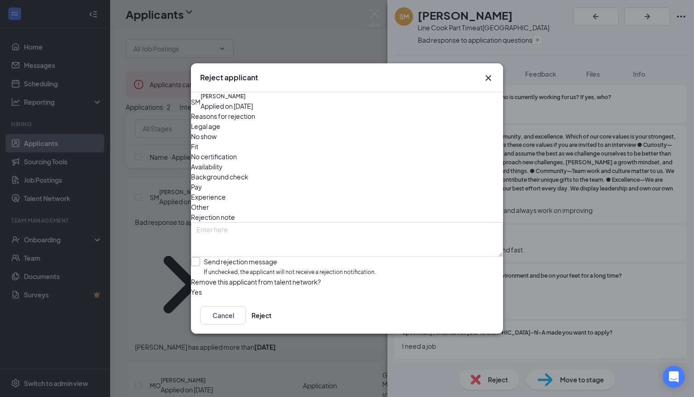
click at [266, 257] on div "Send rejection message" at bounding box center [290, 261] width 172 height 9
click at [266, 257] on input "Send rejection message If unchecked, the applicant will not receive a rejection…" at bounding box center [283, 267] width 185 height 20
checkbox input "true"
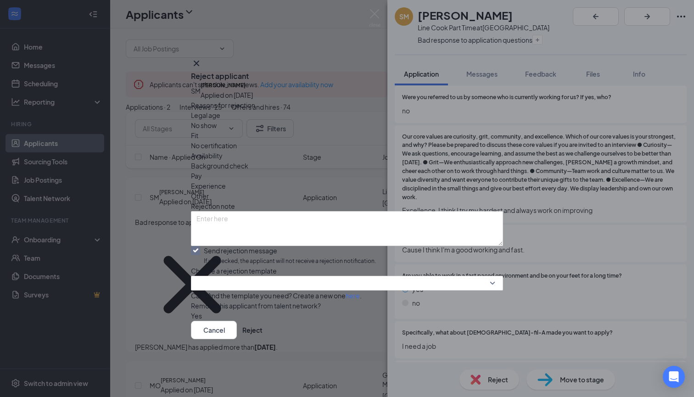
click at [266, 256] on div "Reasons for rejection Legal age No show Fit No certification Availability Backg…" at bounding box center [347, 210] width 312 height 221
click at [269, 276] on input "search" at bounding box center [343, 283] width 295 height 14
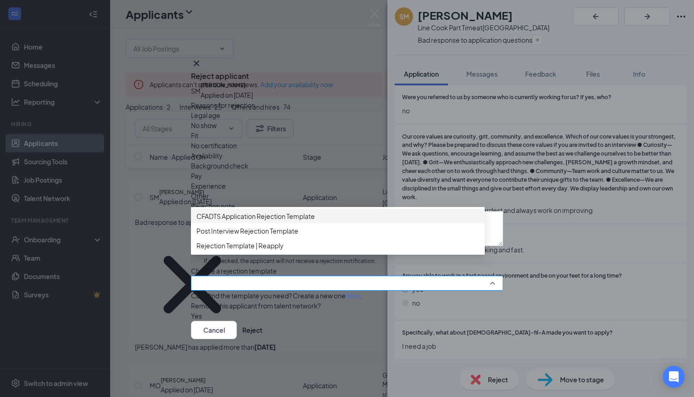
click at [305, 211] on span "CFADTS Application Rejection Template" at bounding box center [255, 216] width 118 height 10
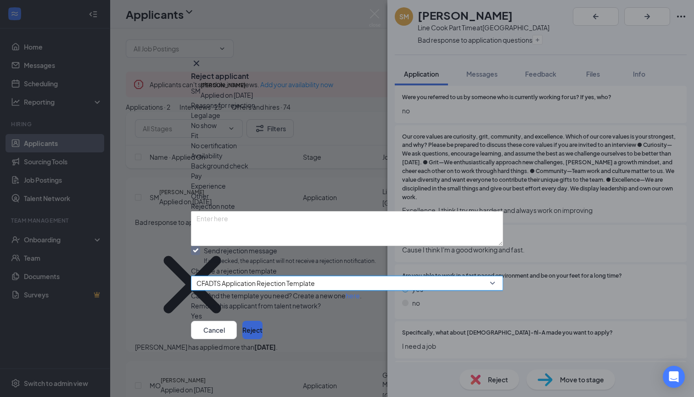
click at [263, 339] on button "Reject" at bounding box center [252, 330] width 20 height 18
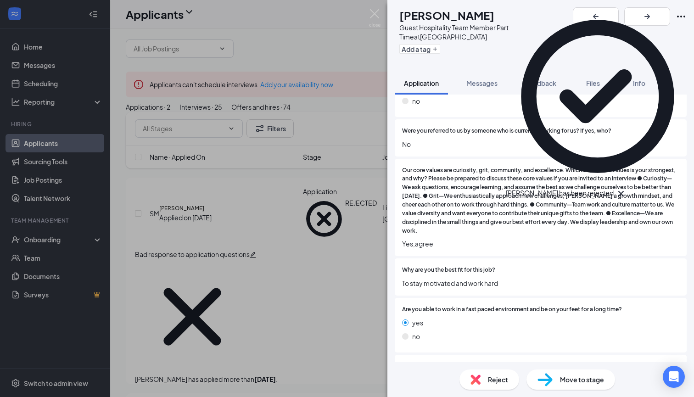
scroll to position [365, 0]
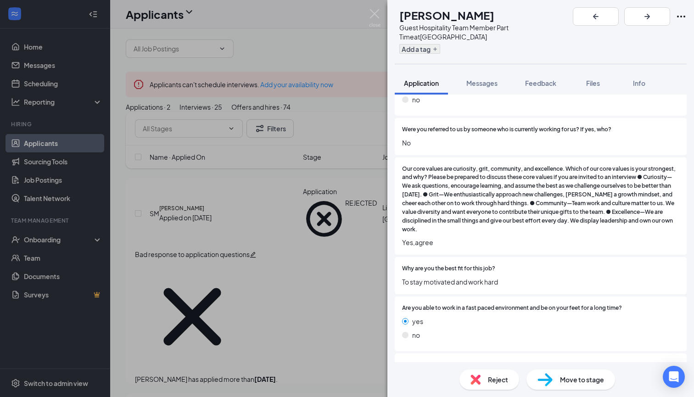
click at [428, 44] on button "Add a tag" at bounding box center [419, 49] width 41 height 10
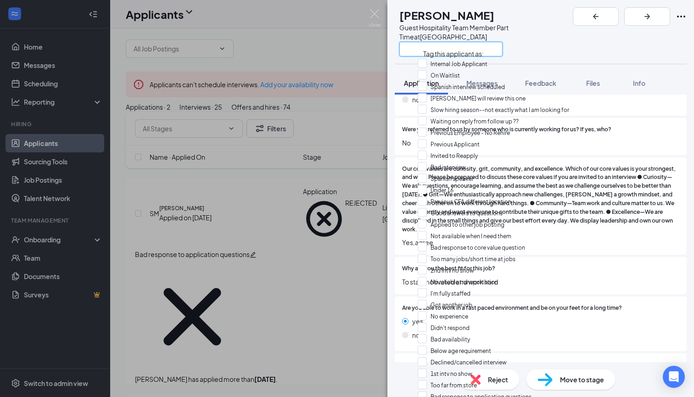
click at [428, 42] on input "text" at bounding box center [450, 49] width 103 height 15
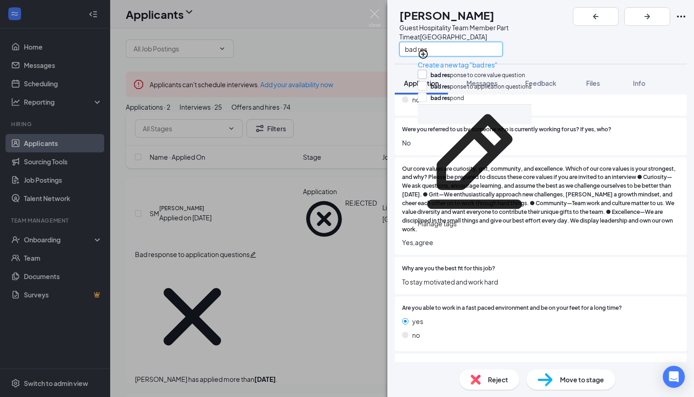
type input "bad res"
click at [426, 70] on input "bad res ponse to core value question" at bounding box center [471, 75] width 107 height 10
checkbox input "true"
click at [477, 233] on div "Our core values are curiosity, grit, community, and excellence. Which of our co…" at bounding box center [541, 206] width 292 height 98
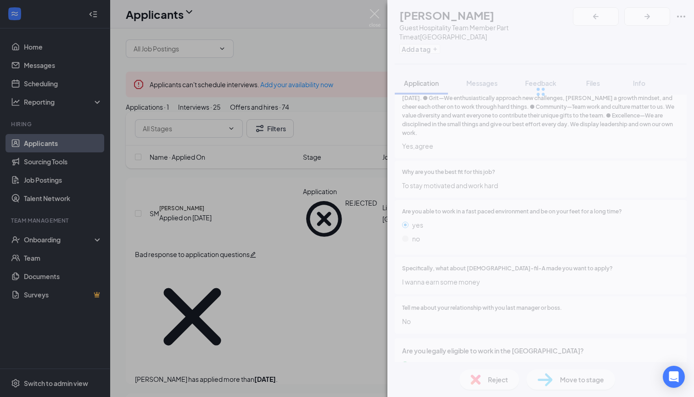
scroll to position [469, 0]
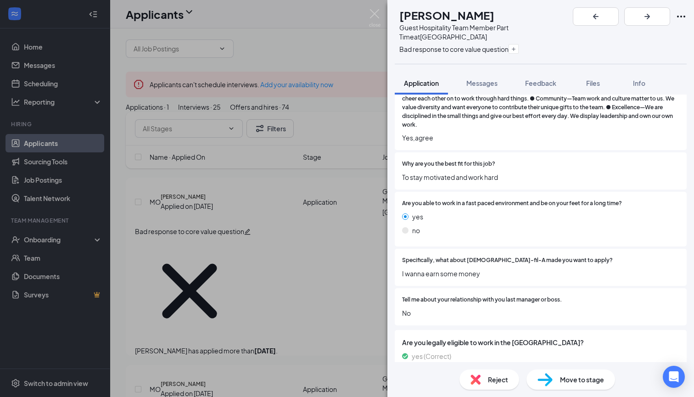
click at [485, 380] on div "Reject" at bounding box center [489, 379] width 60 height 20
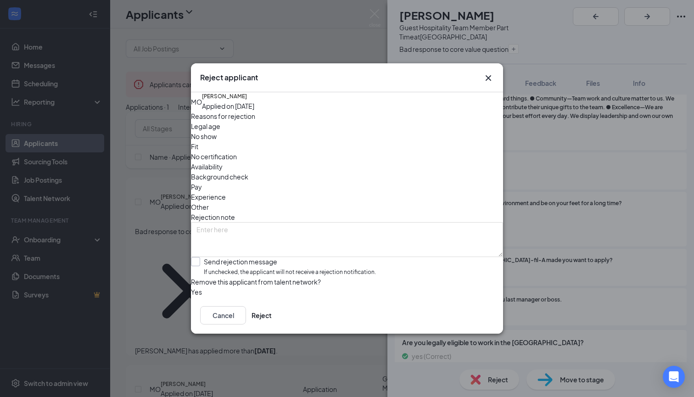
click at [278, 268] on span "If unchecked, the applicant will not receive a rejection notification." at bounding box center [290, 272] width 172 height 9
click at [278, 257] on input "Send rejection message If unchecked, the applicant will not receive a rejection…" at bounding box center [283, 267] width 185 height 20
checkbox input "true"
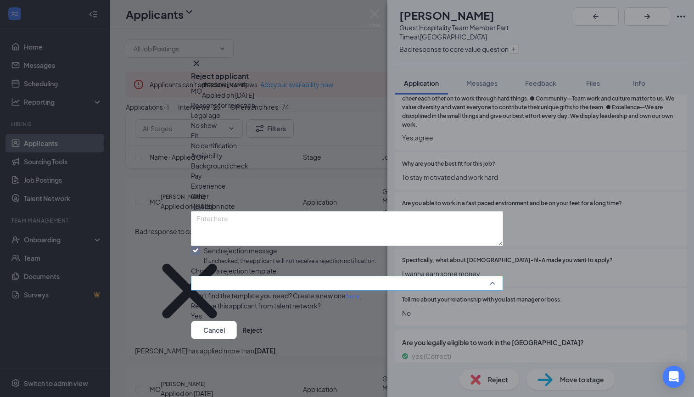
click at [281, 276] on input "search" at bounding box center [343, 283] width 295 height 14
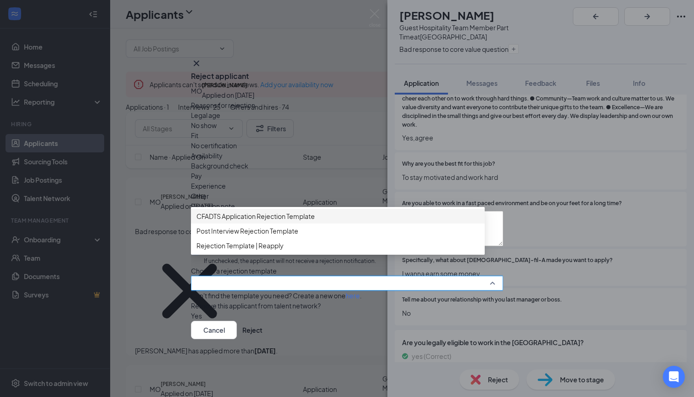
click at [315, 211] on span "CFADTS Application Rejection Template" at bounding box center [255, 216] width 118 height 10
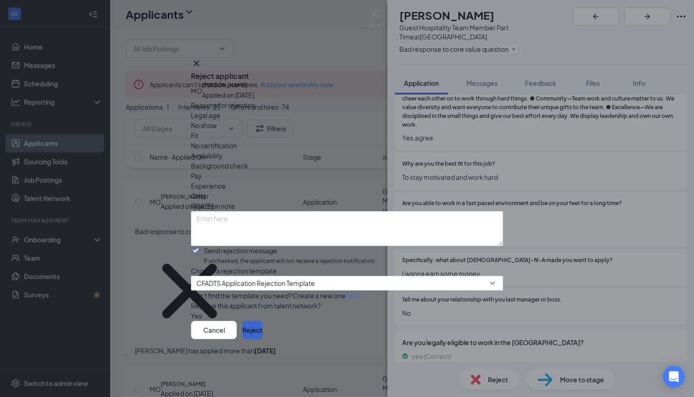
click at [263, 339] on button "Reject" at bounding box center [252, 330] width 20 height 18
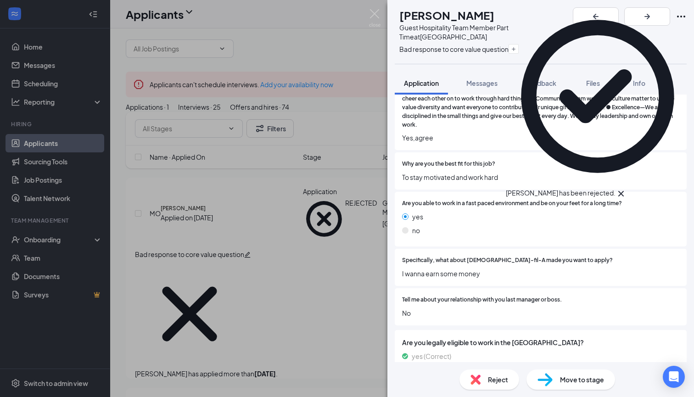
click at [626, 188] on icon "Cross" at bounding box center [620, 193] width 11 height 11
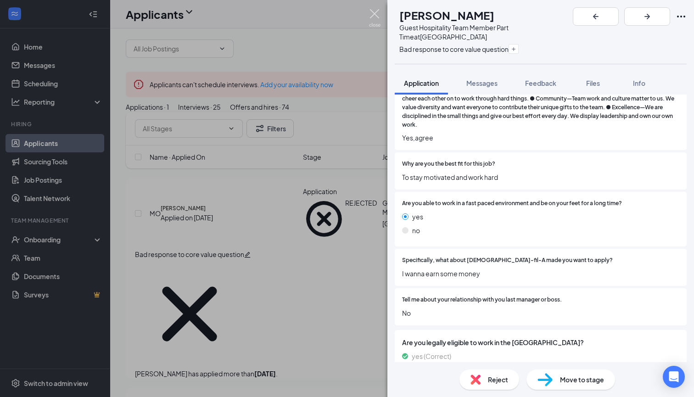
click at [374, 14] on img at bounding box center [374, 18] width 11 height 18
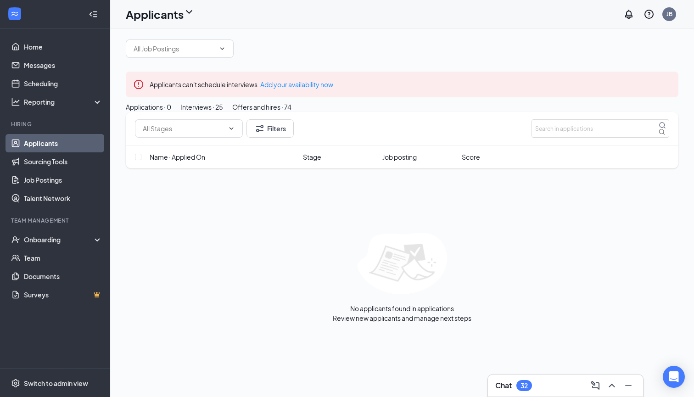
click at [223, 112] on button "Interviews · 25" at bounding box center [201, 107] width 43 height 10
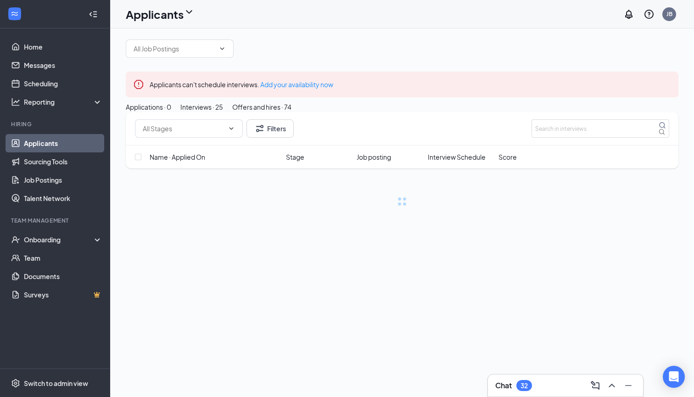
click at [291, 112] on button "Offers and hires · 74" at bounding box center [261, 107] width 59 height 10
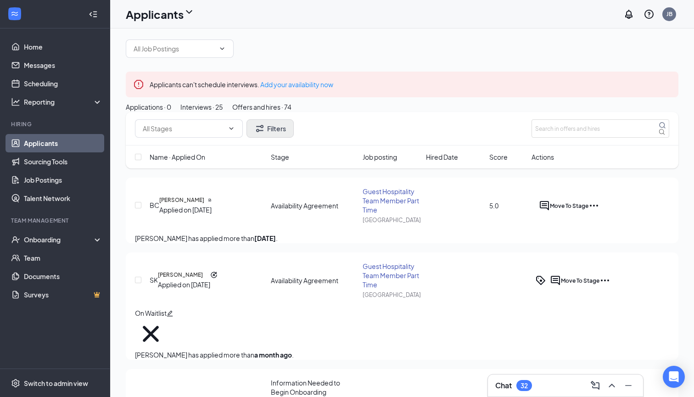
click at [282, 138] on button "Filters" at bounding box center [269, 128] width 47 height 18
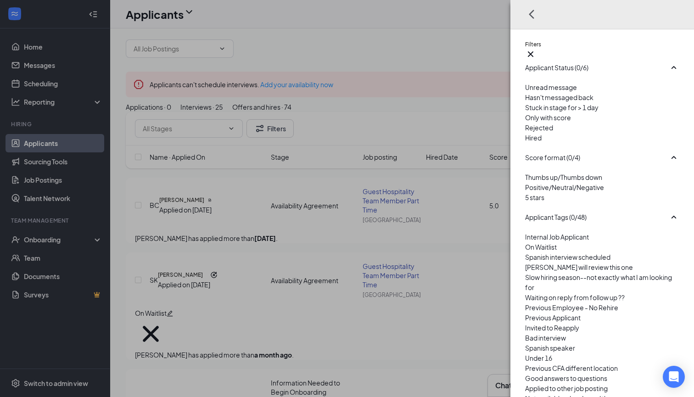
click at [525, 123] on div at bounding box center [602, 123] width 154 height 0
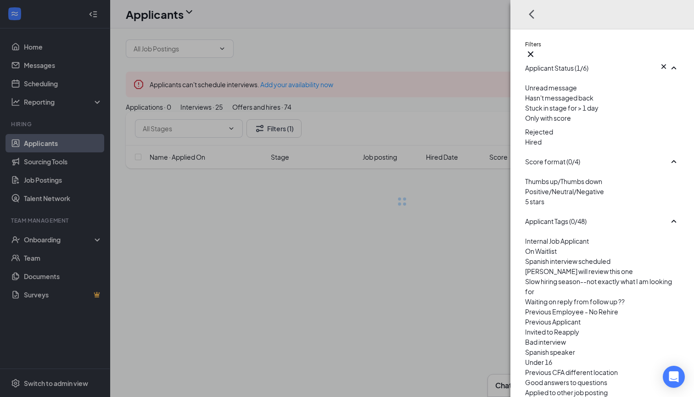
click at [451, 159] on div "Filters Applicant Status (1/6) Unread message Hasn't messaged back Stuck in sta…" at bounding box center [347, 198] width 694 height 397
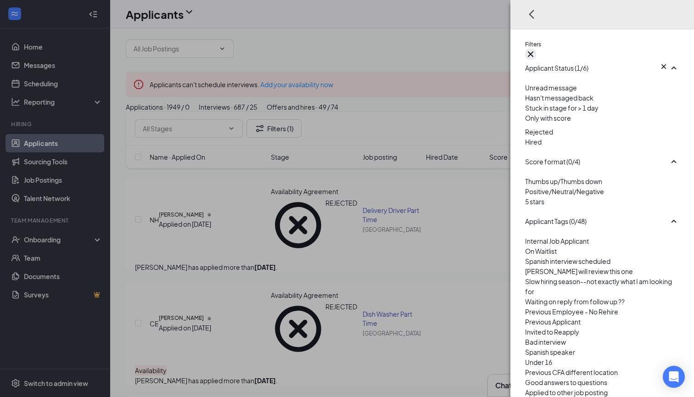
click at [533, 51] on icon "Cross" at bounding box center [531, 54] width 6 height 6
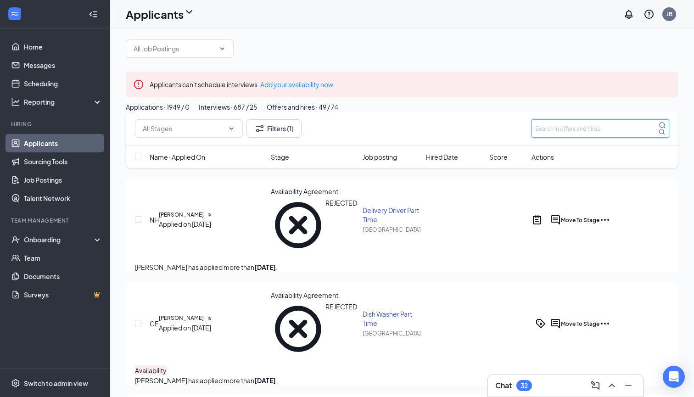
click at [564, 138] on input "text" at bounding box center [600, 128] width 138 height 18
click at [204, 219] on h5 "[PERSON_NAME]" at bounding box center [181, 215] width 45 height 8
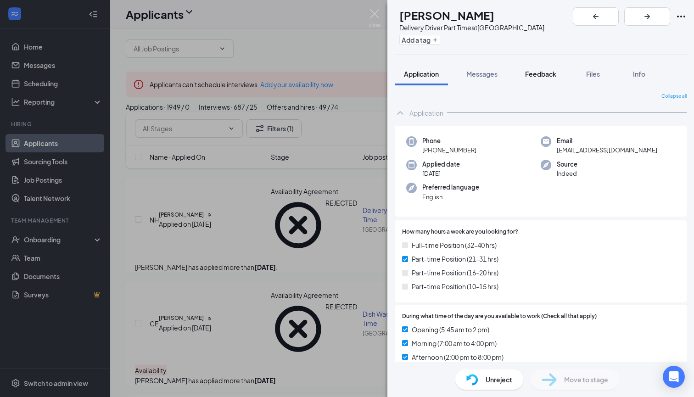
click at [534, 77] on span "Feedback" at bounding box center [540, 74] width 31 height 8
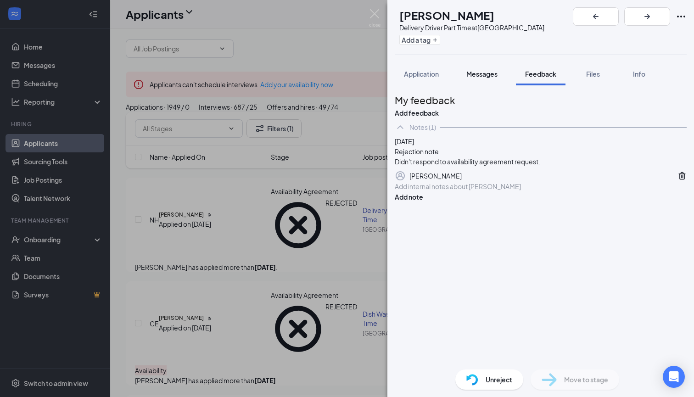
click at [484, 67] on button "Messages" at bounding box center [482, 73] width 50 height 23
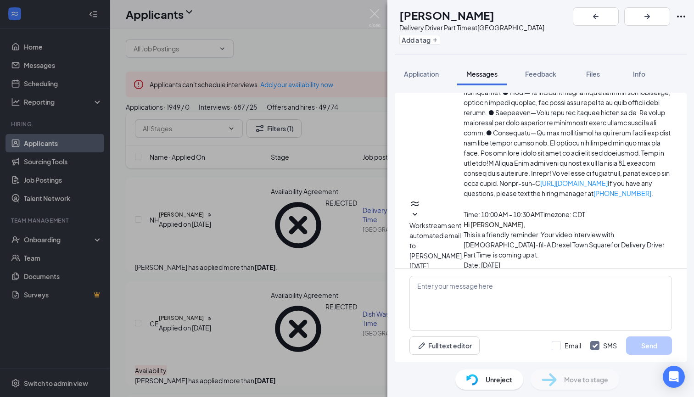
scroll to position [159, 0]
click at [553, 68] on button "Feedback" at bounding box center [541, 73] width 50 height 23
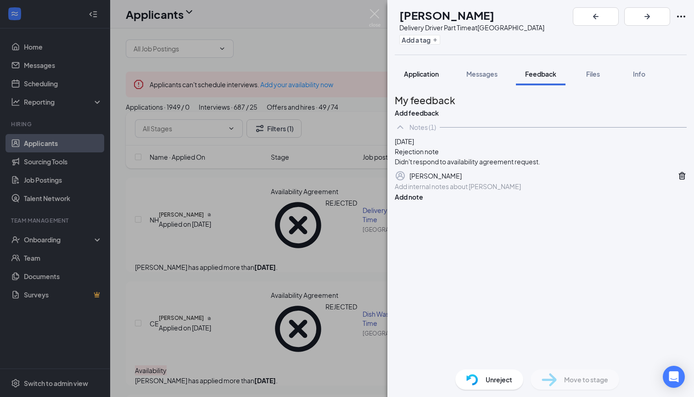
click at [428, 73] on span "Application" at bounding box center [421, 74] width 35 height 8
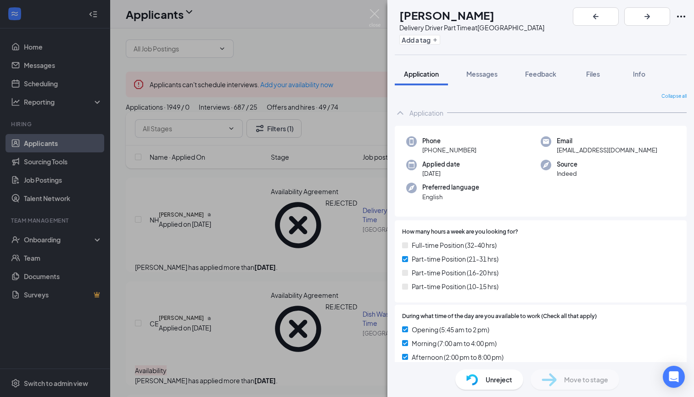
click at [368, 10] on div "NH [PERSON_NAME] Delivery Driver Part Time at [GEOGRAPHIC_DATA] Add a tag Appli…" at bounding box center [347, 198] width 694 height 397
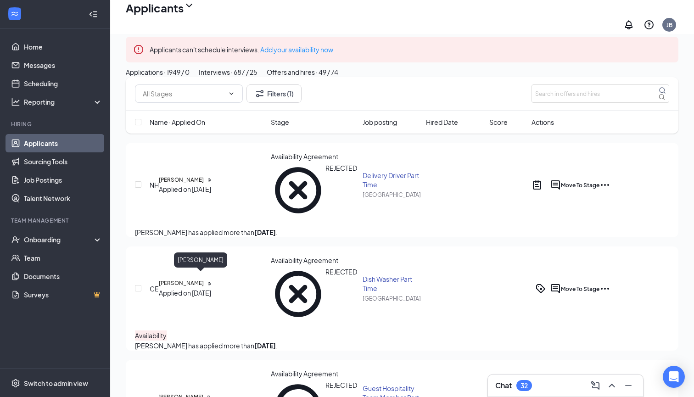
scroll to position [45, 0]
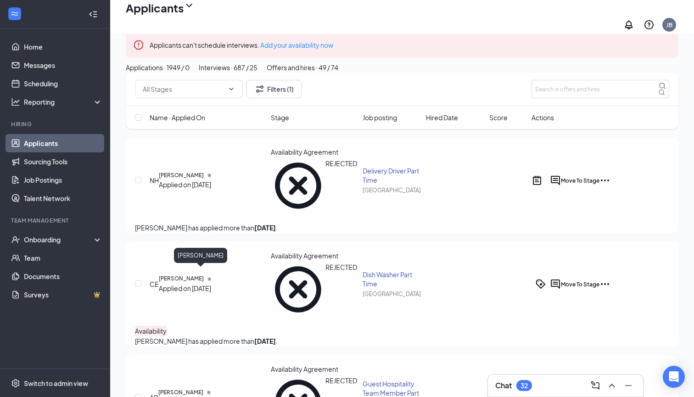
click at [182, 274] on h5 "[PERSON_NAME]" at bounding box center [181, 278] width 45 height 8
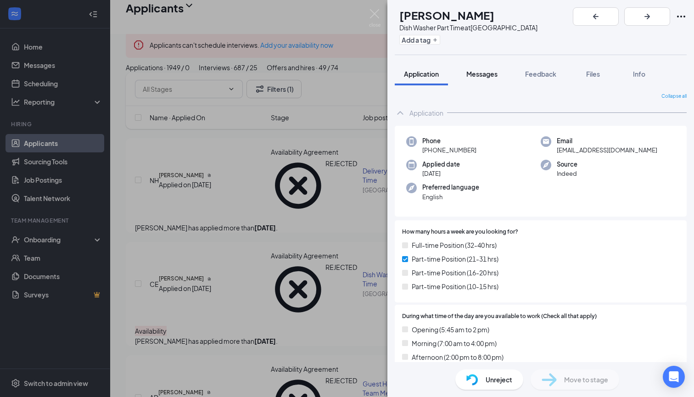
click at [487, 77] on span "Messages" at bounding box center [481, 74] width 31 height 8
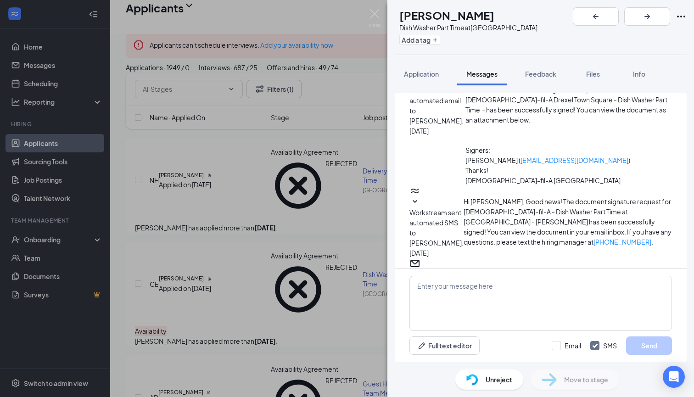
scroll to position [258, 0]
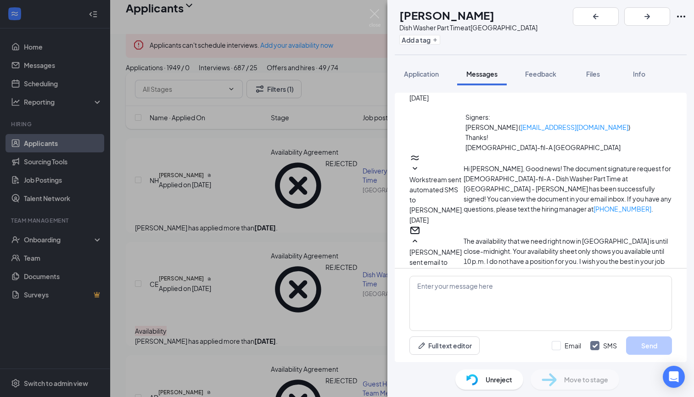
drag, startPoint x: 574, startPoint y: 224, endPoint x: 454, endPoint y: 186, distance: 125.6
click at [454, 298] on div "[PERSON_NAME] sent SMS to [PERSON_NAME]. [DATE] The availability that we need r…" at bounding box center [540, 323] width 263 height 51
copy span "The availability that we need right now in [GEOGRAPHIC_DATA] is until close-mid…"
click at [375, 17] on img at bounding box center [374, 18] width 11 height 18
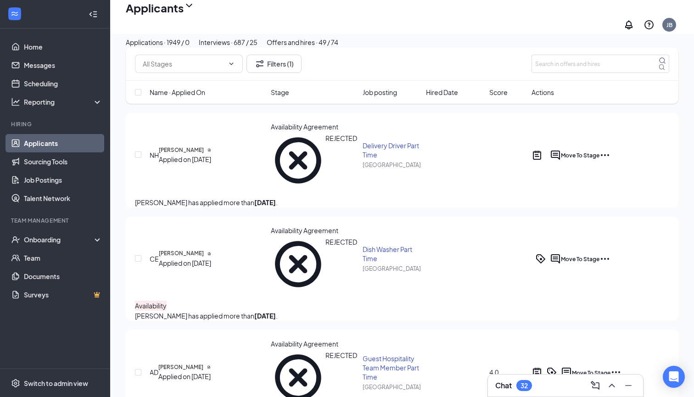
scroll to position [71, 0]
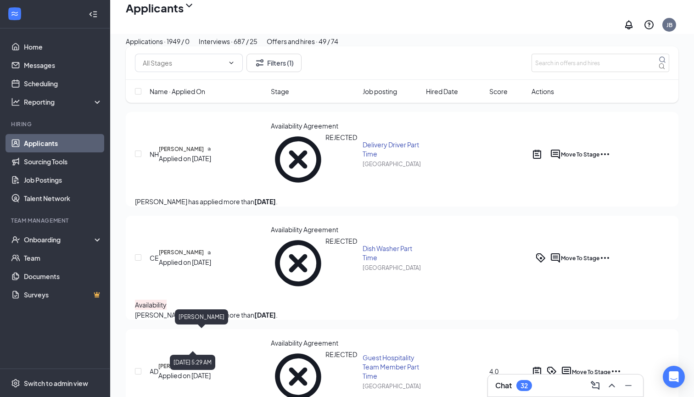
click at [196, 362] on h5 "[PERSON_NAME]" at bounding box center [180, 366] width 45 height 8
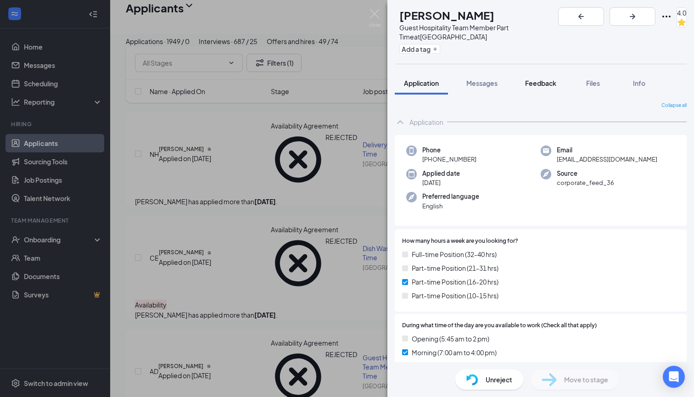
click at [547, 89] on button "Feedback" at bounding box center [541, 83] width 50 height 23
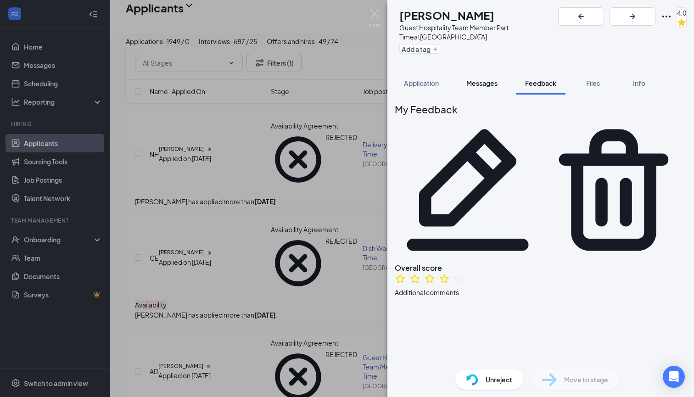
click at [497, 84] on span "Messages" at bounding box center [481, 83] width 31 height 8
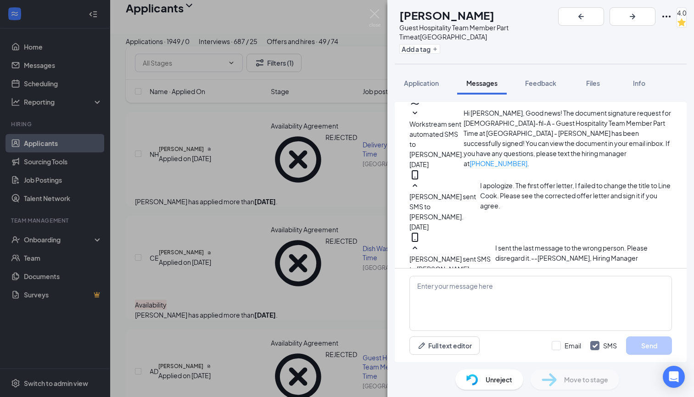
scroll to position [273, 0]
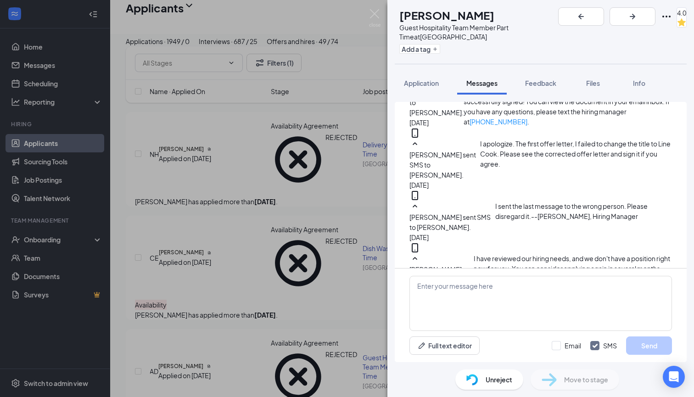
drag, startPoint x: 588, startPoint y: 222, endPoint x: 464, endPoint y: 202, distance: 125.9
click at [474, 253] on div "I have reviewed our hiring needs, and we don't have a position right now for yo…" at bounding box center [573, 278] width 198 height 51
copy span "I have reviewed our hiring needs, and we don't have a position right now for yo…"
click at [372, 16] on img at bounding box center [374, 18] width 11 height 18
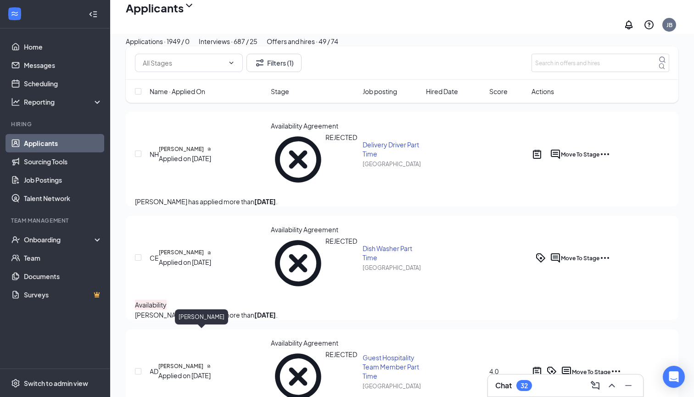
click at [197, 362] on h5 "[PERSON_NAME]" at bounding box center [180, 366] width 45 height 8
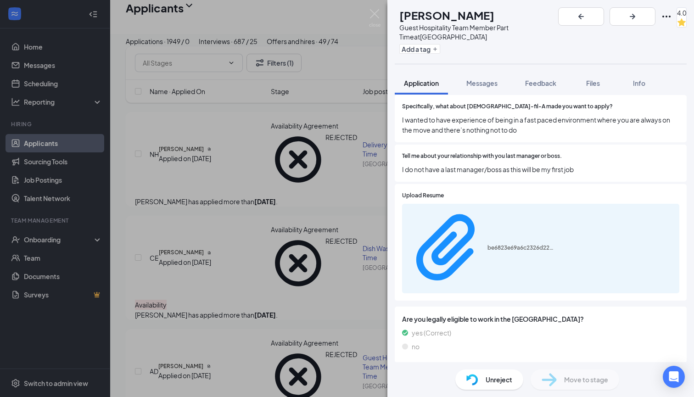
scroll to position [679, 0]
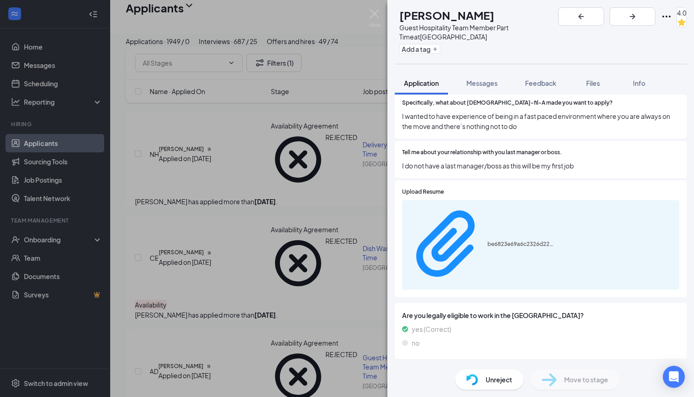
click at [623, 313] on div "Sent: [DATE] 4:24 PM" at bounding box center [618, 307] width 72 height 11
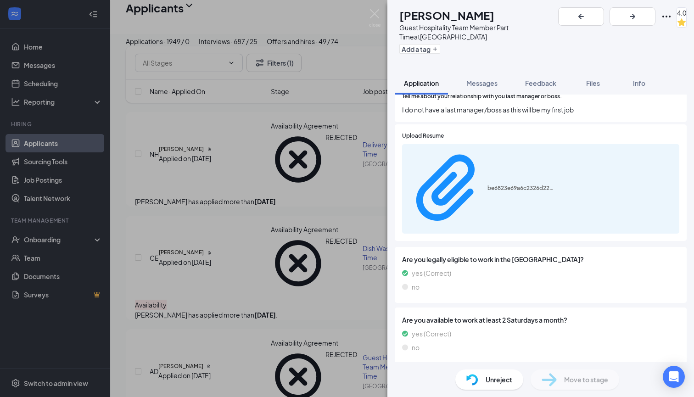
scroll to position [734, 0]
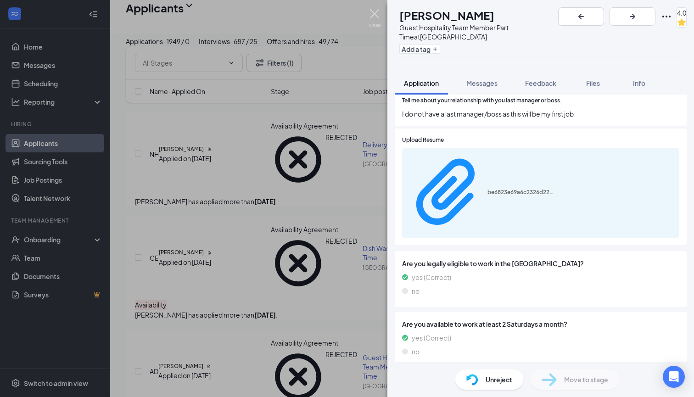
click at [372, 16] on img at bounding box center [374, 18] width 11 height 18
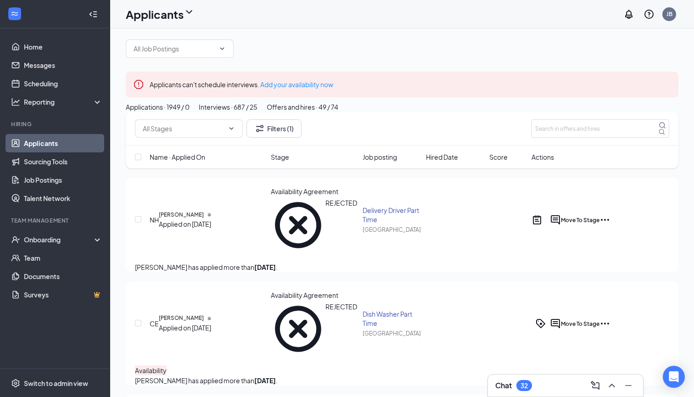
click at [257, 112] on button "Interviews · 687 / 25" at bounding box center [228, 107] width 59 height 10
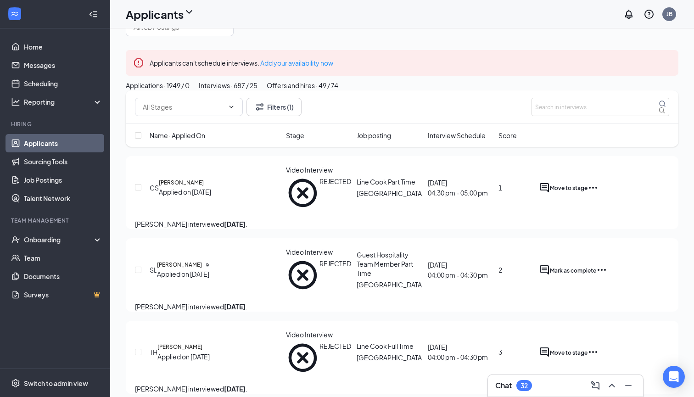
scroll to position [22, 0]
click at [287, 115] on button "Filters (1)" at bounding box center [273, 106] width 55 height 18
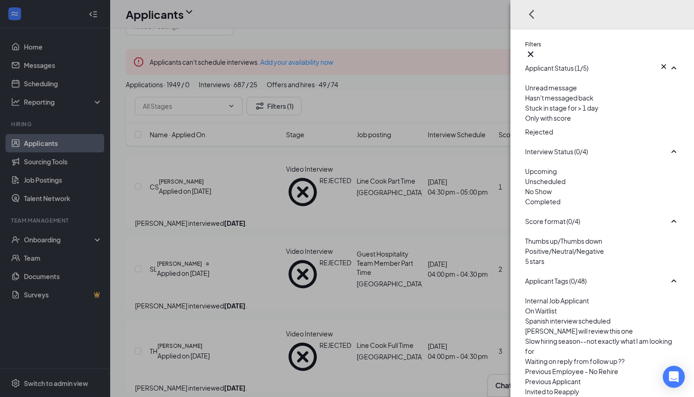
click at [525, 127] on div at bounding box center [602, 125] width 154 height 4
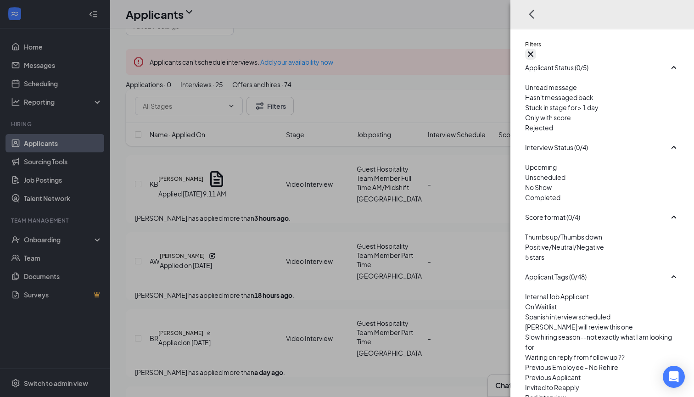
click at [536, 49] on icon "Cross" at bounding box center [530, 54] width 11 height 11
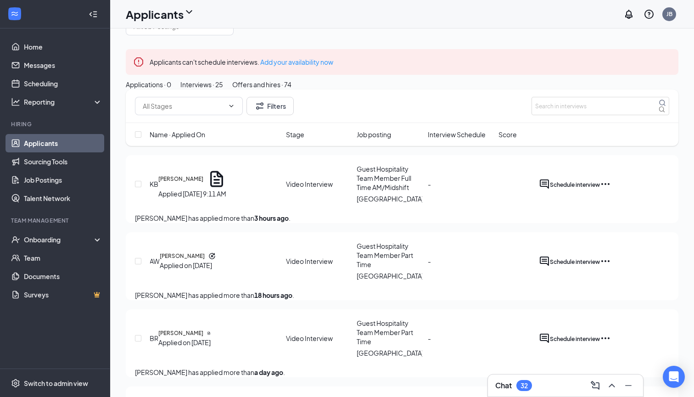
click at [291, 89] on div "Offers and hires · 74" at bounding box center [261, 84] width 59 height 10
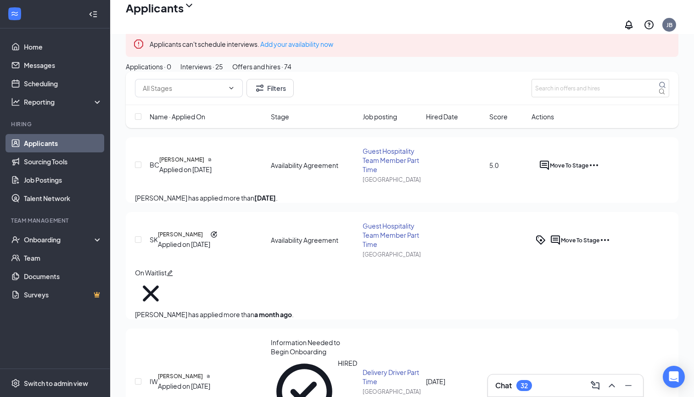
scroll to position [50, 0]
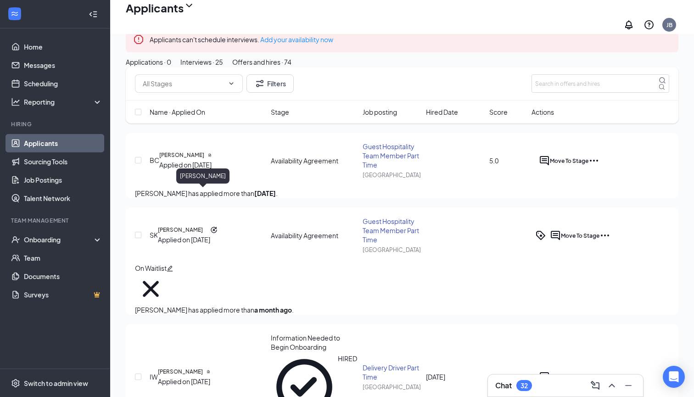
click at [204, 159] on h5 "[PERSON_NAME]" at bounding box center [181, 155] width 45 height 8
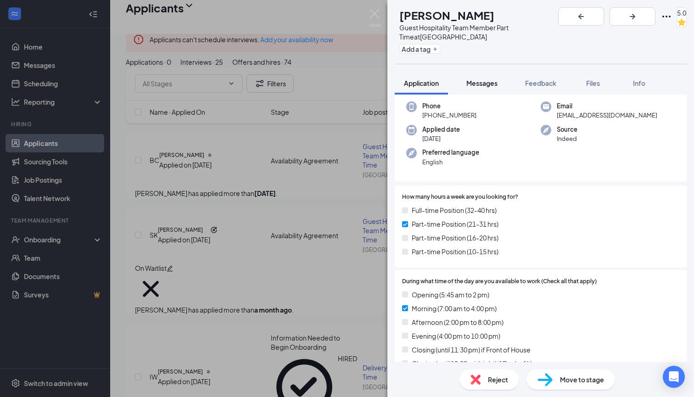
scroll to position [53, 0]
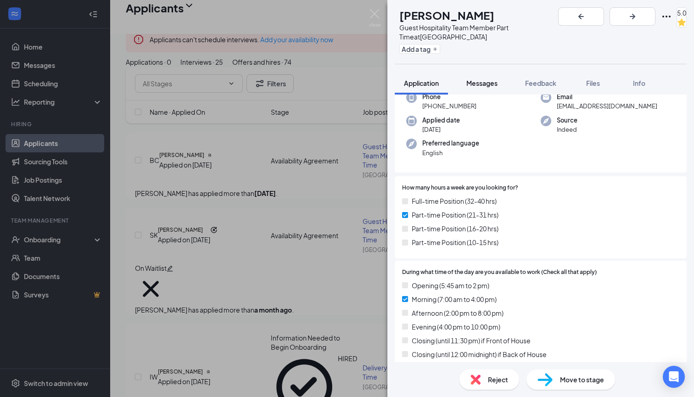
click at [485, 84] on span "Messages" at bounding box center [481, 83] width 31 height 8
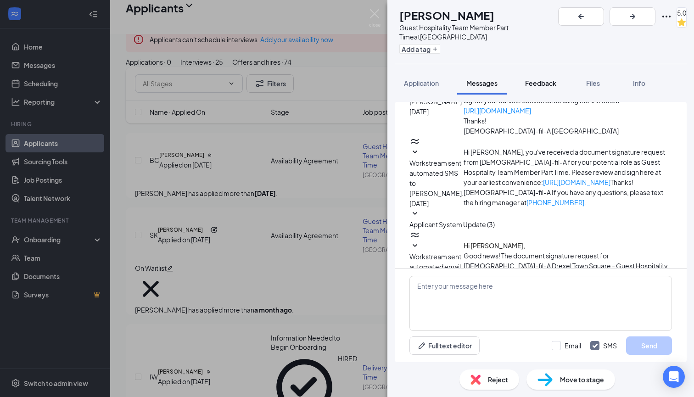
scroll to position [89, 0]
click at [443, 299] on textarea at bounding box center [540, 303] width 263 height 55
paste textarea "I have reviewed our hiring needs, and we don't have a position right now for yo…"
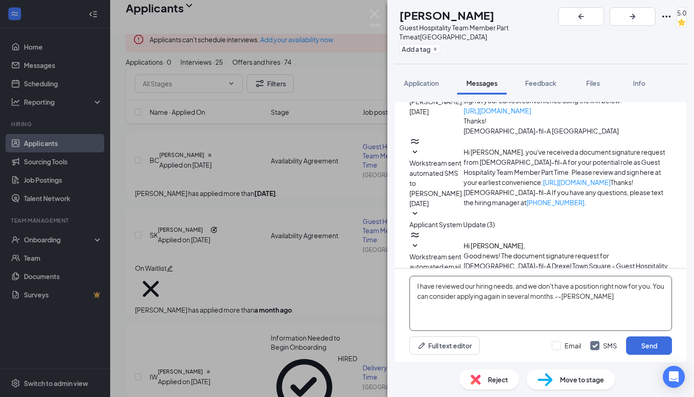
click at [500, 293] on textarea "I have reviewed our hiring needs, and we don't have a position right now for yo…" at bounding box center [540, 303] width 263 height 55
click at [656, 290] on textarea "I have reviewed our hiring needs, and we don't have a position right now for yo…" at bounding box center [540, 303] width 263 height 55
click at [656, 286] on textarea "I have reviewed our hiring needs, and we don't have a position right now for yo…" at bounding box center [540, 303] width 263 height 55
click at [655, 287] on textarea "I have reviewed our hiring needs, and we don't have a position right now for yo…" at bounding box center [540, 303] width 263 height 55
click at [600, 288] on textarea "I have reviewed our hiring needs, and we don't have a position right now for yo…" at bounding box center [540, 303] width 263 height 55
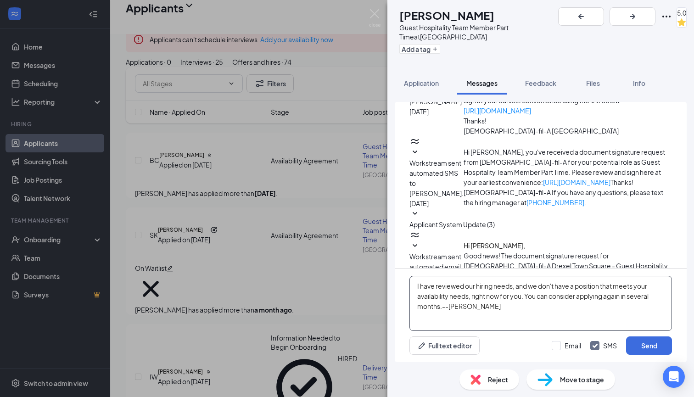
drag, startPoint x: 449, startPoint y: 305, endPoint x: 494, endPoint y: 308, distance: 45.1
click at [494, 308] on textarea "I have reviewed our hiring needs, and we don't have a position that meets your …" at bounding box center [540, 303] width 263 height 55
click at [472, 297] on textarea "I have reviewed our hiring needs, and we don't have a position that meets your …" at bounding box center [540, 303] width 263 height 55
drag, startPoint x: 472, startPoint y: 296, endPoint x: 522, endPoint y: 296, distance: 49.6
click at [522, 296] on textarea "I have reviewed our hiring needs, and we don't have a position that meets your …" at bounding box center [540, 303] width 263 height 55
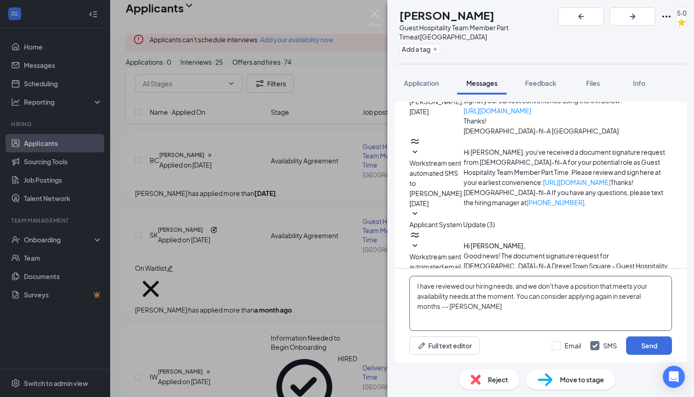
click at [585, 306] on textarea "I have reviewed our hiring needs, and we don't have a position that meets your …" at bounding box center [540, 303] width 263 height 55
type textarea "I have reviewed our hiring needs, and we don't have a position that meets your …"
click at [653, 349] on button "Send" at bounding box center [649, 345] width 46 height 18
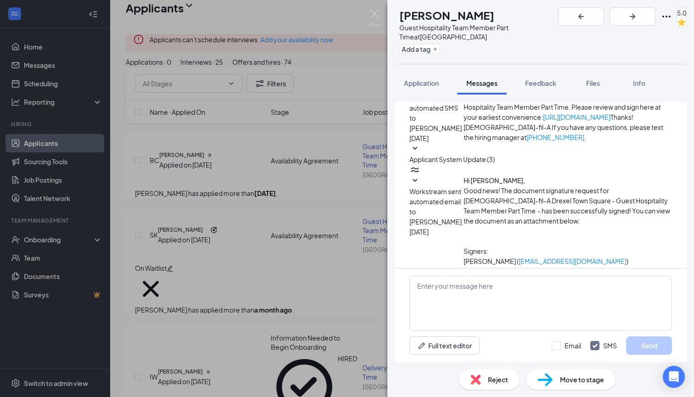
scroll to position [178, 0]
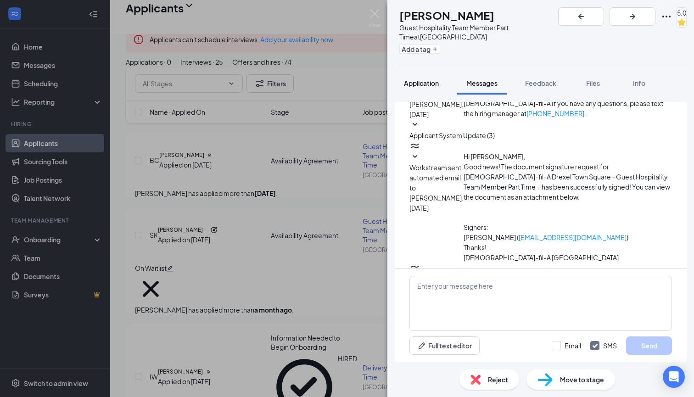
click at [421, 77] on button "Application" at bounding box center [421, 83] width 53 height 23
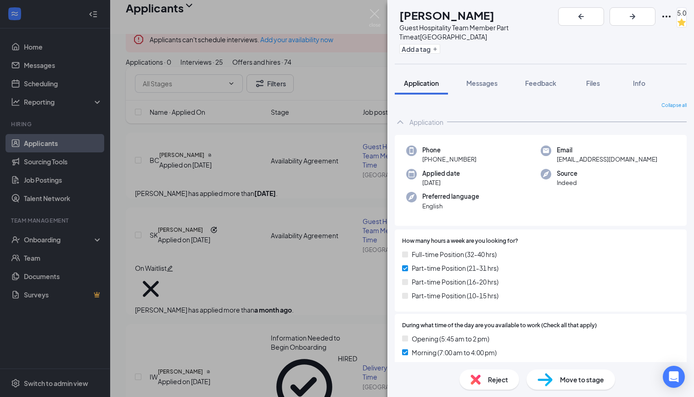
click at [489, 376] on span "Reject" at bounding box center [498, 379] width 20 height 10
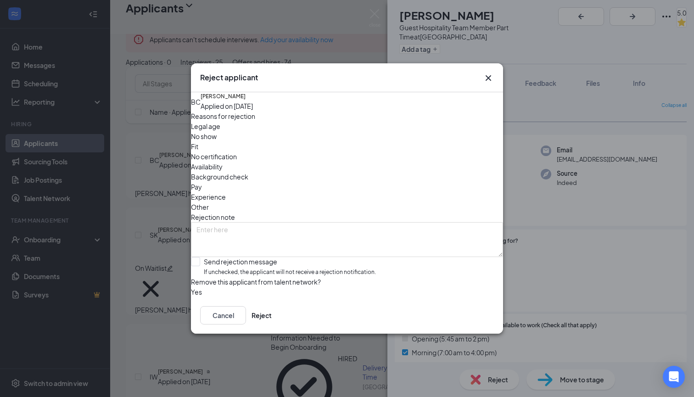
click at [223, 162] on span "Availability" at bounding box center [207, 167] width 32 height 10
click at [243, 257] on div "Send rejection message If unchecked, the applicant will not receive a rejection…" at bounding box center [290, 267] width 172 height 20
click at [243, 257] on input "Send rejection message If unchecked, the applicant will not receive a rejection…" at bounding box center [283, 267] width 185 height 20
checkbox input "true"
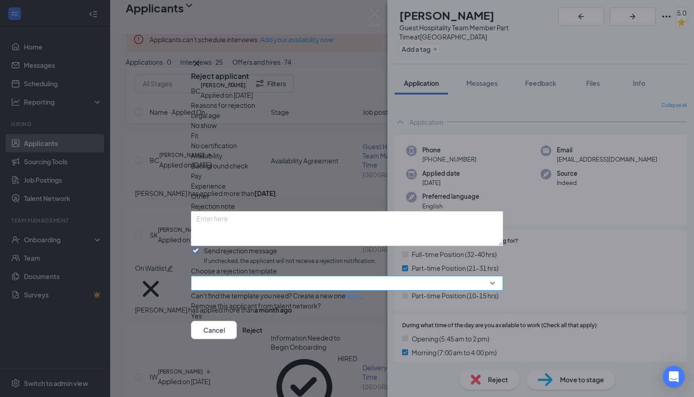
click at [244, 276] on input "search" at bounding box center [343, 283] width 295 height 14
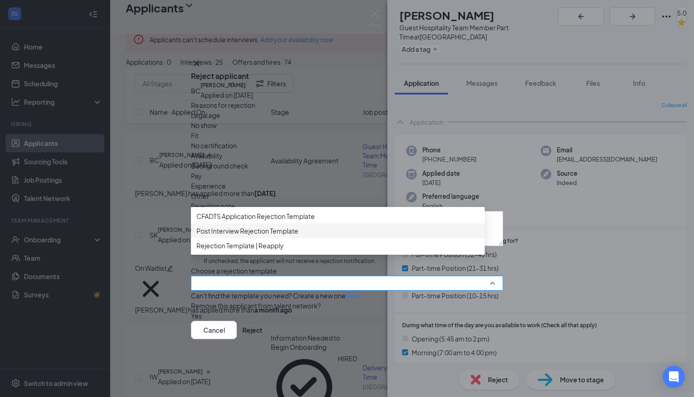
click at [275, 226] on span "Post Interview Rejection Template" at bounding box center [247, 231] width 102 height 10
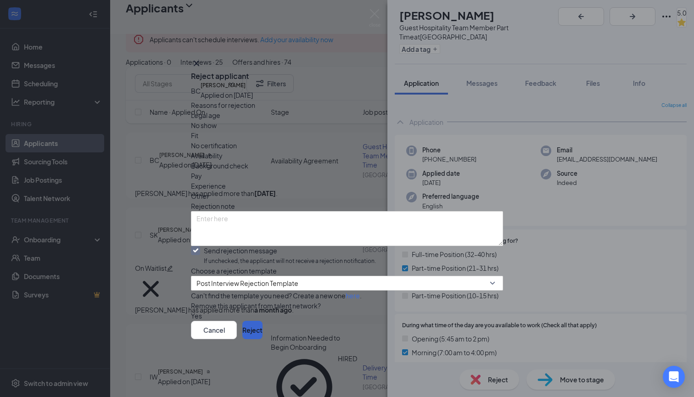
click at [263, 339] on button "Reject" at bounding box center [252, 330] width 20 height 18
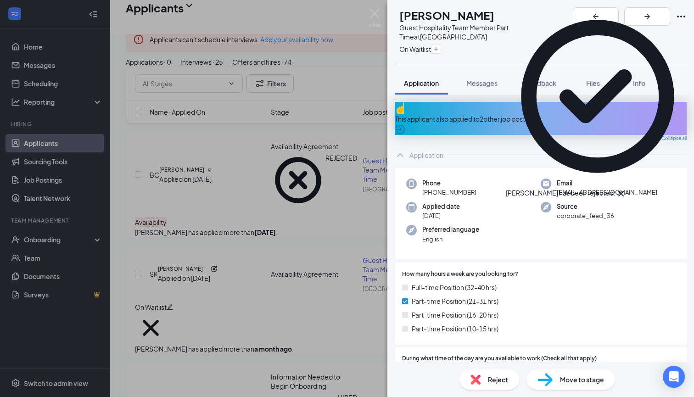
click at [680, 24] on div "[PERSON_NAME] has been rejected." at bounding box center [598, 102] width 184 height 195
click at [383, 15] on div "SK [PERSON_NAME] Guest Hospitality Team Member Part Time at [GEOGRAPHIC_DATA] O…" at bounding box center [347, 198] width 694 height 397
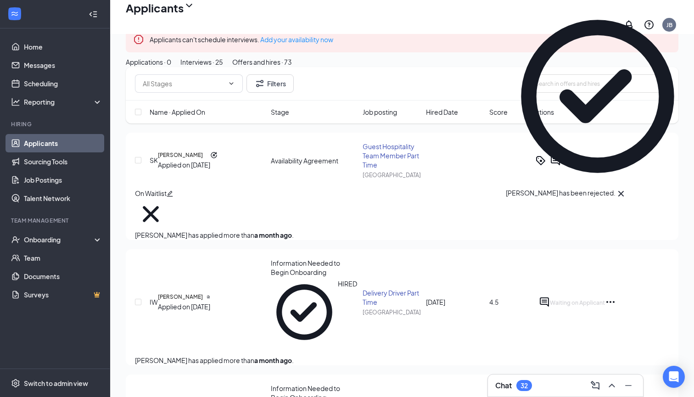
click at [626, 188] on icon "Cross" at bounding box center [620, 193] width 11 height 11
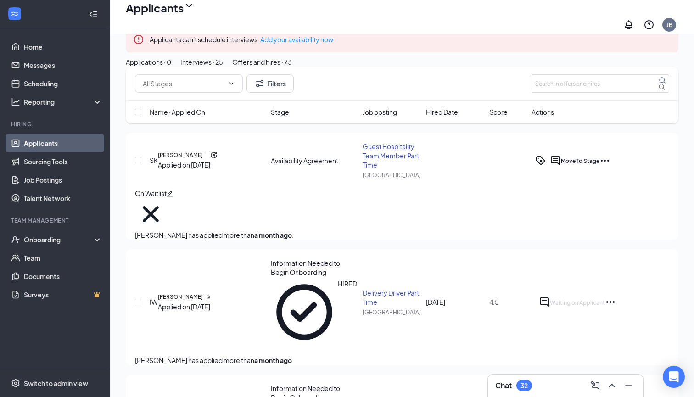
click at [223, 67] on div "Interviews · 25" at bounding box center [201, 62] width 43 height 10
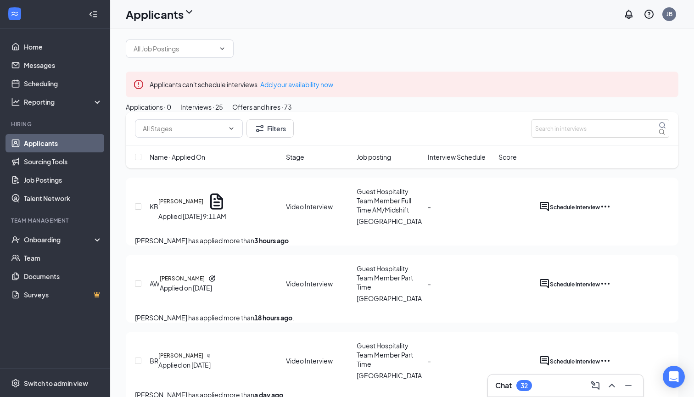
click at [171, 112] on div "Applications · 0" at bounding box center [148, 107] width 45 height 10
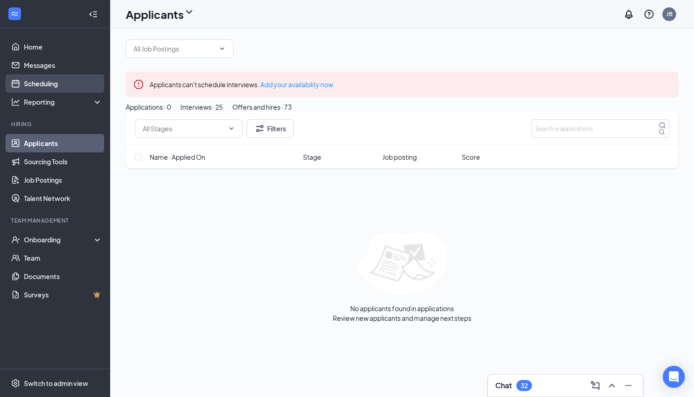
click at [61, 79] on link "Scheduling" at bounding box center [63, 83] width 78 height 18
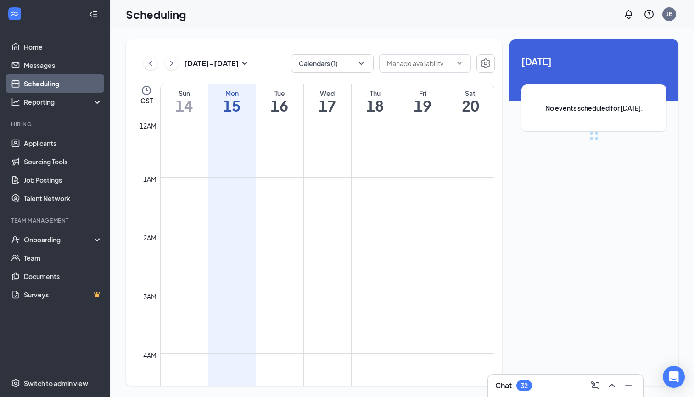
scroll to position [451, 0]
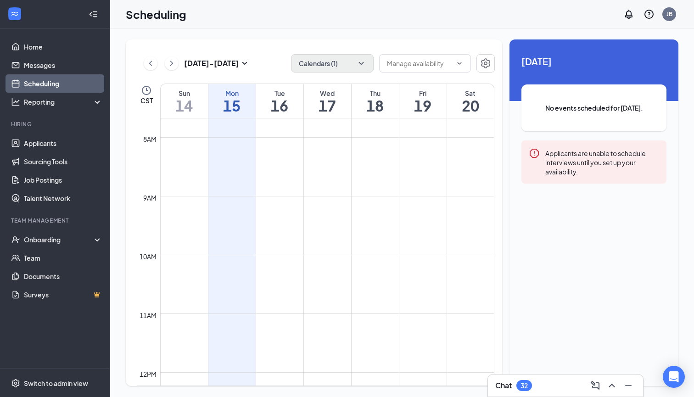
click at [346, 62] on button "Calendars (1)" at bounding box center [332, 63] width 83 height 18
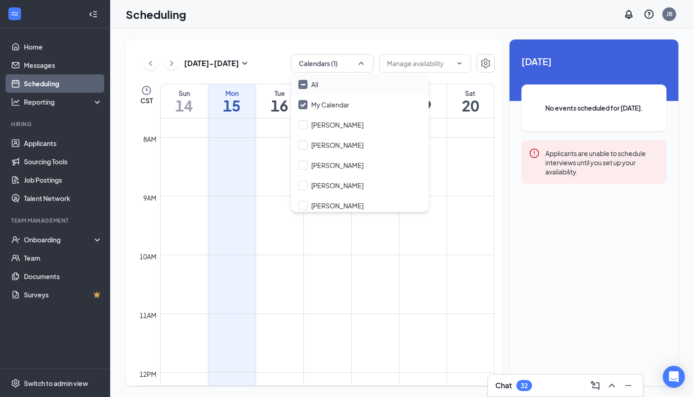
click at [304, 84] on icon "Minimize" at bounding box center [303, 84] width 4 height 0
click at [304, 84] on input "All" at bounding box center [308, 84] width 20 height 9
checkbox input "true"
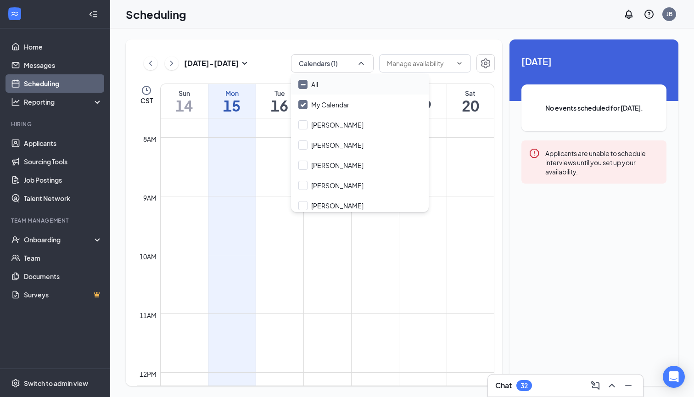
checkbox input "true"
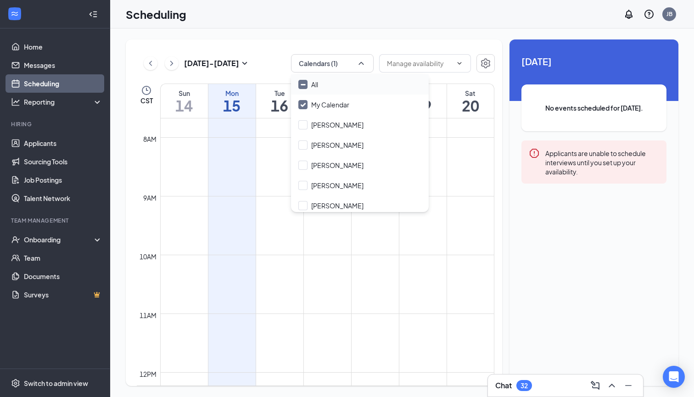
checkbox input "true"
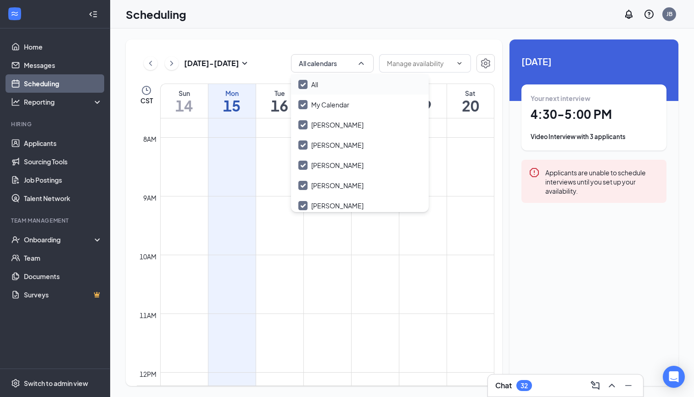
click at [296, 279] on td at bounding box center [327, 276] width 334 height 15
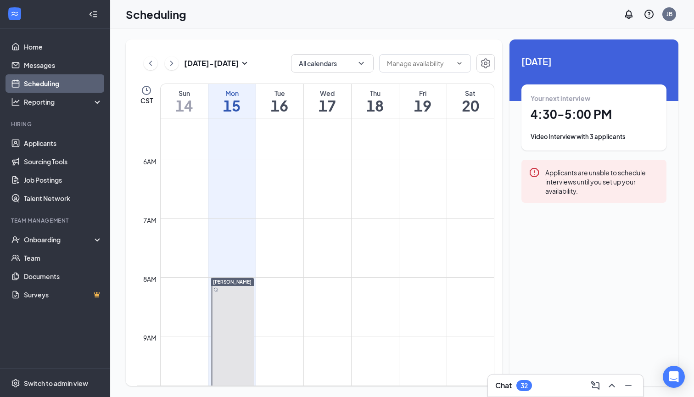
scroll to position [208, 0]
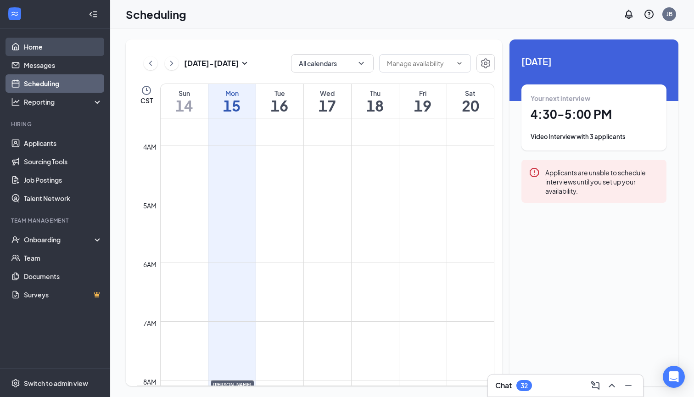
click at [45, 45] on link "Home" at bounding box center [63, 47] width 78 height 18
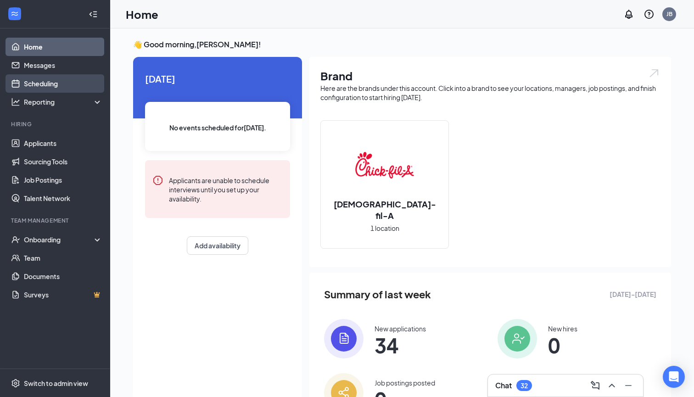
click at [59, 85] on link "Scheduling" at bounding box center [63, 83] width 78 height 18
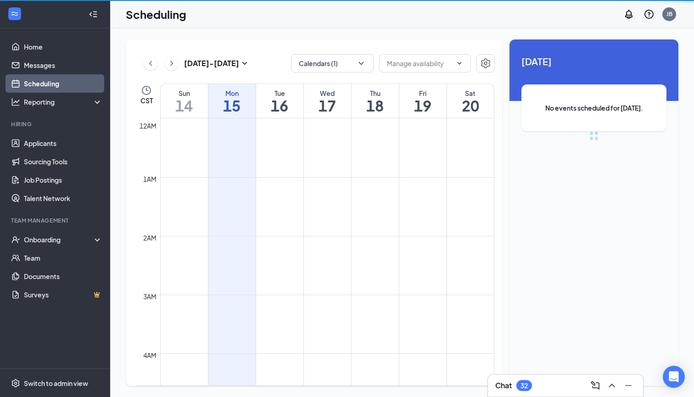
scroll to position [451, 0]
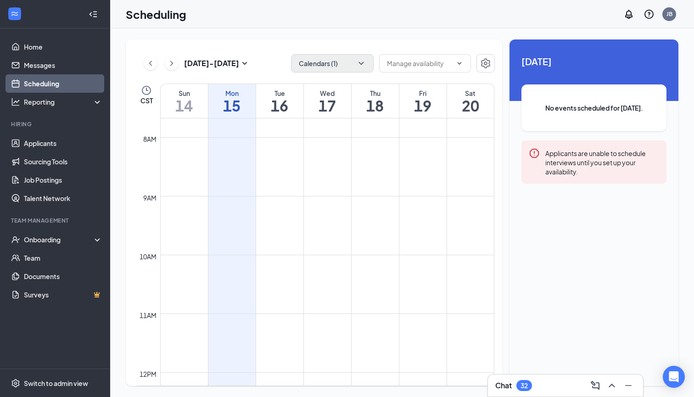
click at [314, 69] on button "Calendars (1)" at bounding box center [332, 63] width 83 height 18
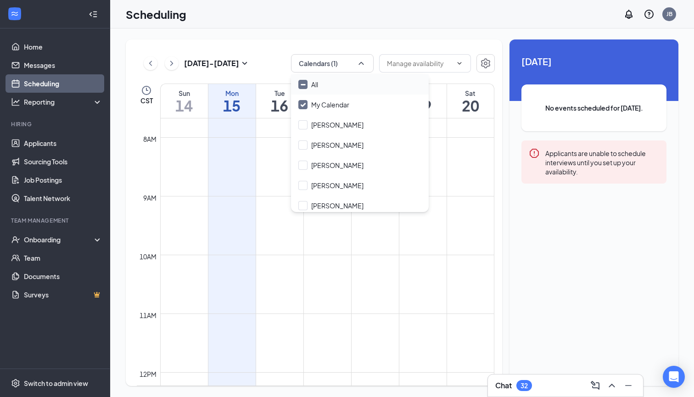
click at [305, 88] on div at bounding box center [302, 84] width 9 height 9
click at [305, 88] on input "All" at bounding box center [308, 84] width 20 height 9
checkbox input "true"
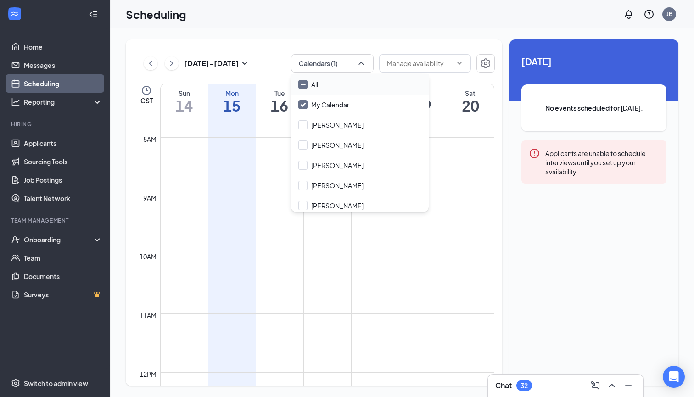
checkbox input "true"
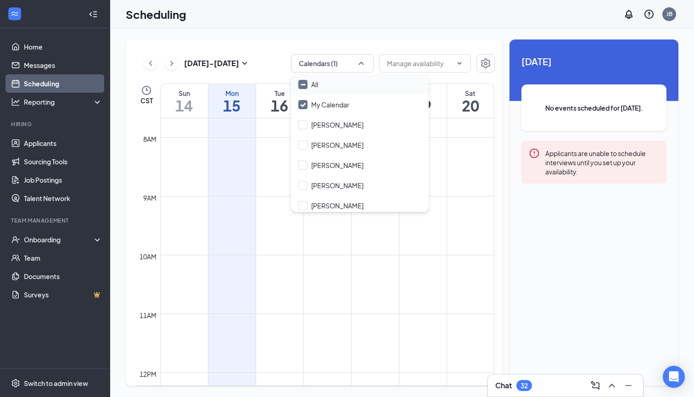
checkbox input "true"
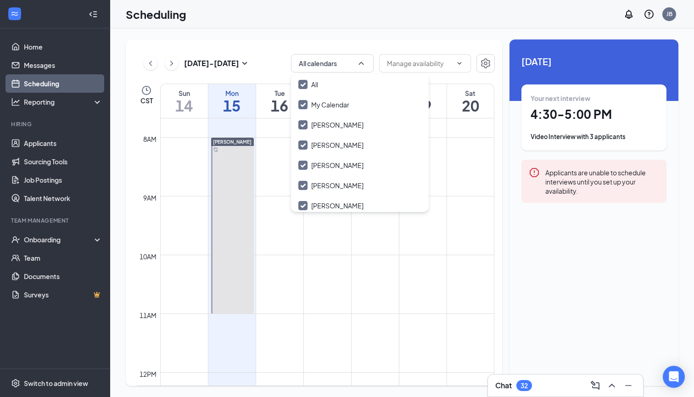
click at [303, 250] on td at bounding box center [327, 247] width 334 height 15
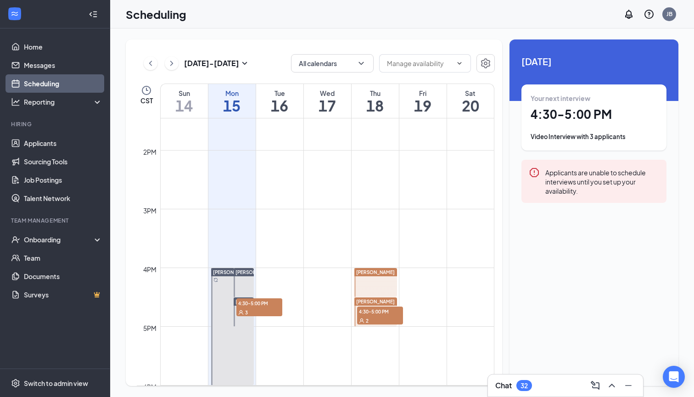
scroll to position [800, 0]
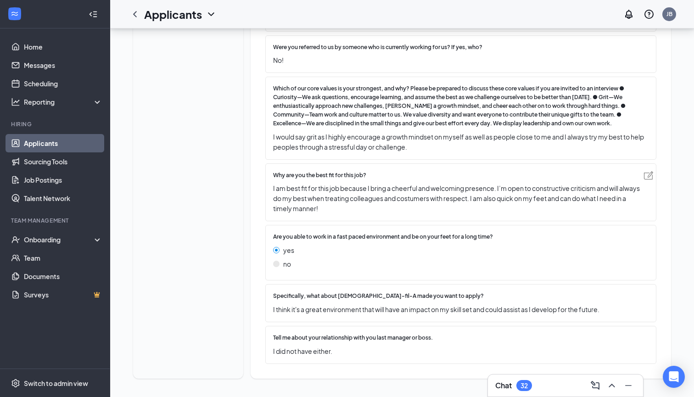
scroll to position [525, 0]
